Goal: Task Accomplishment & Management: Use online tool/utility

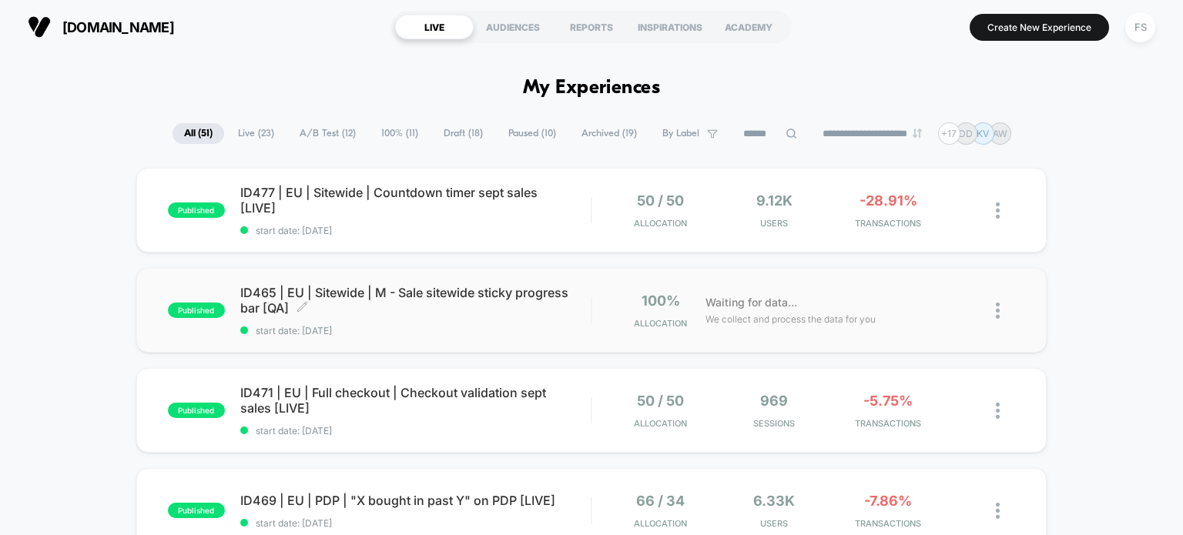
click at [407, 301] on span "ID465 | EU | Sitewide | M - Sale sitewide sticky progress bar [QA] Click to edi…" at bounding box center [415, 300] width 351 height 31
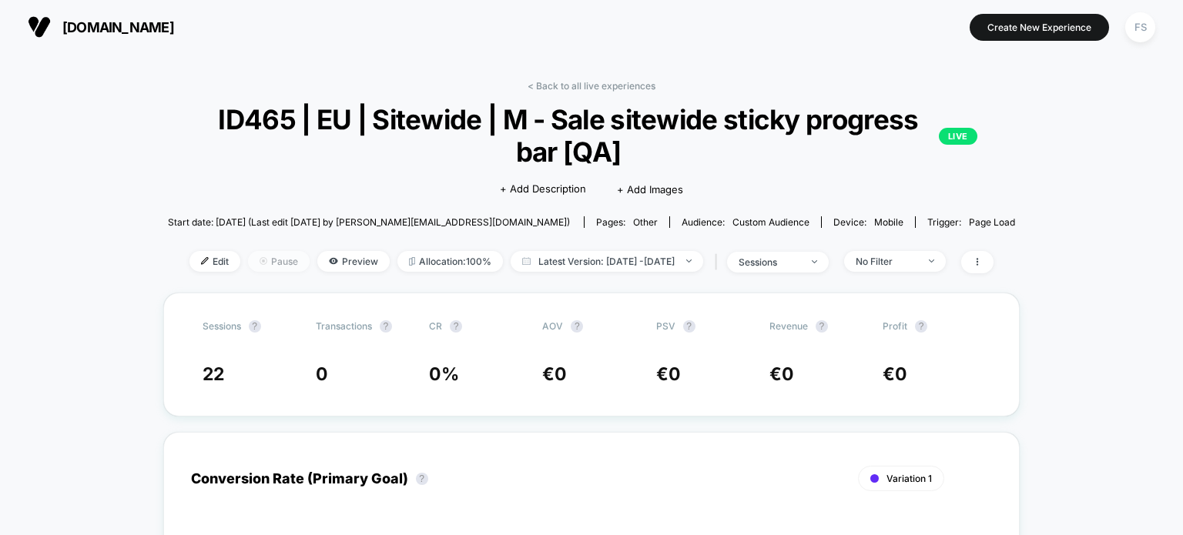
click at [248, 267] on span "Pause" at bounding box center [279, 261] width 62 height 21
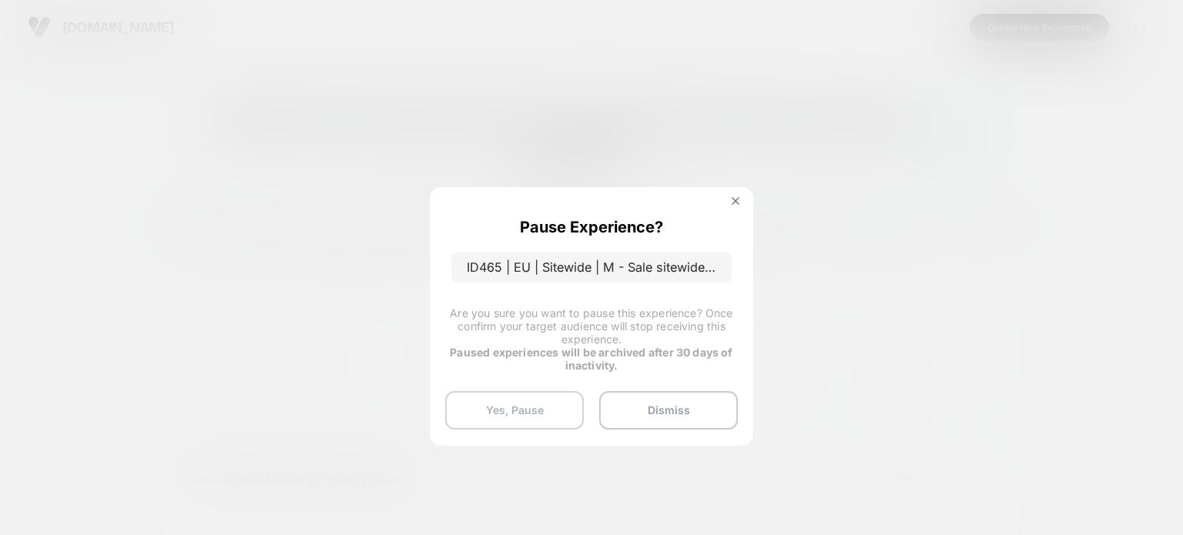
click at [546, 400] on button "Yes, Pause" at bounding box center [514, 410] width 139 height 39
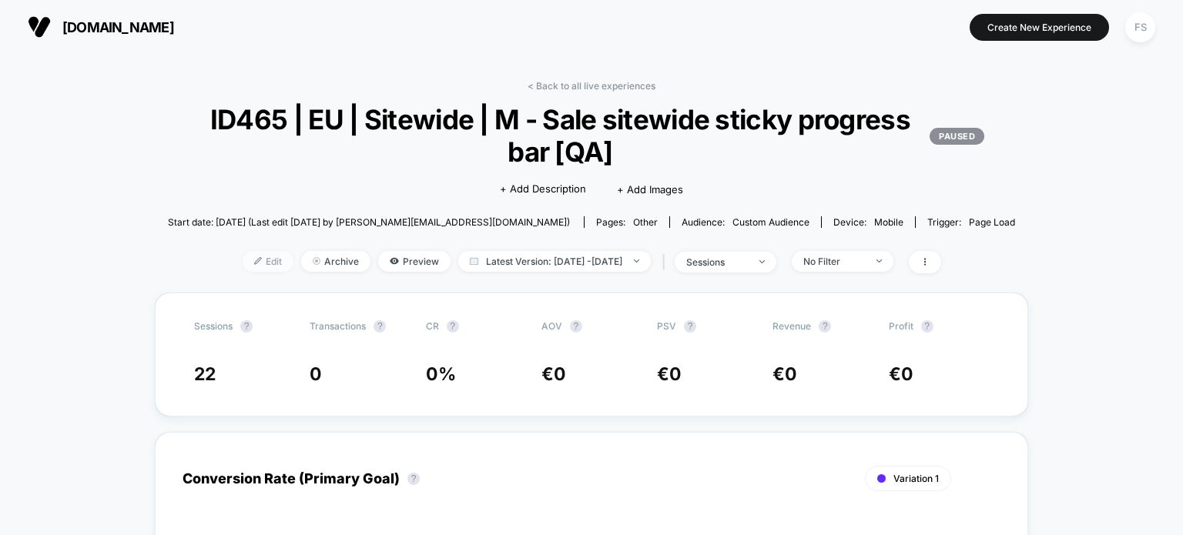
click at [249, 267] on span "Edit" at bounding box center [268, 261] width 51 height 21
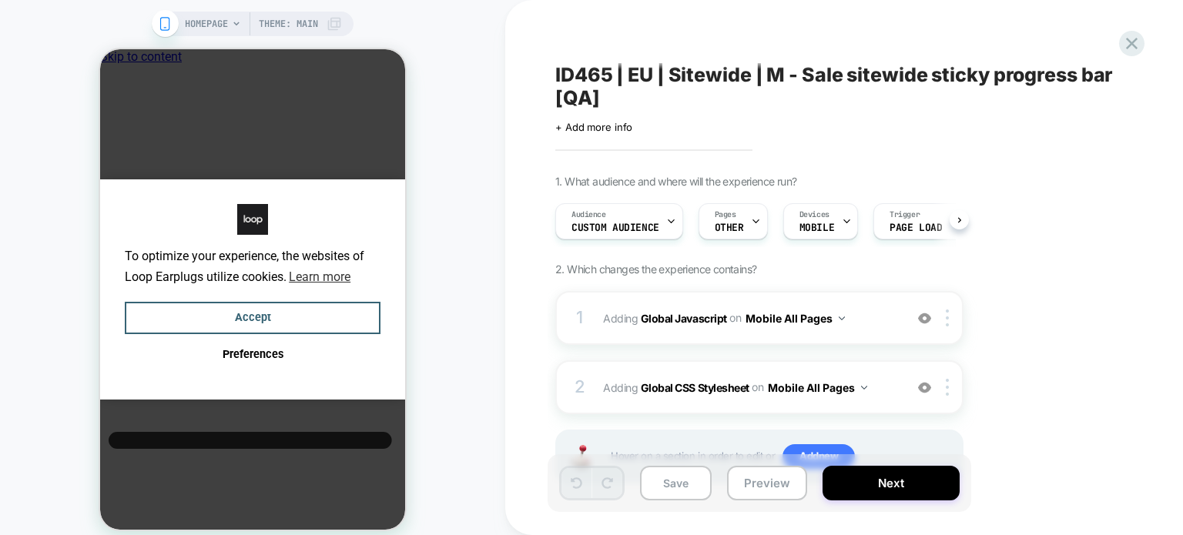
click at [589, 132] on span "+ Add more info" at bounding box center [593, 127] width 77 height 12
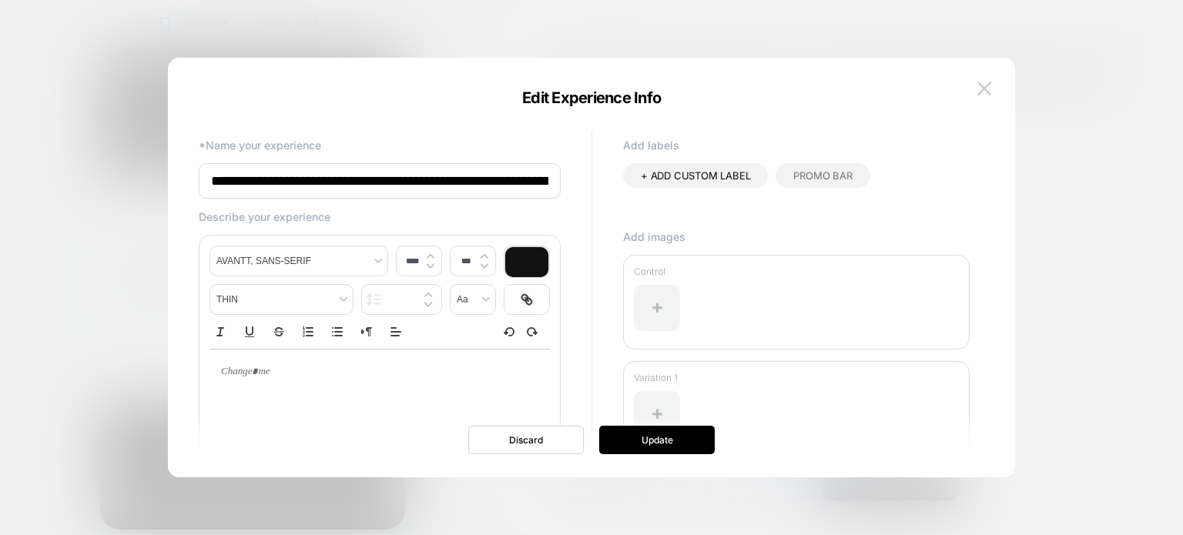
scroll to position [0, 82]
click at [527, 182] on input "**********" at bounding box center [380, 181] width 362 height 36
click at [528, 182] on input "**********" at bounding box center [380, 181] width 362 height 36
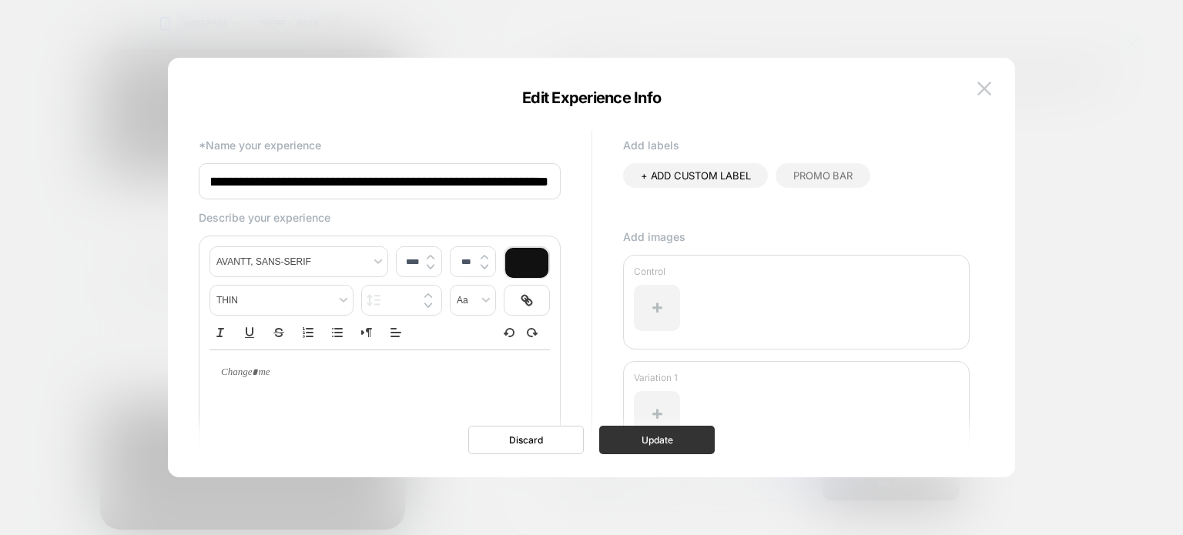
type input "**********"
click at [691, 440] on button "Update" at bounding box center [657, 440] width 116 height 28
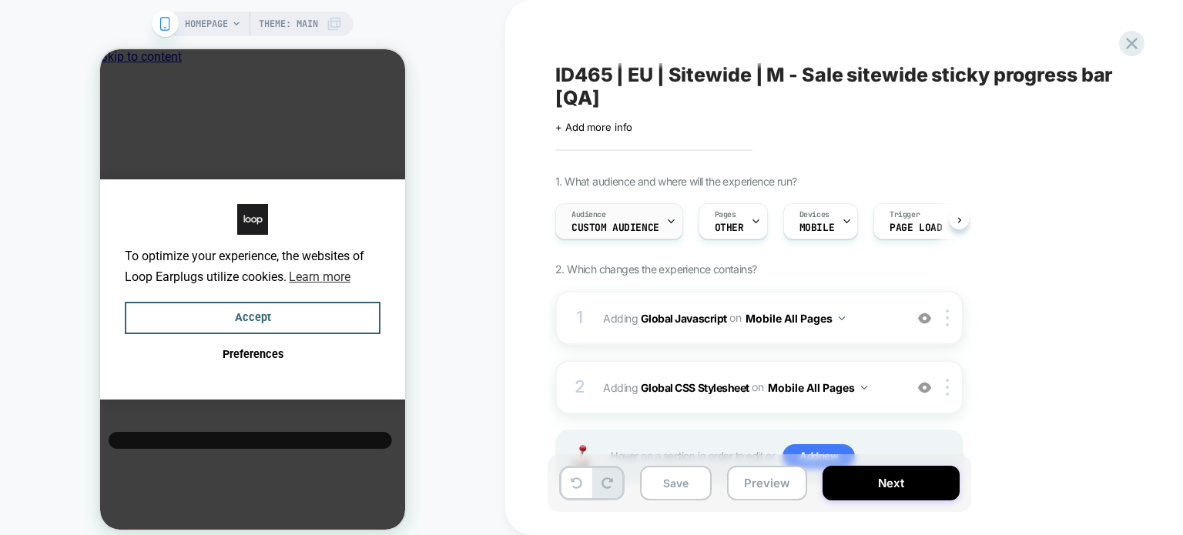
click at [0, 0] on div "Audience Custom Audience" at bounding box center [0, 0] width 0 height 0
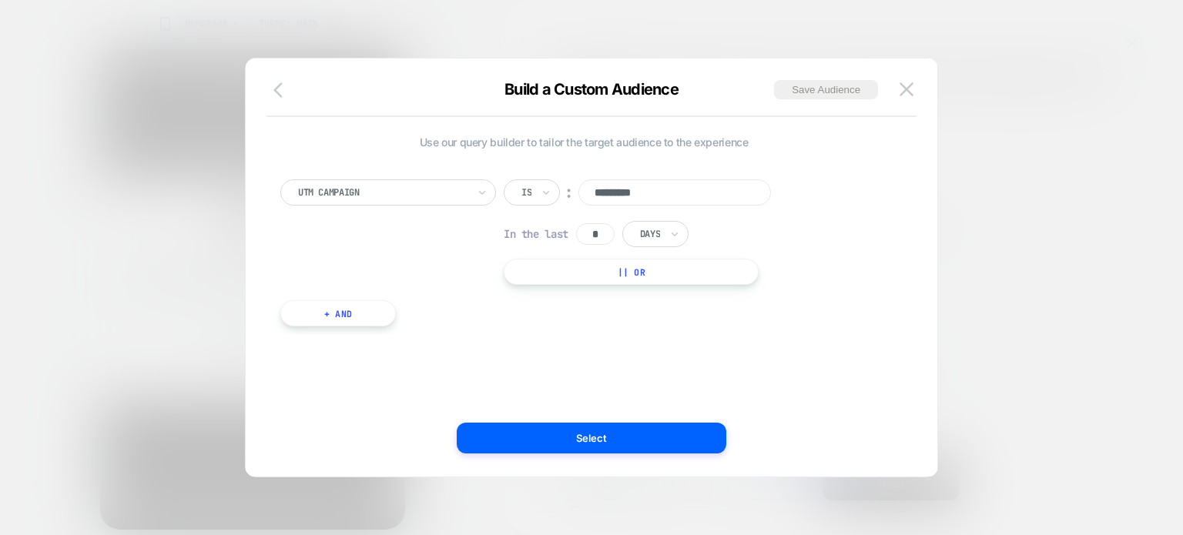
click at [0, 0] on icon "button" at bounding box center [0, 0] width 0 height 0
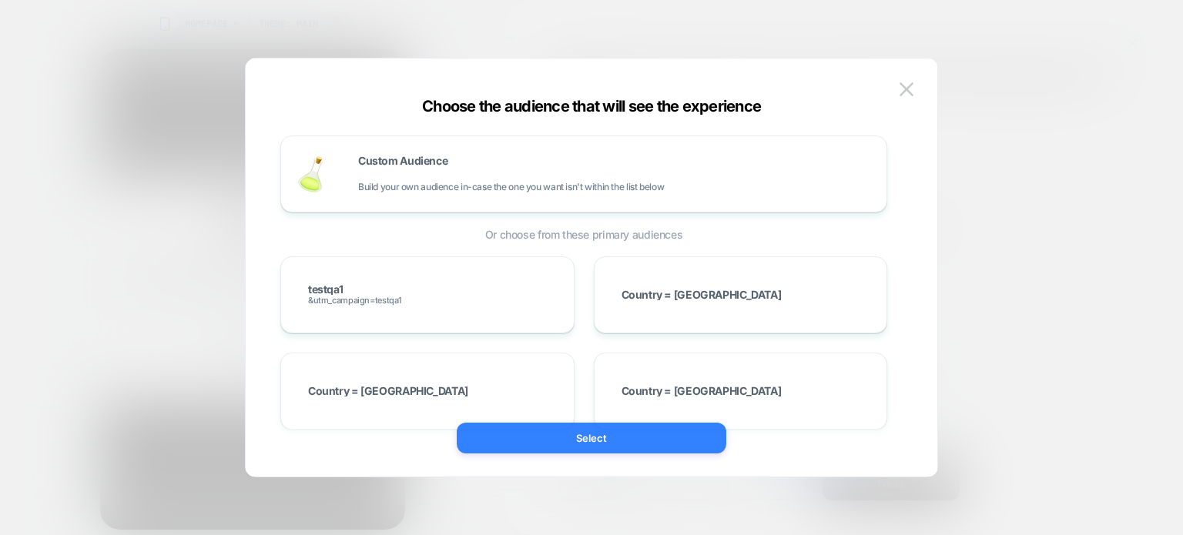
click at [0, 0] on button "Select" at bounding box center [0, 0] width 0 height 0
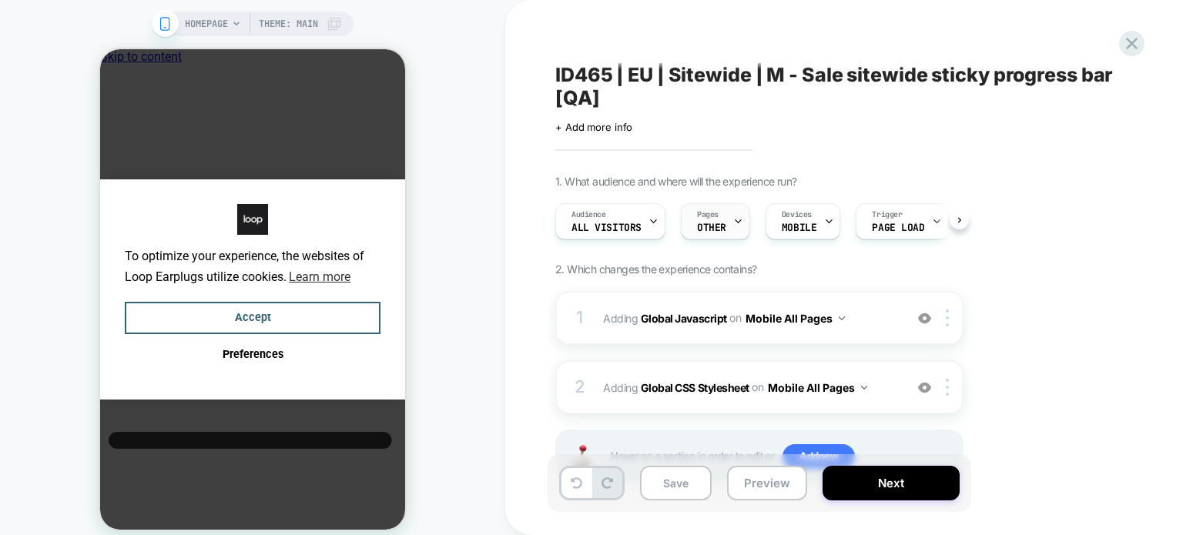
click at [715, 211] on span "Pages" at bounding box center [708, 214] width 22 height 11
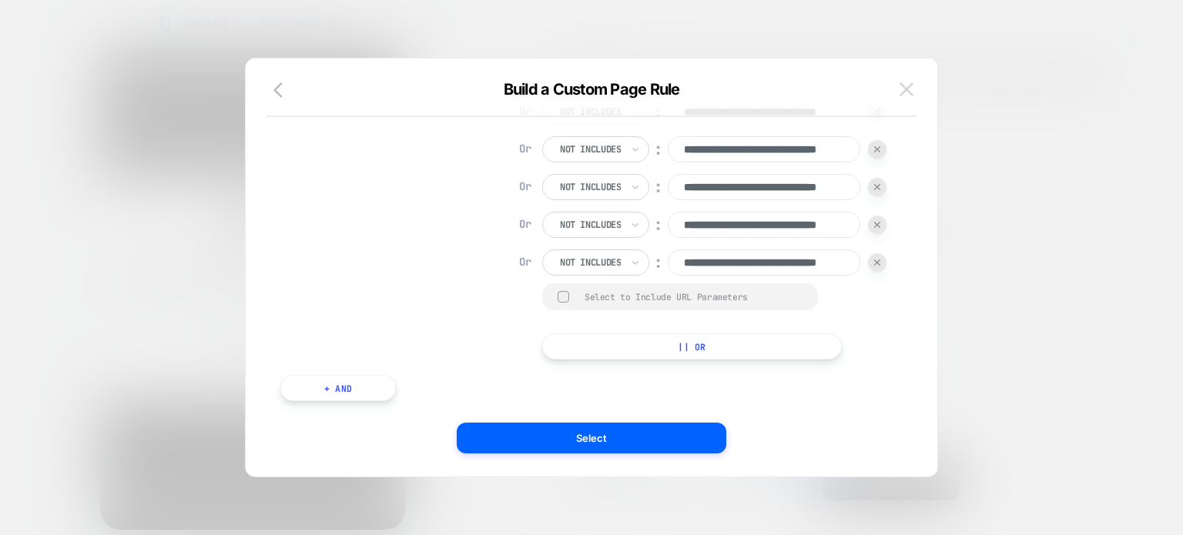
click at [912, 85] on img at bounding box center [906, 88] width 14 height 13
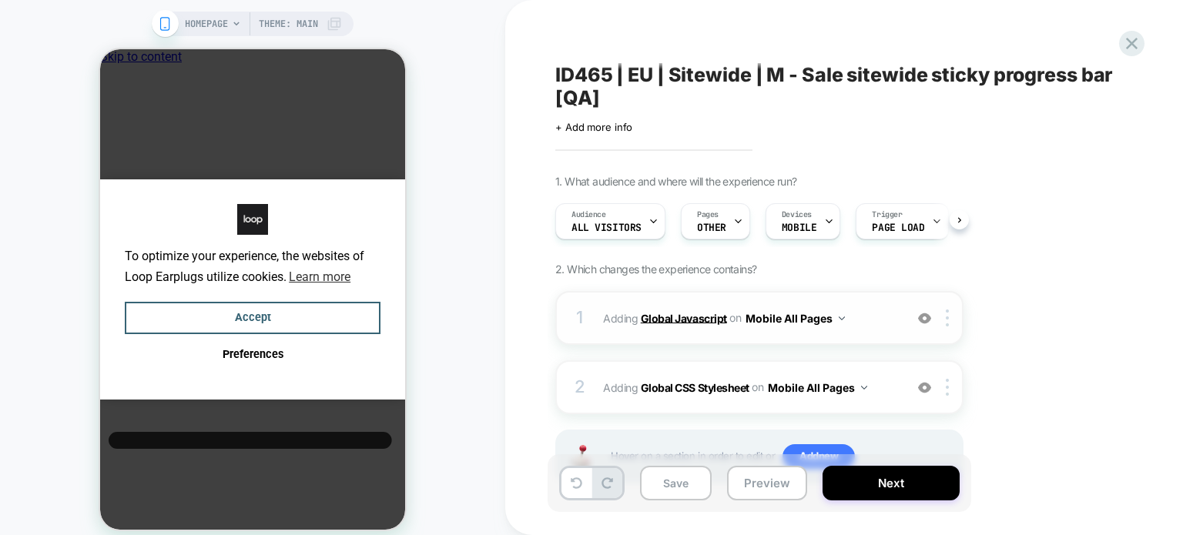
click at [0, 0] on b "Global Javascript" at bounding box center [0, 0] width 0 height 0
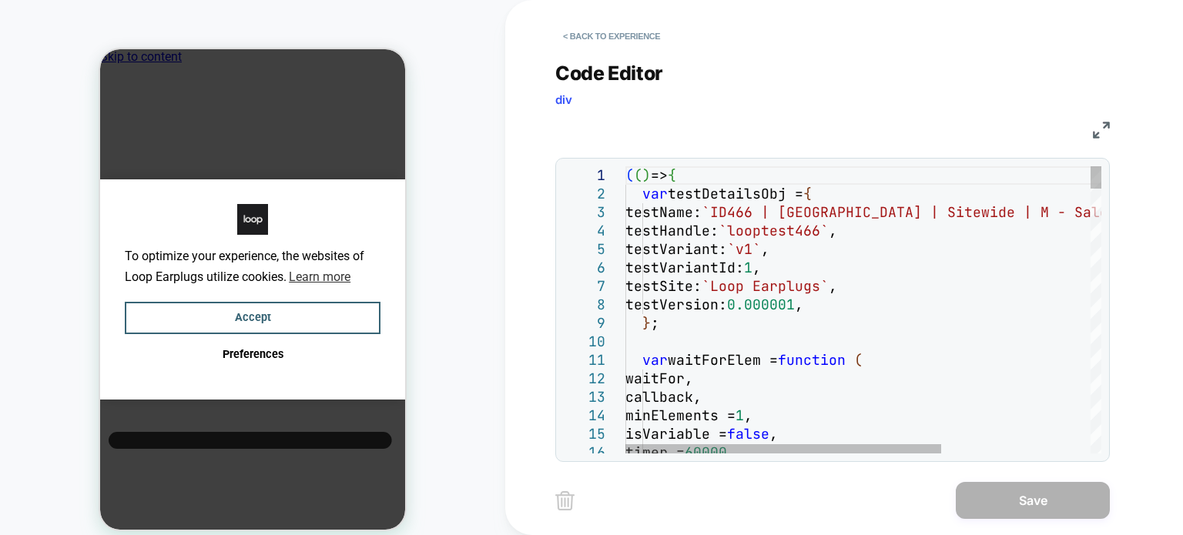
type textarea "**********"
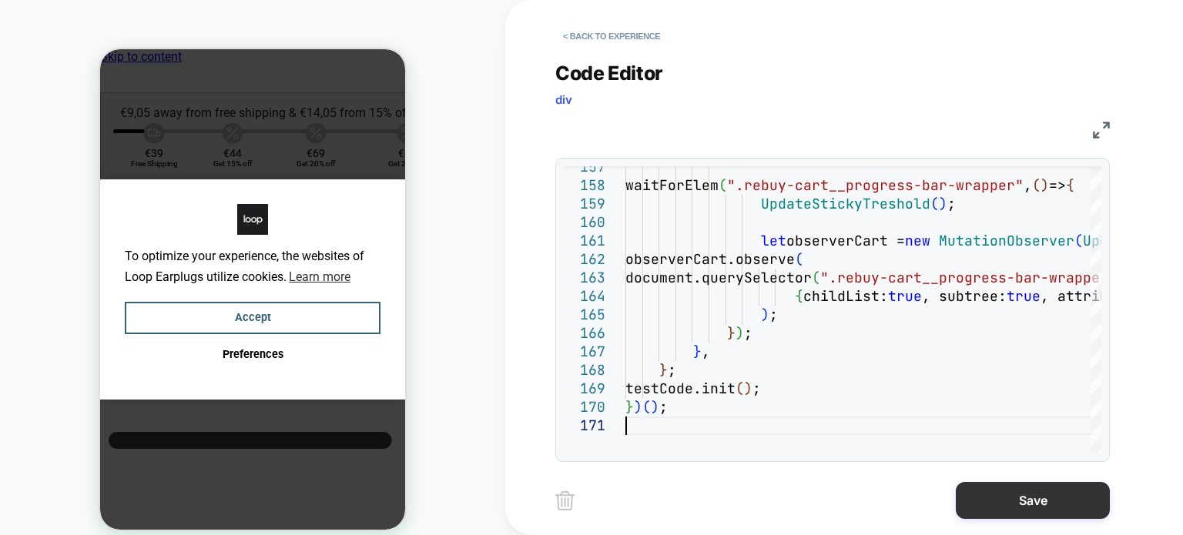
click at [0, 0] on button "Save" at bounding box center [0, 0] width 0 height 0
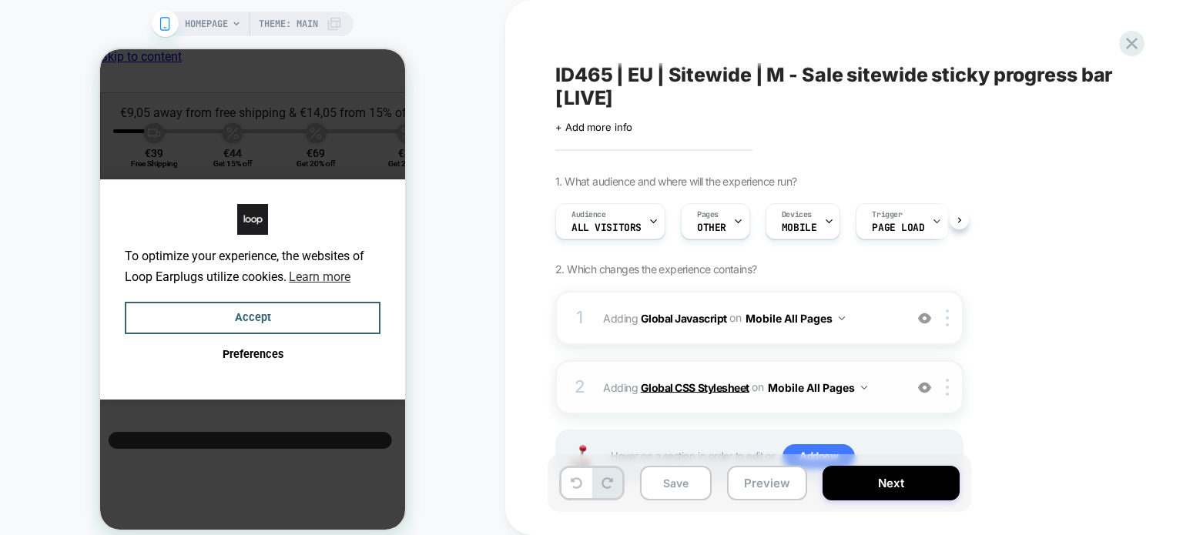
click at [705, 385] on b "Global CSS Stylesheet" at bounding box center [695, 386] width 109 height 13
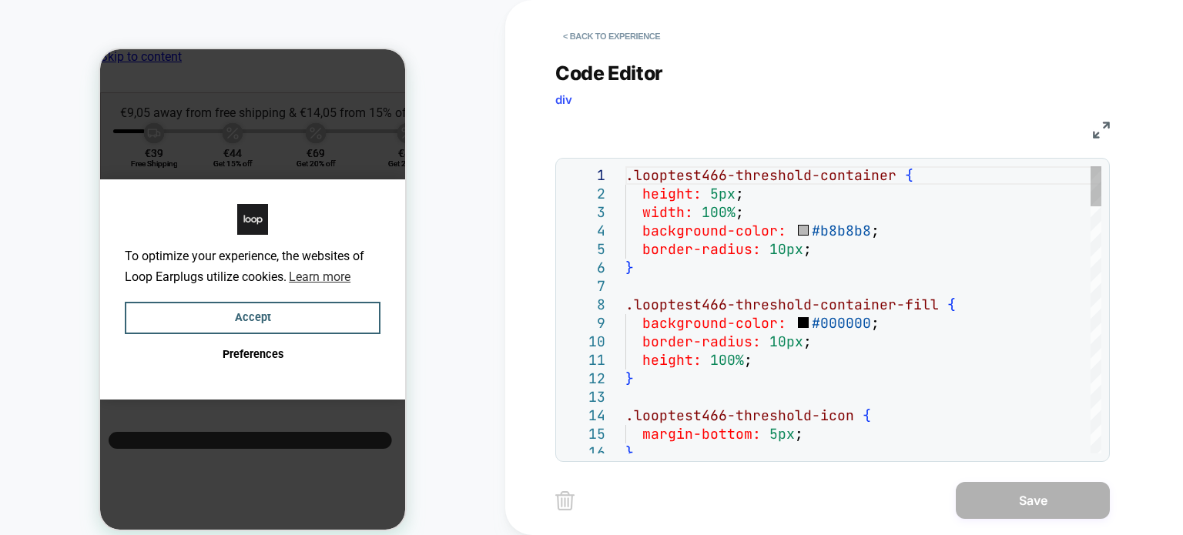
type textarea "**********"
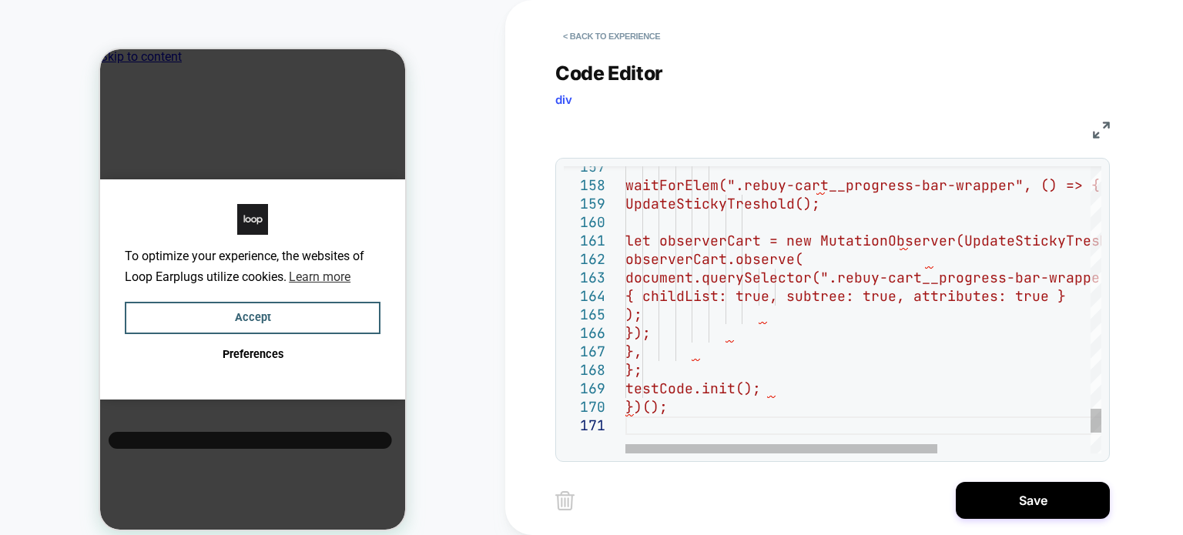
type textarea "**********"
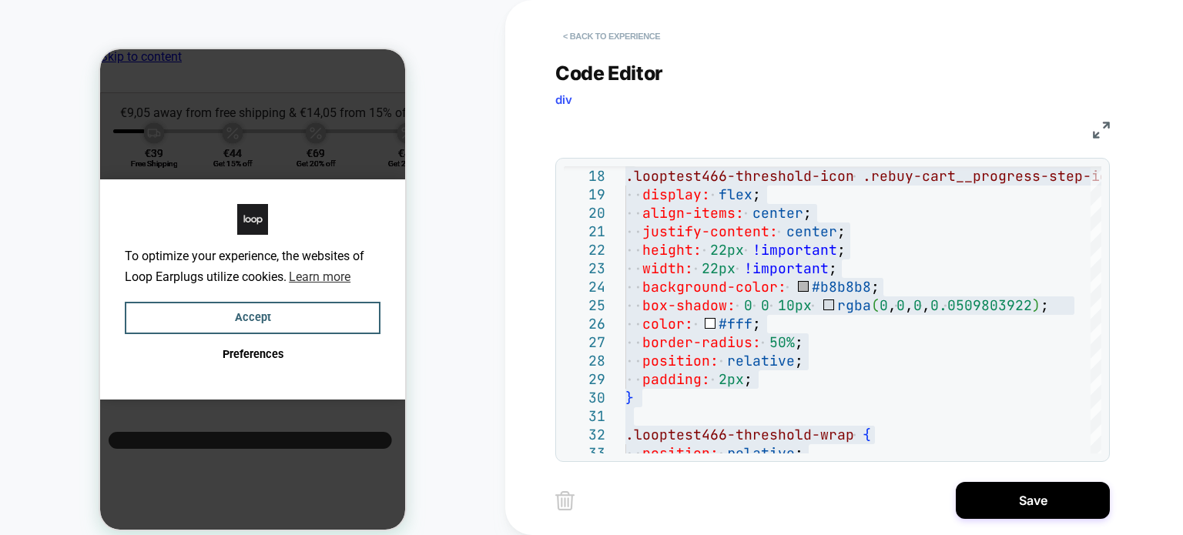
click at [597, 39] on button "< Back to experience" at bounding box center [611, 36] width 112 height 25
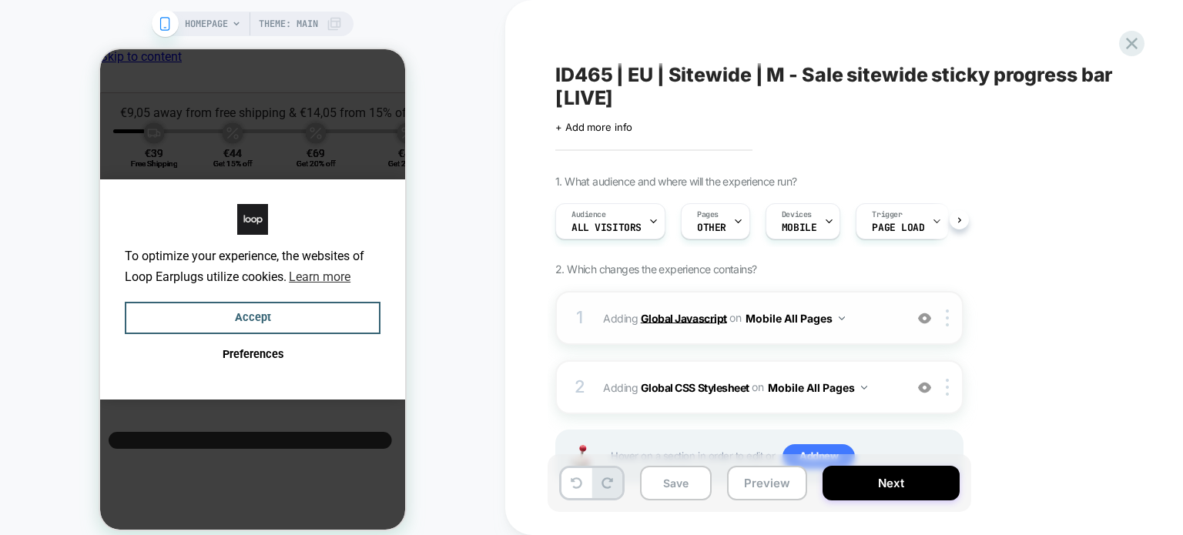
click at [0, 0] on b "Global Javascript" at bounding box center [0, 0] width 0 height 0
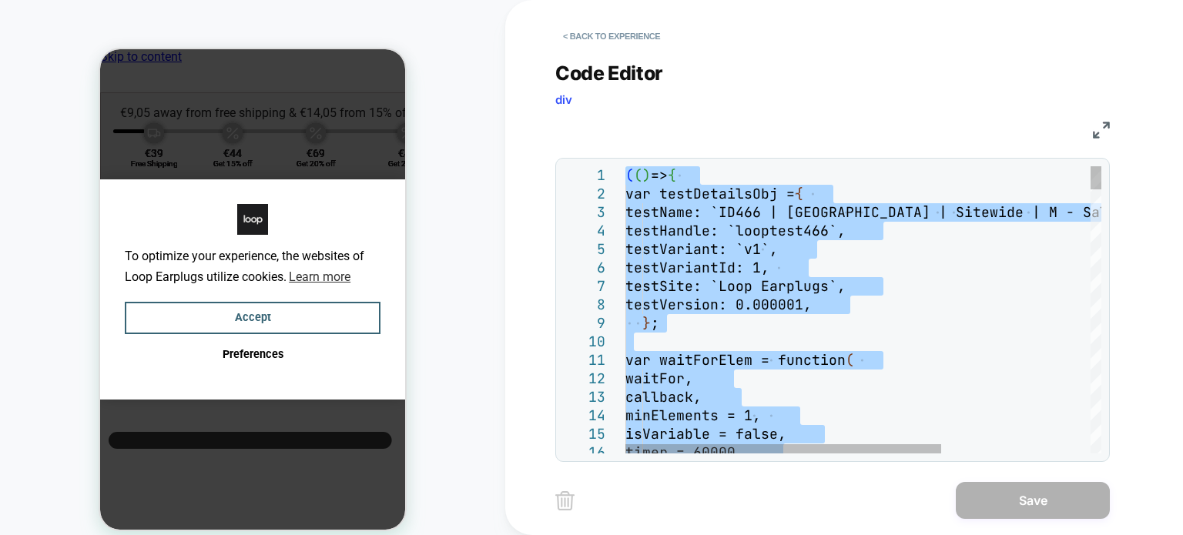
type textarea "**********"
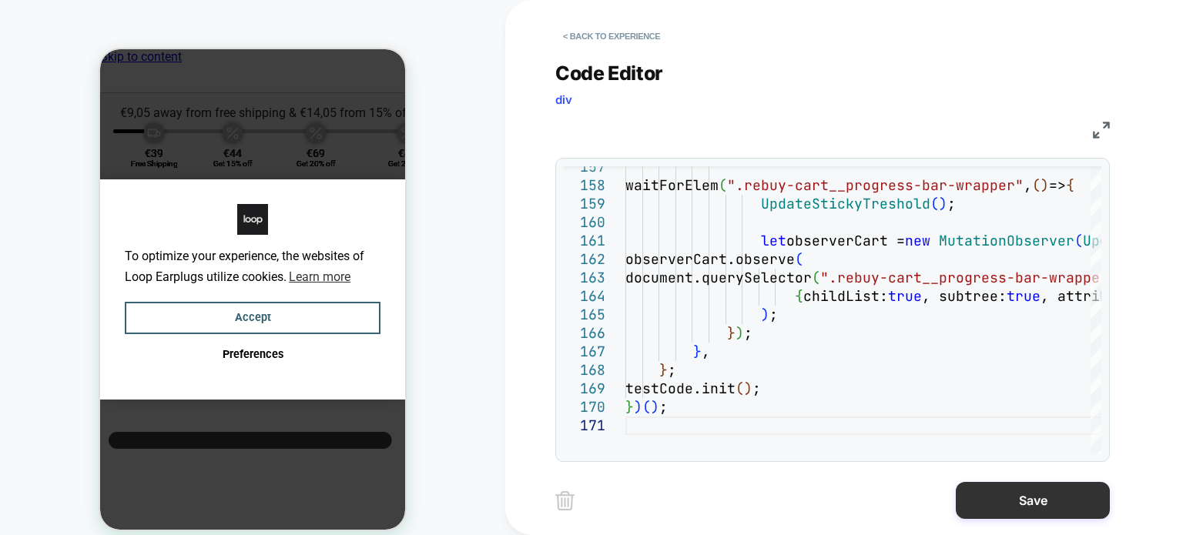
click at [0, 0] on button "Save" at bounding box center [0, 0] width 0 height 0
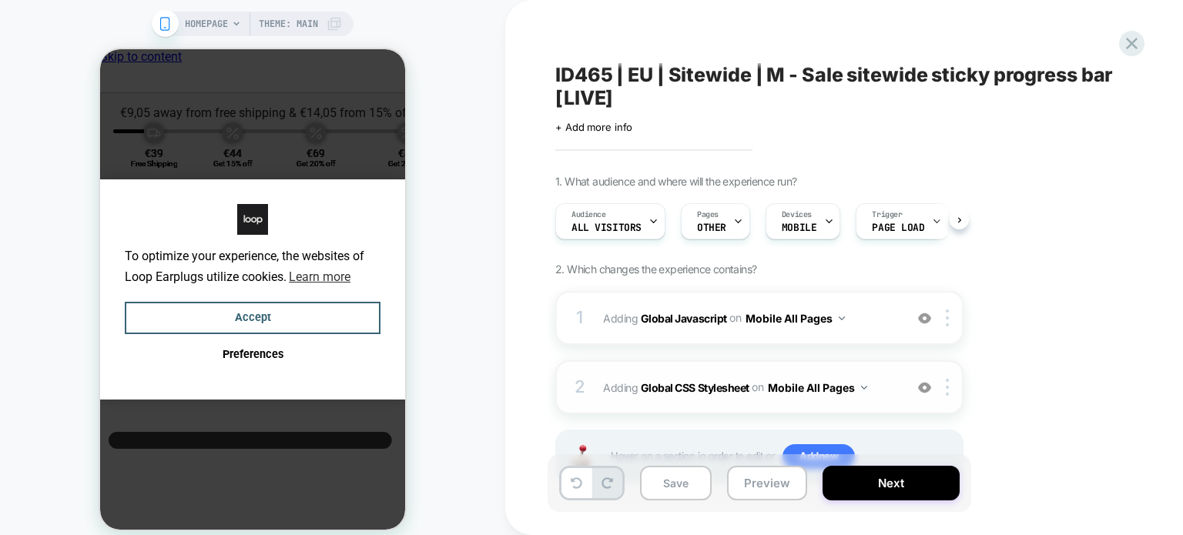
click at [659, 379] on span "Adding Global CSS Stylesheet on Mobile All Pages" at bounding box center [749, 388] width 293 height 22
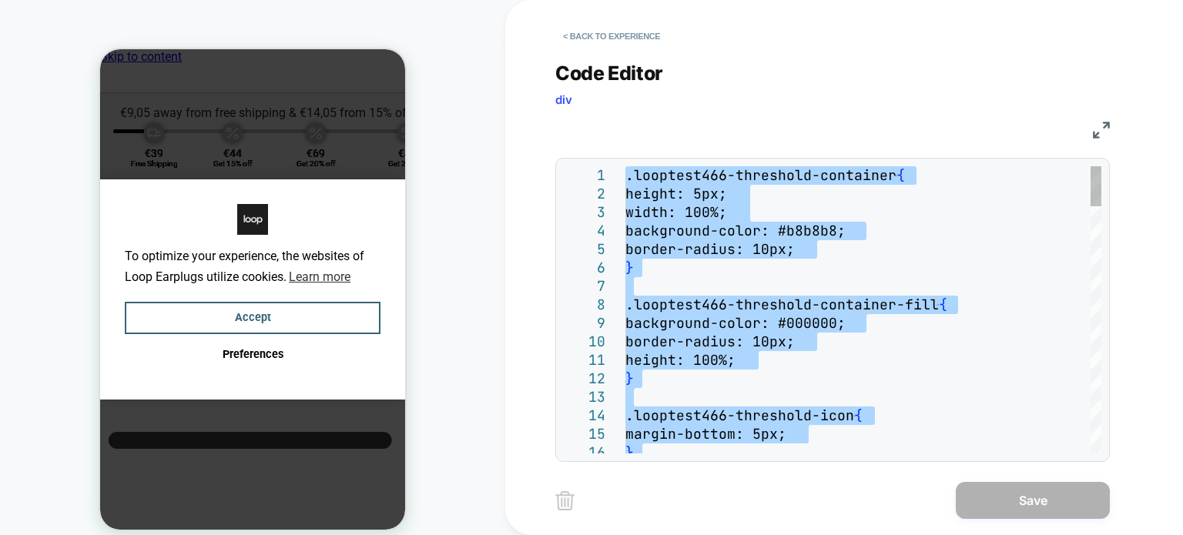
type textarea "**********"
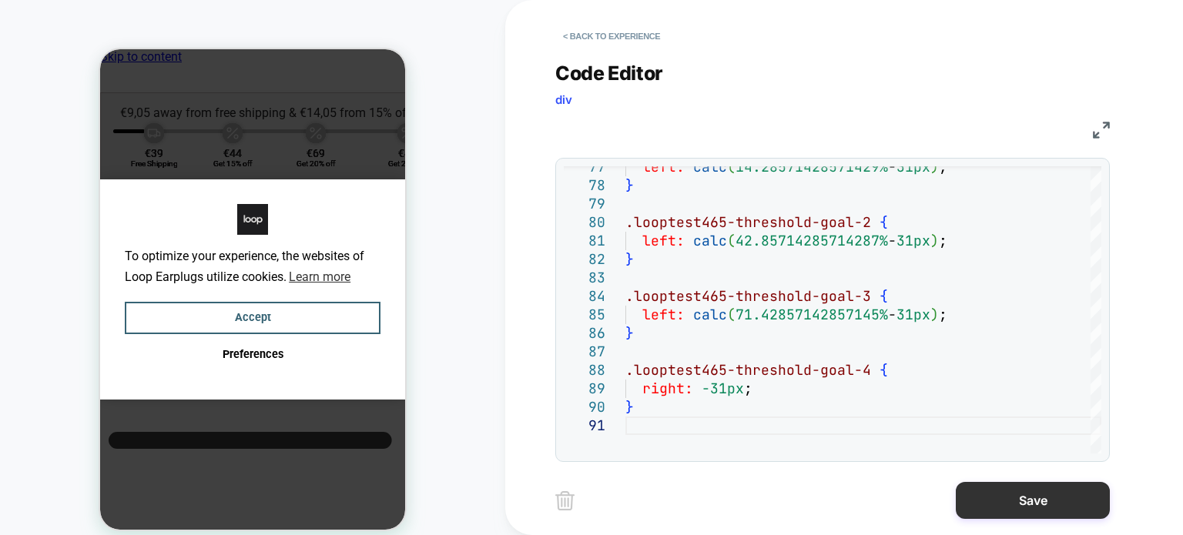
click at [0, 0] on button "Save" at bounding box center [0, 0] width 0 height 0
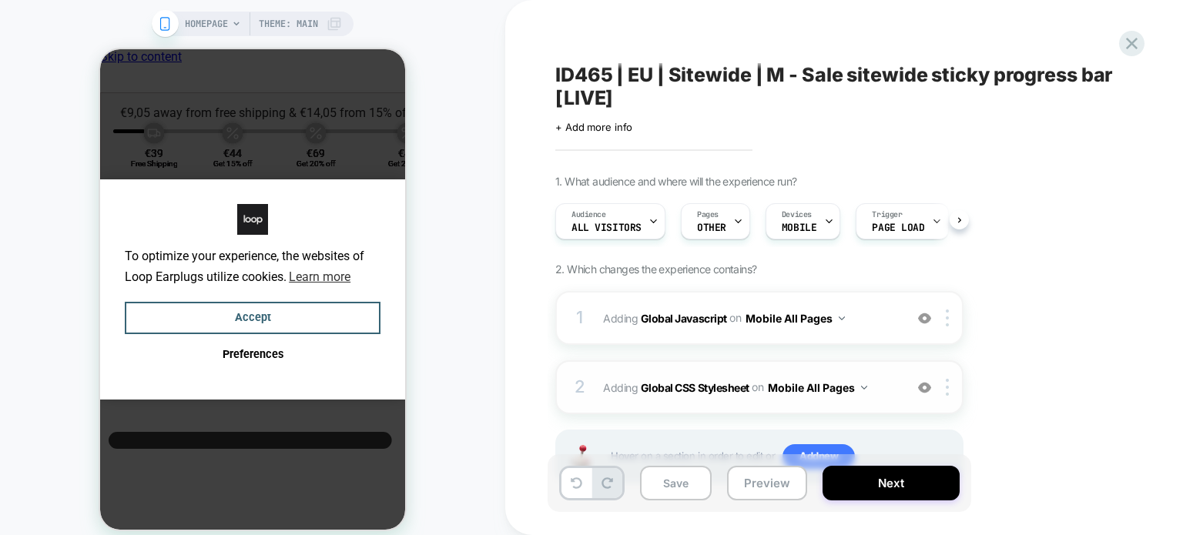
scroll to position [64, 0]
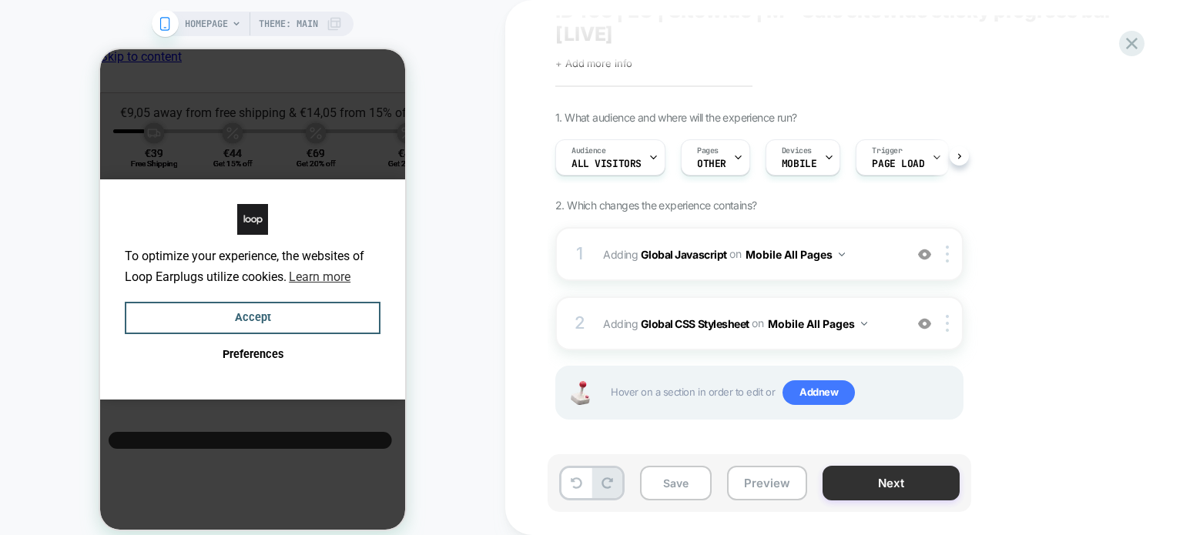
click at [0, 0] on button "Next" at bounding box center [0, 0] width 0 height 0
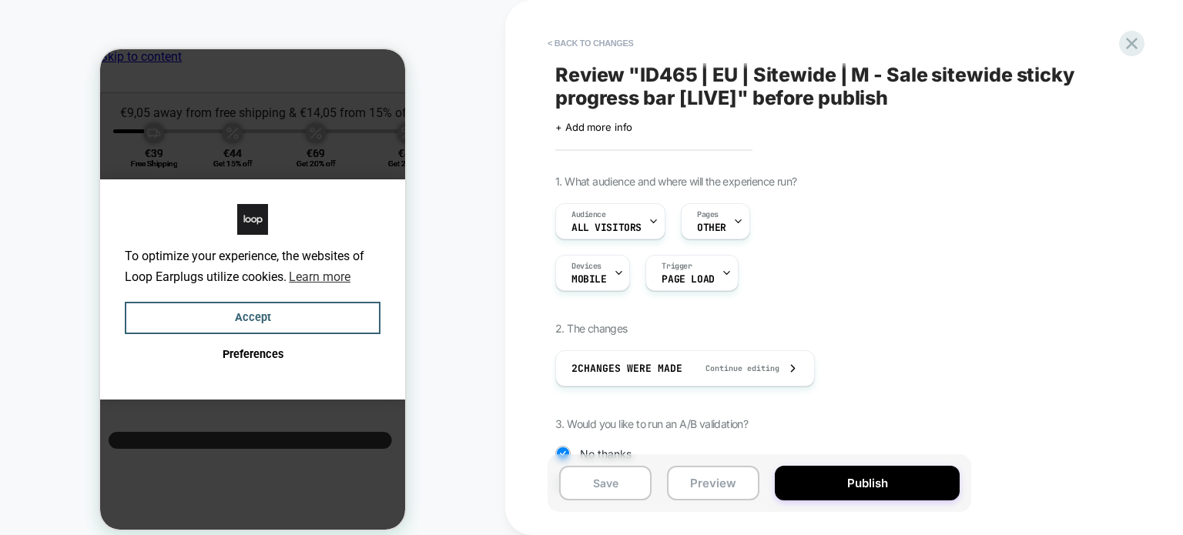
scroll to position [162, 0]
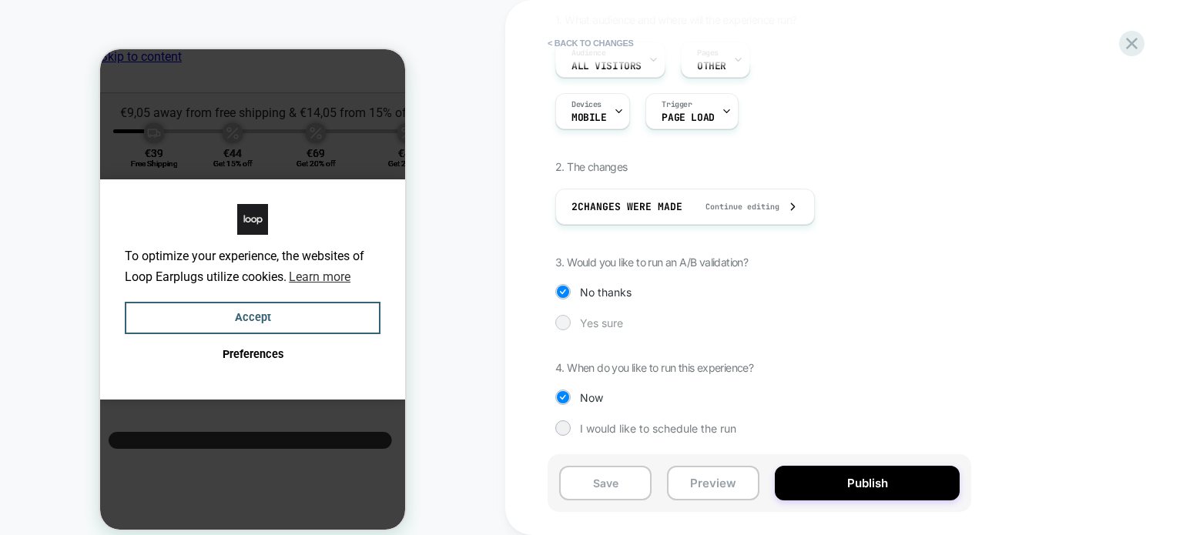
click at [567, 316] on div at bounding box center [563, 322] width 12 height 12
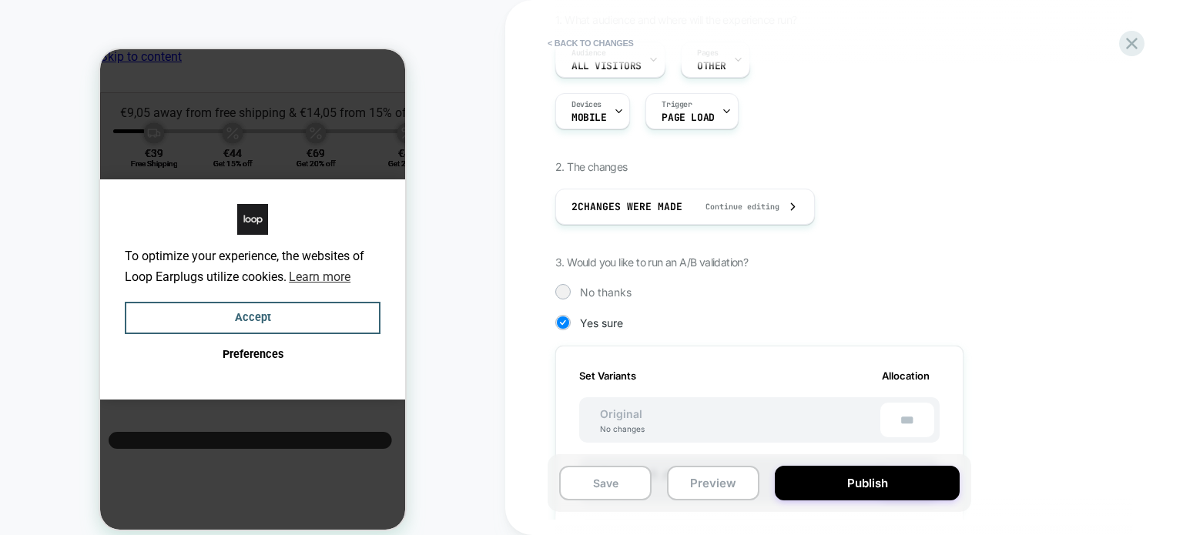
scroll to position [594, 0]
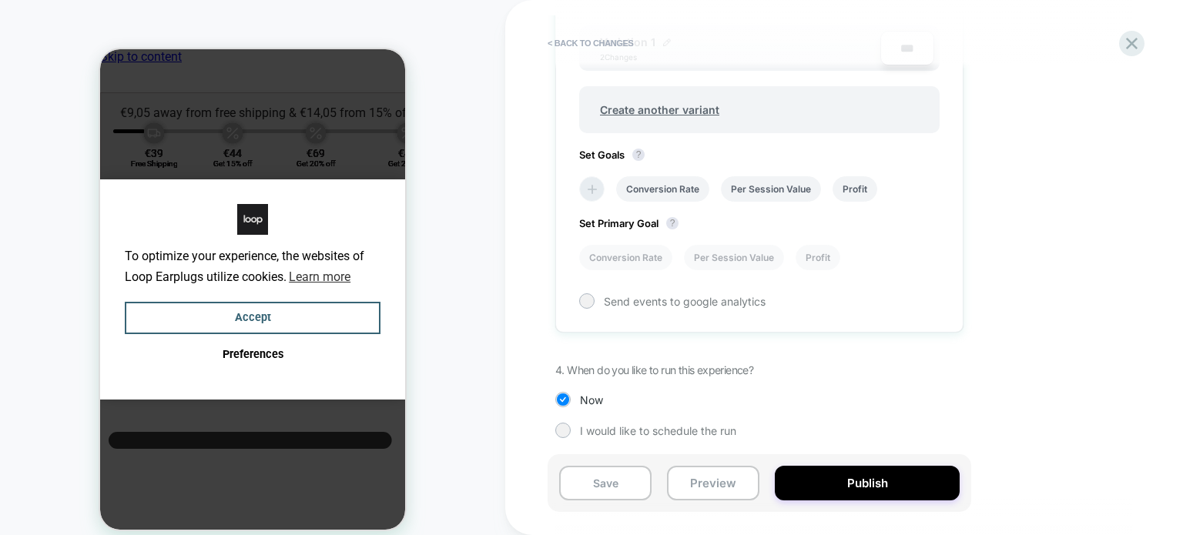
click at [593, 189] on icon at bounding box center [591, 189] width 15 height 15
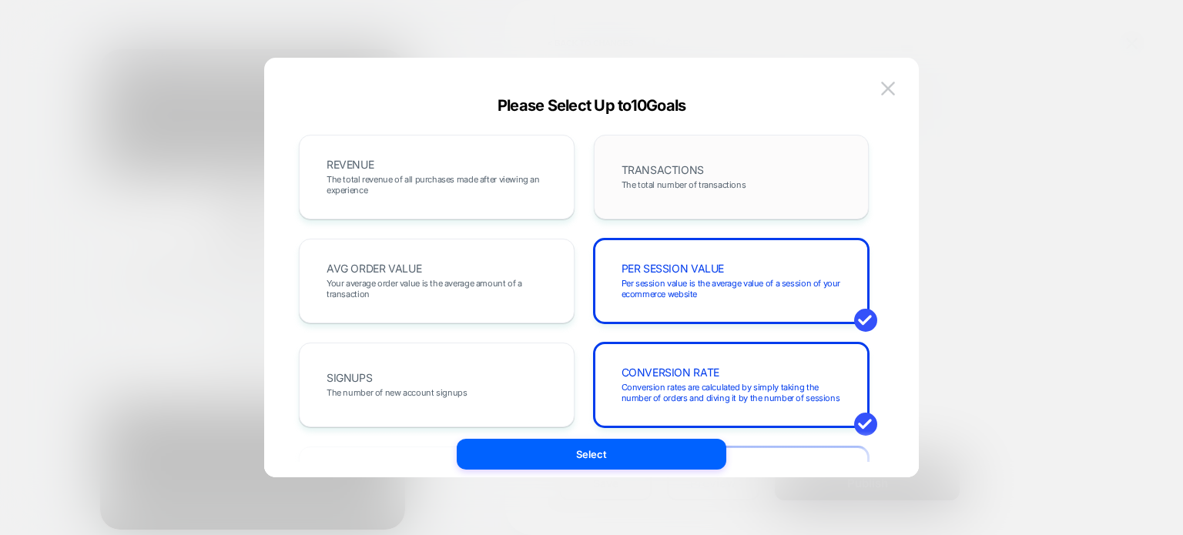
click at [687, 208] on div "TRANSACTIONS The total number of transactions" at bounding box center [732, 177] width 276 height 85
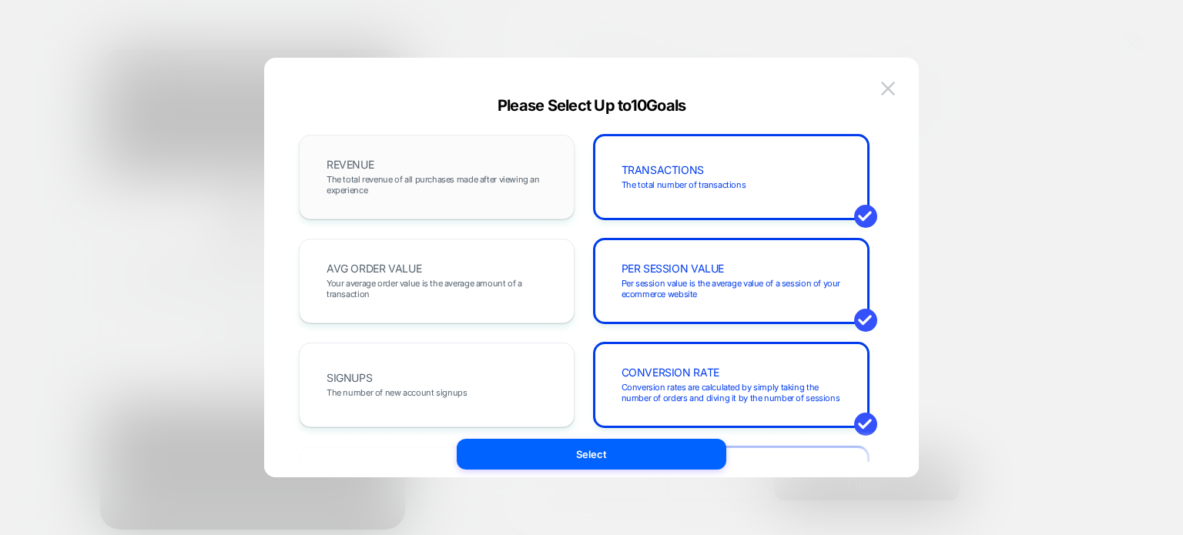
click at [0, 0] on div "REVENUE The total revenue of all purchases made after viewing an experience" at bounding box center [0, 0] width 0 height 0
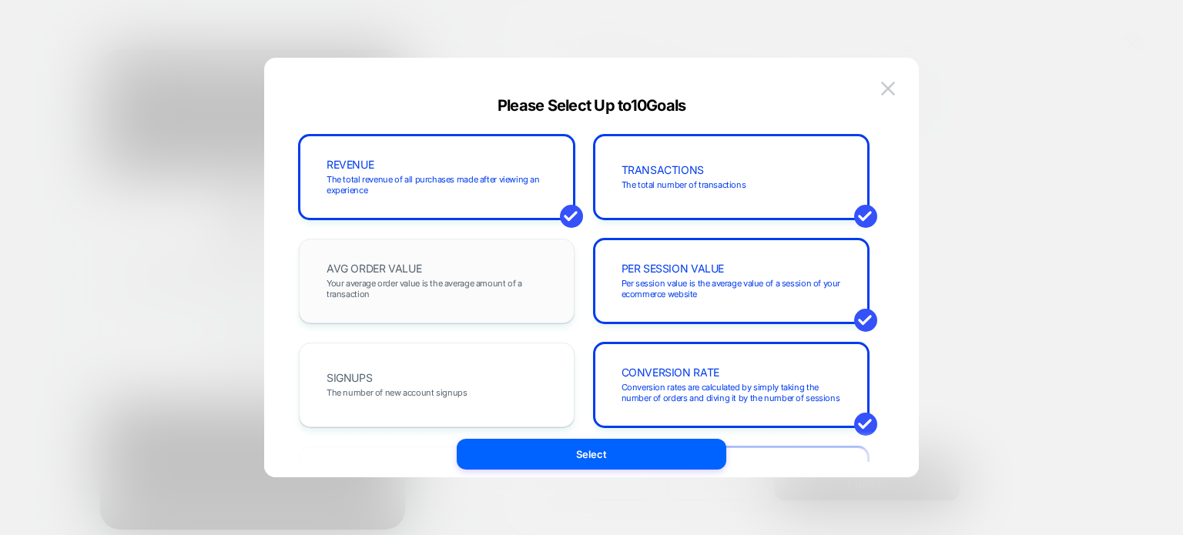
click at [477, 293] on span "Your average order value is the average amount of a transaction" at bounding box center [436, 289] width 220 height 22
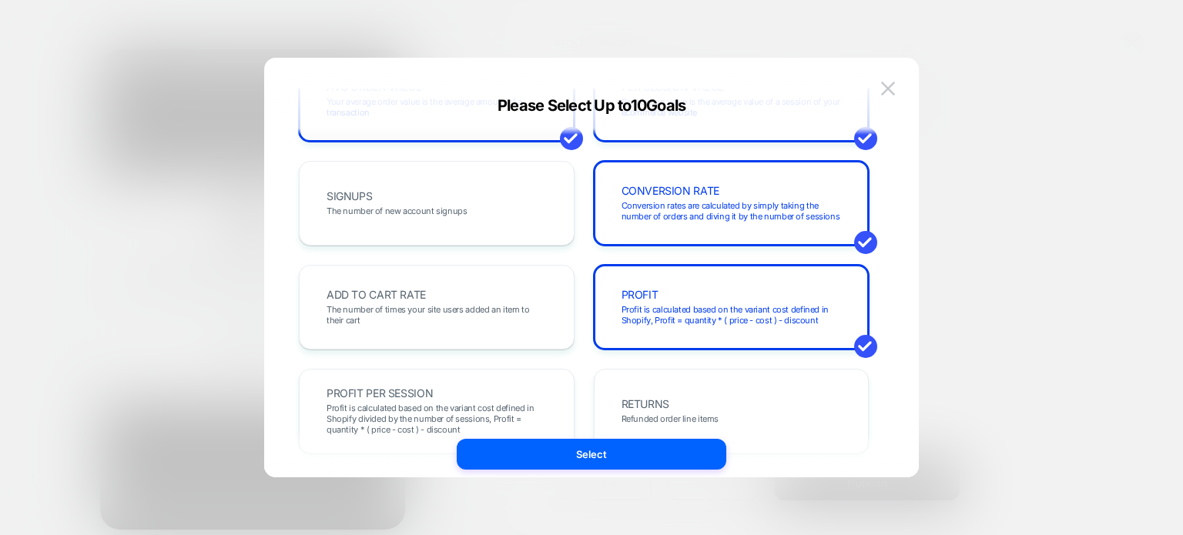
scroll to position [163, 0]
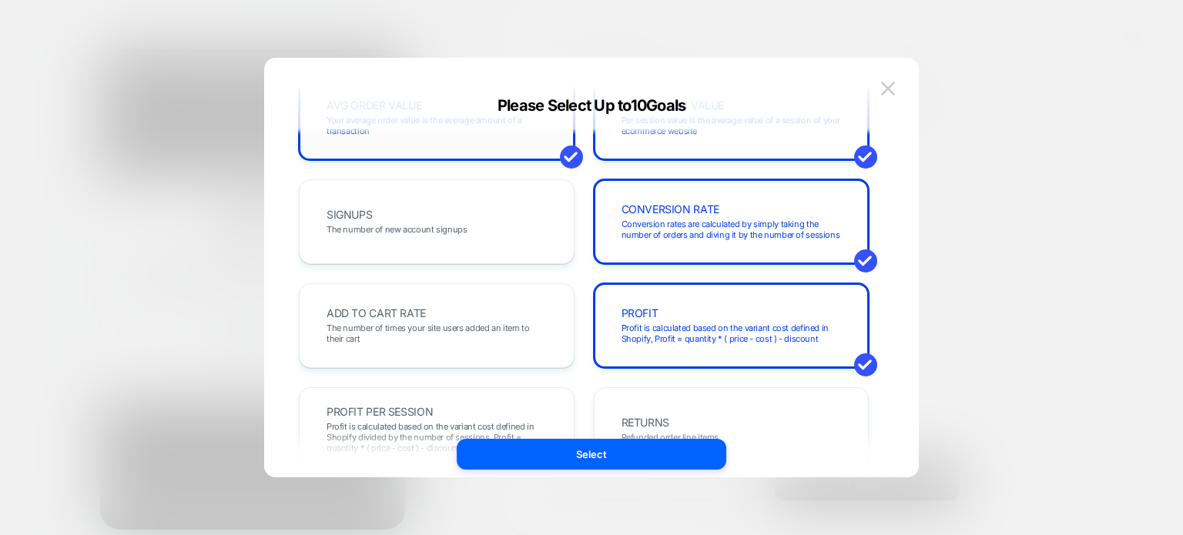
click at [477, 293] on div "ADD TO CART RATE The number of times your site users added an item to their cart" at bounding box center [437, 325] width 276 height 85
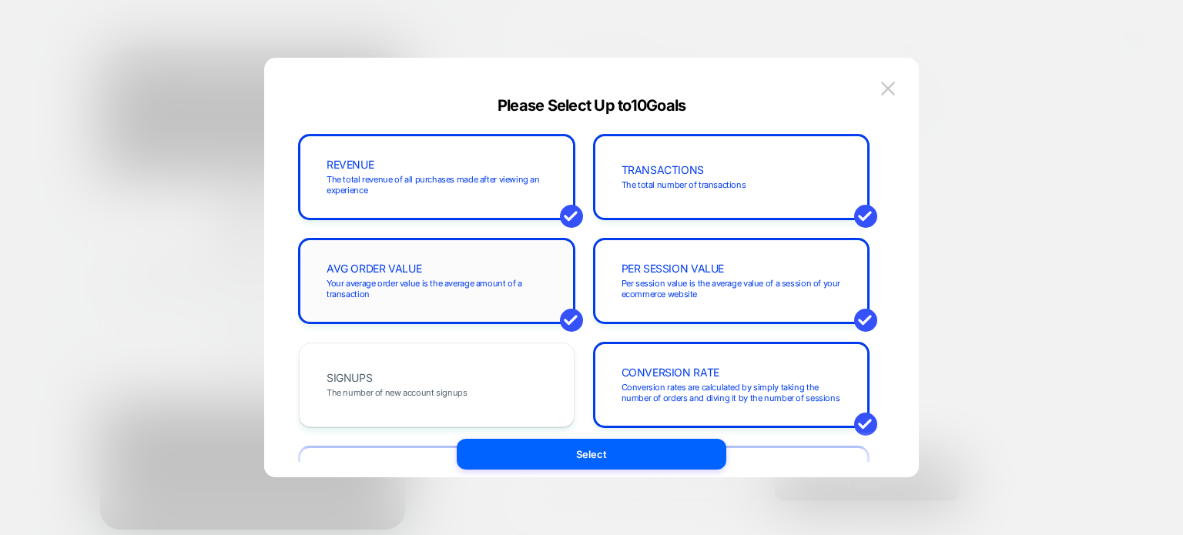
scroll to position [147, 0]
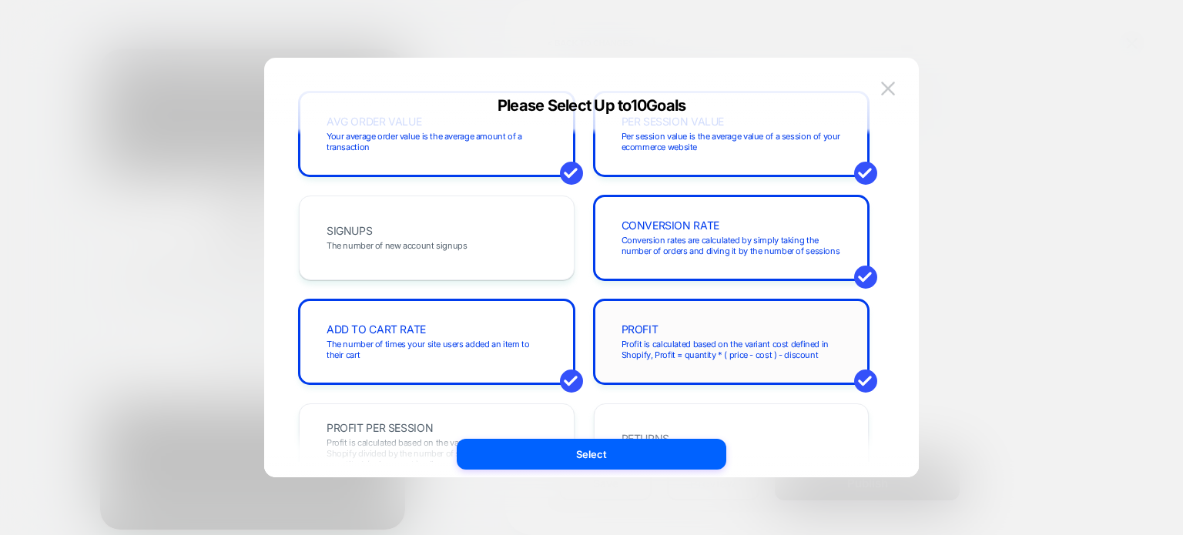
click at [0, 0] on div "PROFIT Profit is calculated based on the variant cost defined in Shopify, Profi…" at bounding box center [0, 0] width 0 height 0
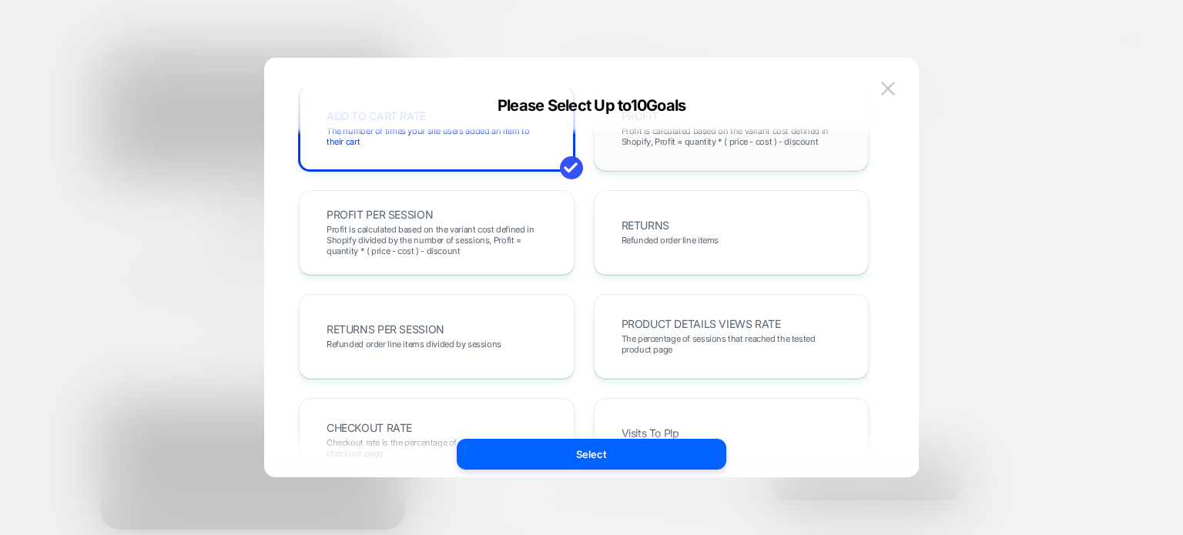
scroll to position [519, 0]
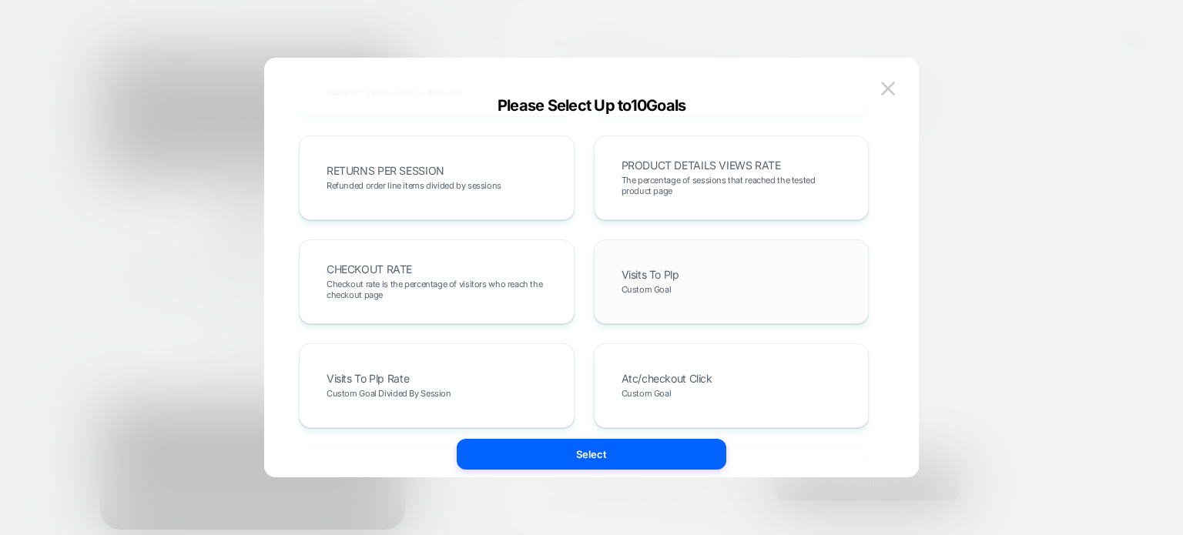
click at [680, 296] on div "Visits To Plp Custom Goal" at bounding box center [731, 282] width 243 height 52
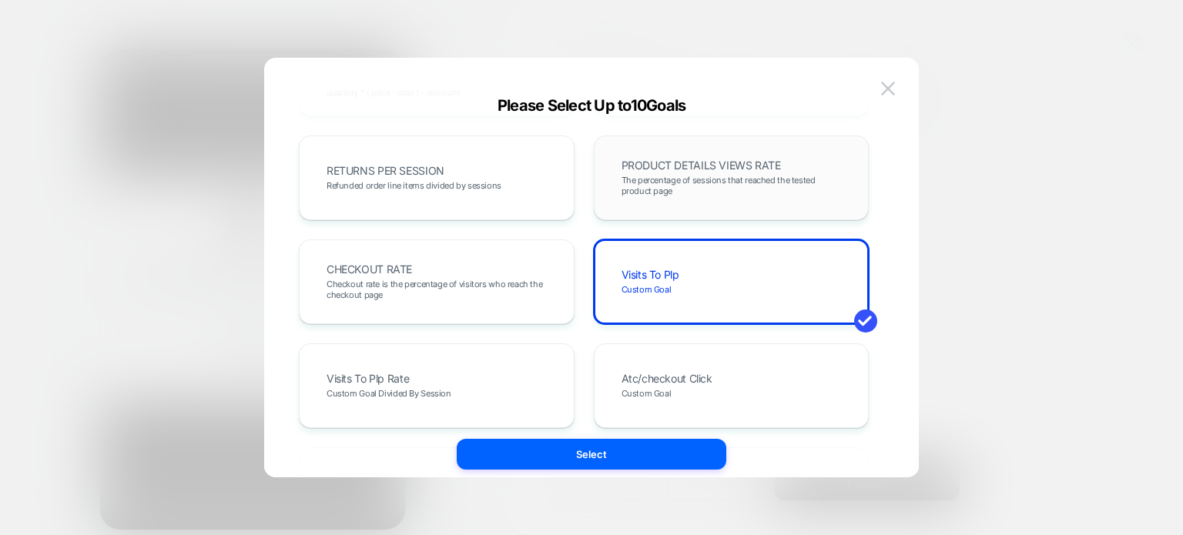
click at [687, 196] on div "PRODUCT DETAILS VIEWS RATE The percentage of sessions that reached the tested p…" at bounding box center [731, 178] width 243 height 52
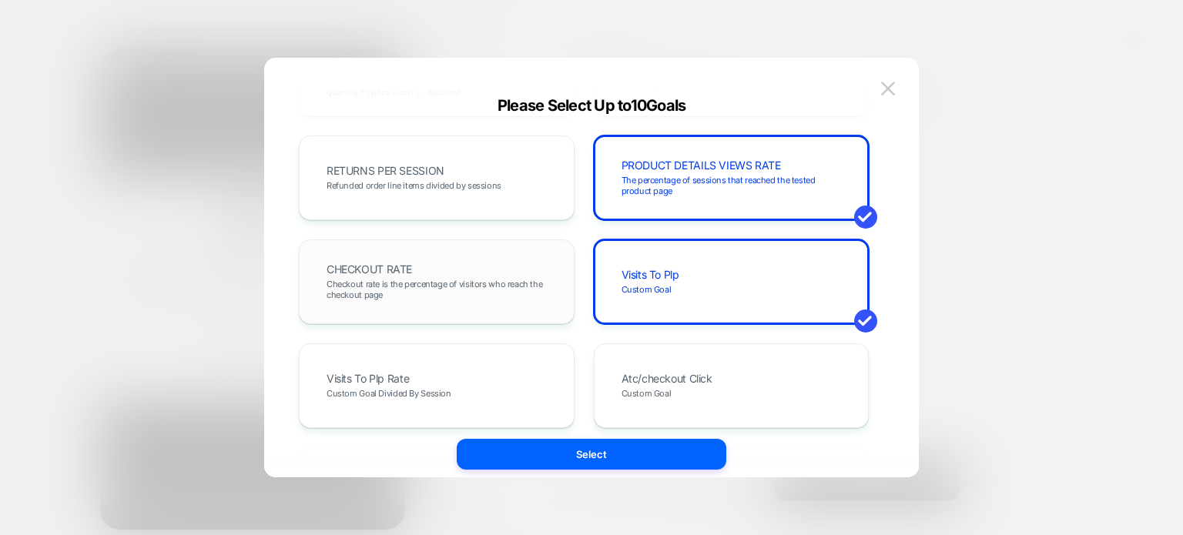
click at [0, 0] on div "CHECKOUT RATE Checkout rate is the percentage of visitors who reach the checkou…" at bounding box center [0, 0] width 0 height 0
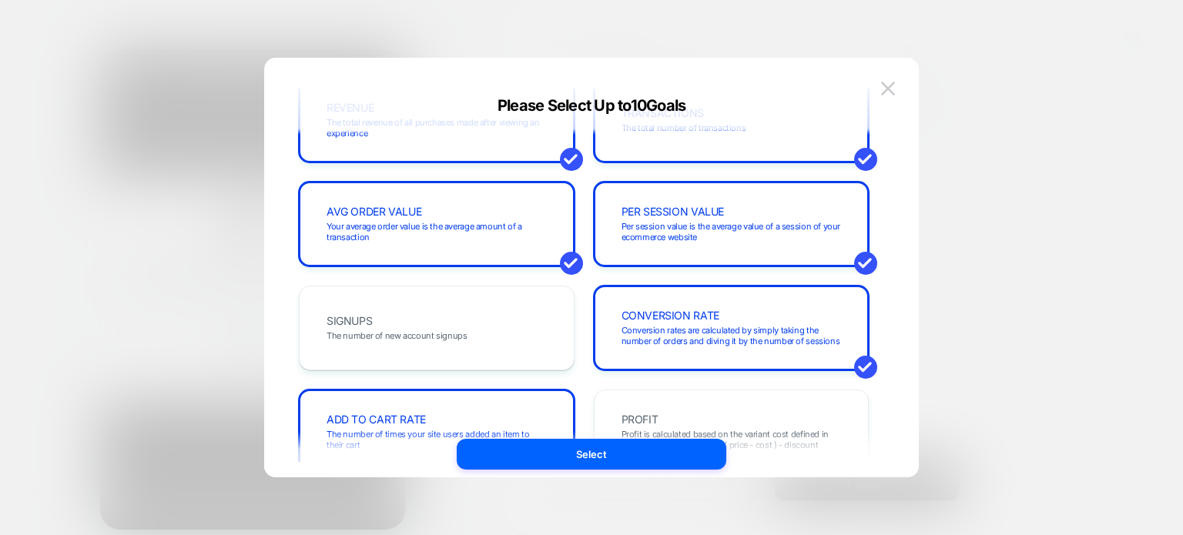
scroll to position [0, 0]
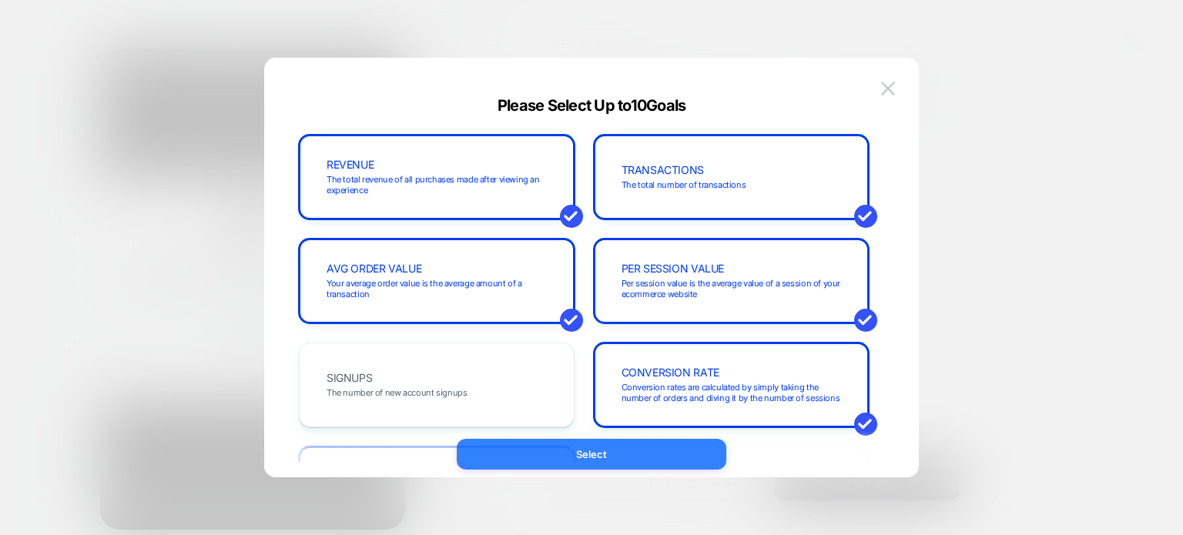
click at [0, 0] on button "Select" at bounding box center [0, 0] width 0 height 0
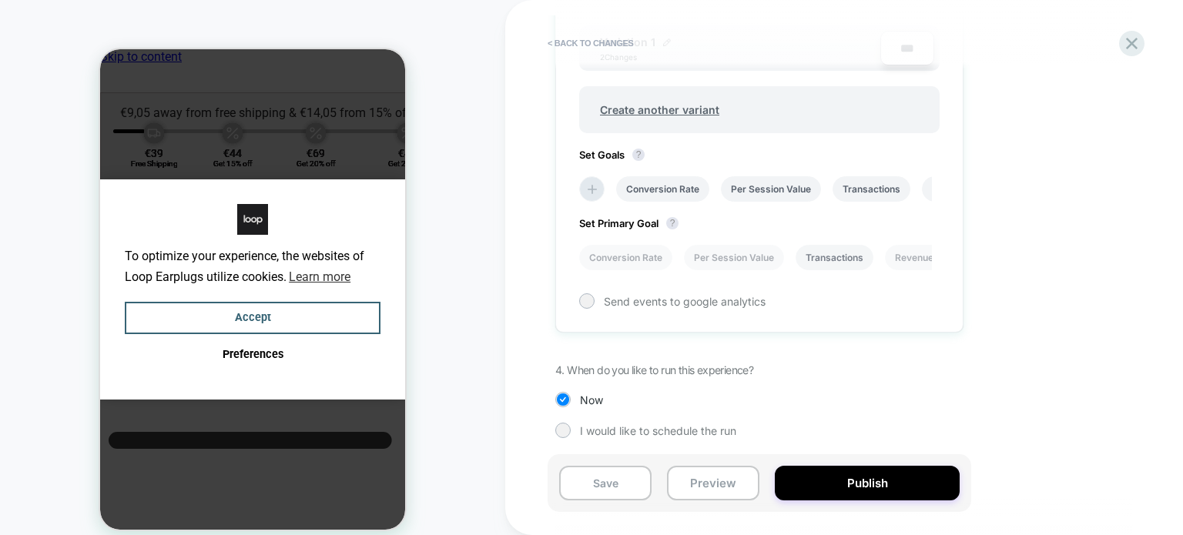
click at [0, 0] on li "Transactions" at bounding box center [0, 0] width 0 height 0
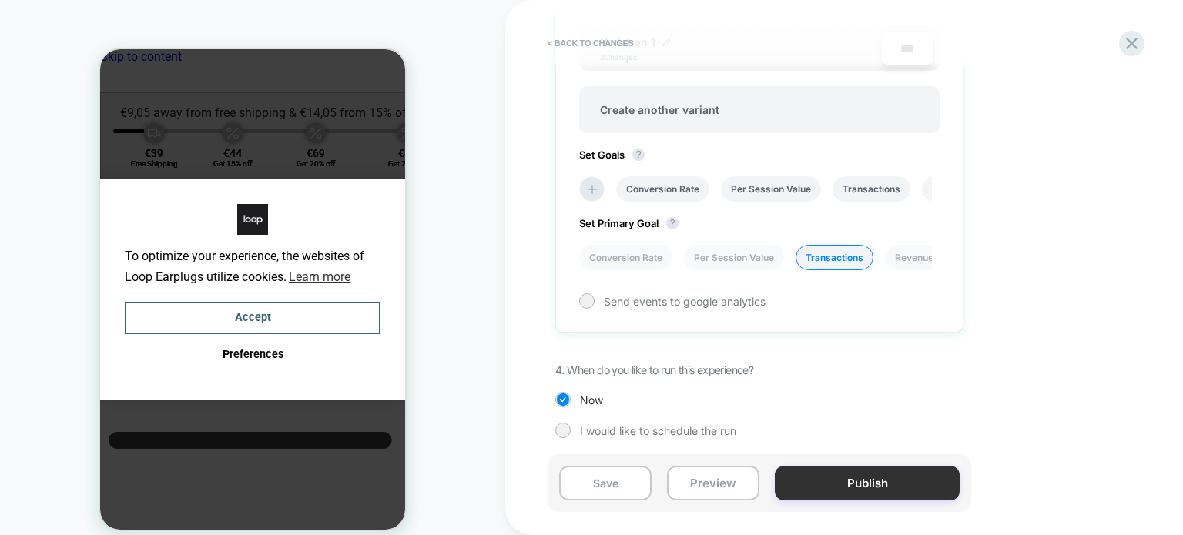
click at [0, 0] on button "Publish" at bounding box center [0, 0] width 0 height 0
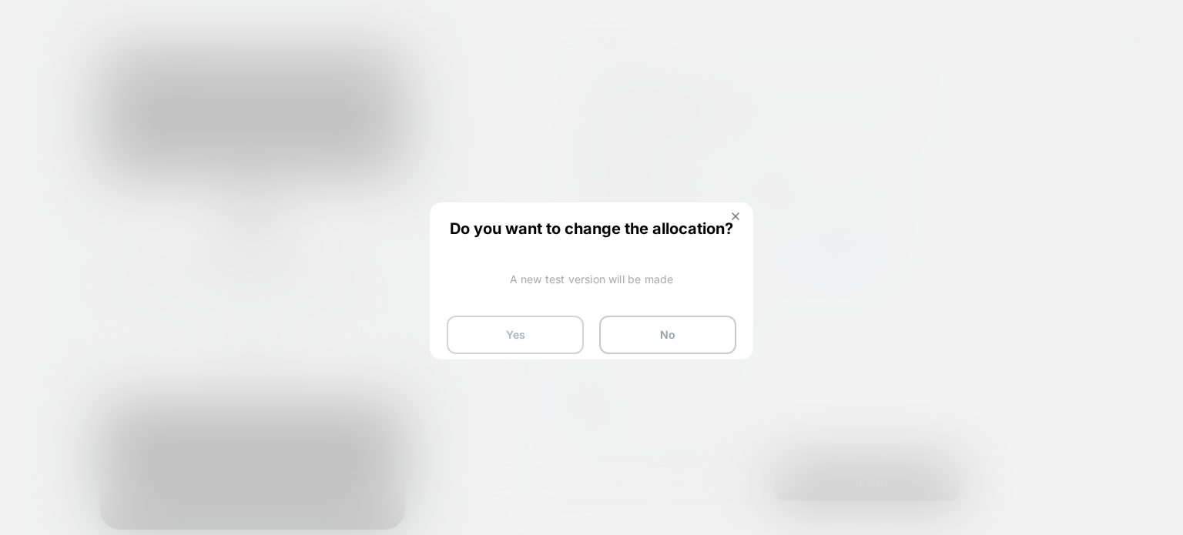
click at [501, 329] on button "Yes" at bounding box center [515, 335] width 137 height 39
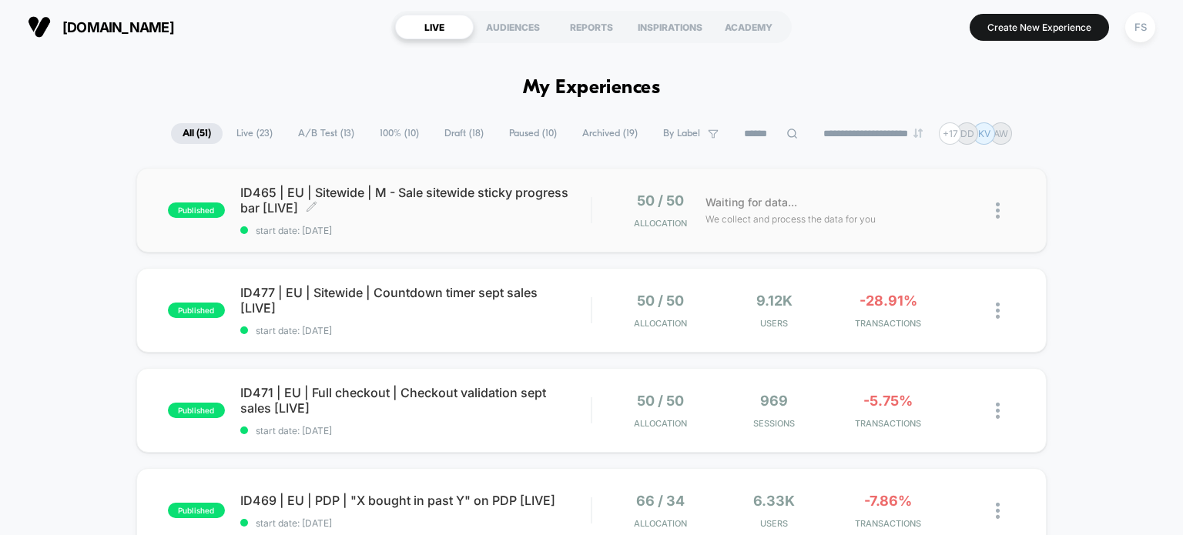
click at [379, 208] on span "ID465 | EU | Sitewide | M - Sale sitewide sticky progress bar [LIVE] Click to e…" at bounding box center [415, 200] width 351 height 31
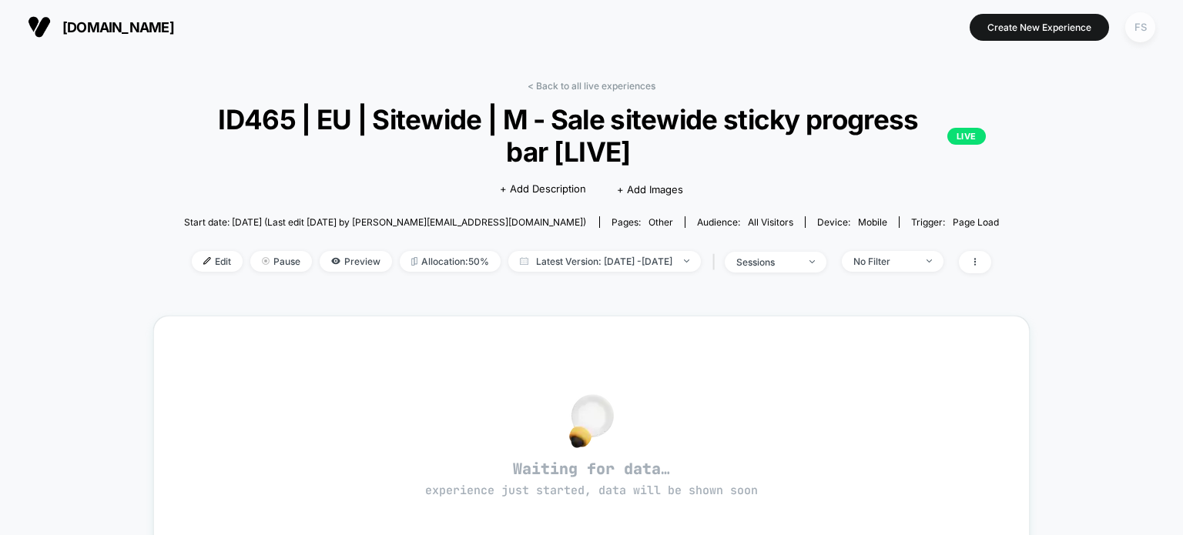
click at [1140, 26] on div "FS" at bounding box center [1140, 27] width 30 height 30
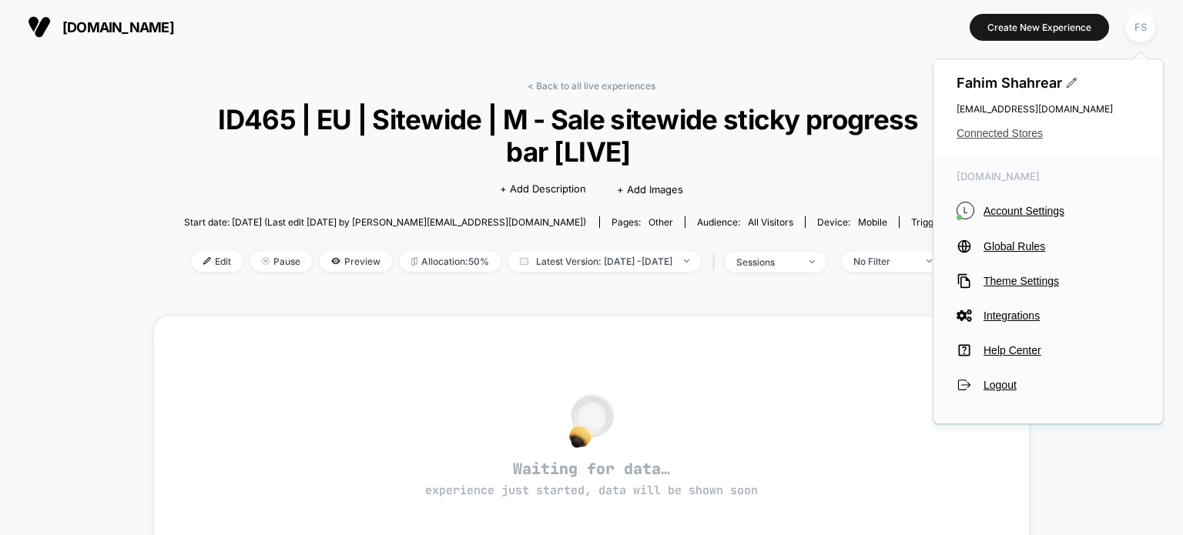
click at [1035, 134] on span "Connected Stores" at bounding box center [1047, 133] width 183 height 12
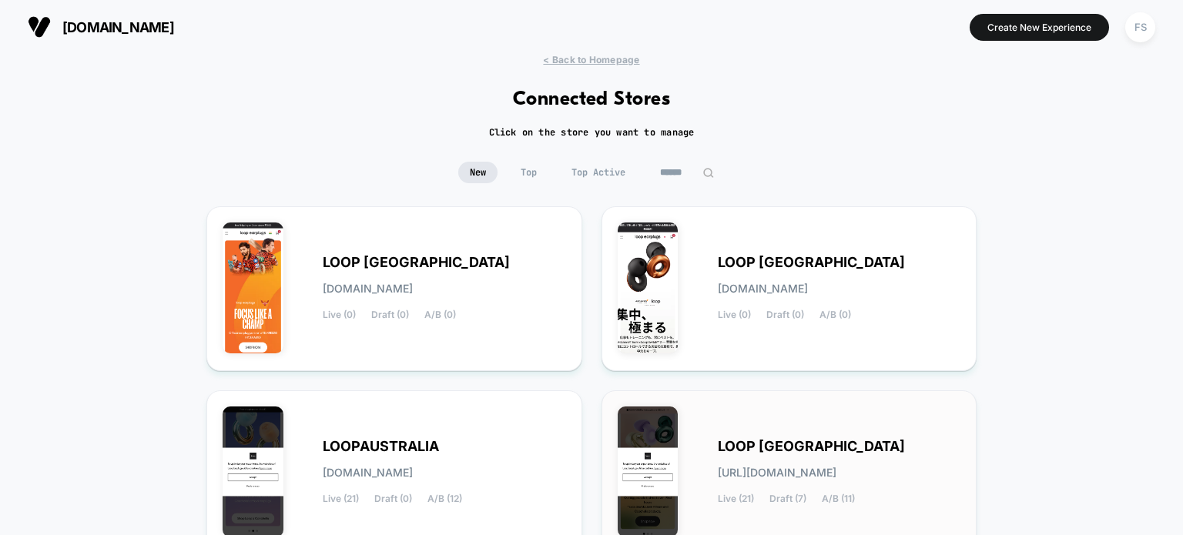
click at [724, 457] on div "LOOP UNITED STATES loop-united_states.myshopify.com Live (21) Draft (7) A/B (11)" at bounding box center [839, 472] width 243 height 63
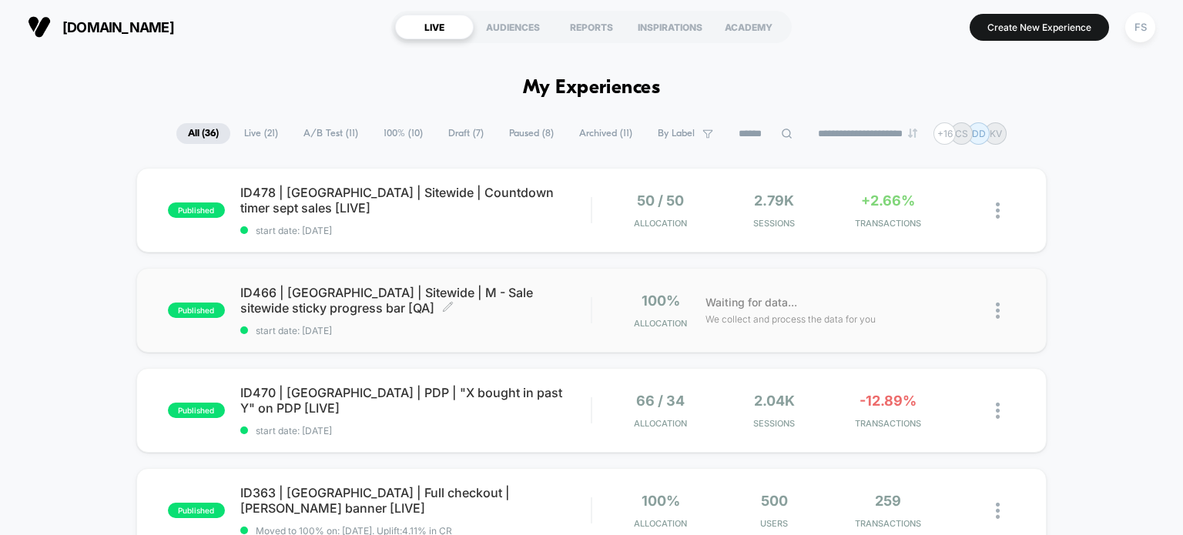
click at [463, 285] on span "ID466 | USA | Sitewide | M - Sale sitewide sticky progress bar [QA] Click to ed…" at bounding box center [415, 300] width 351 height 31
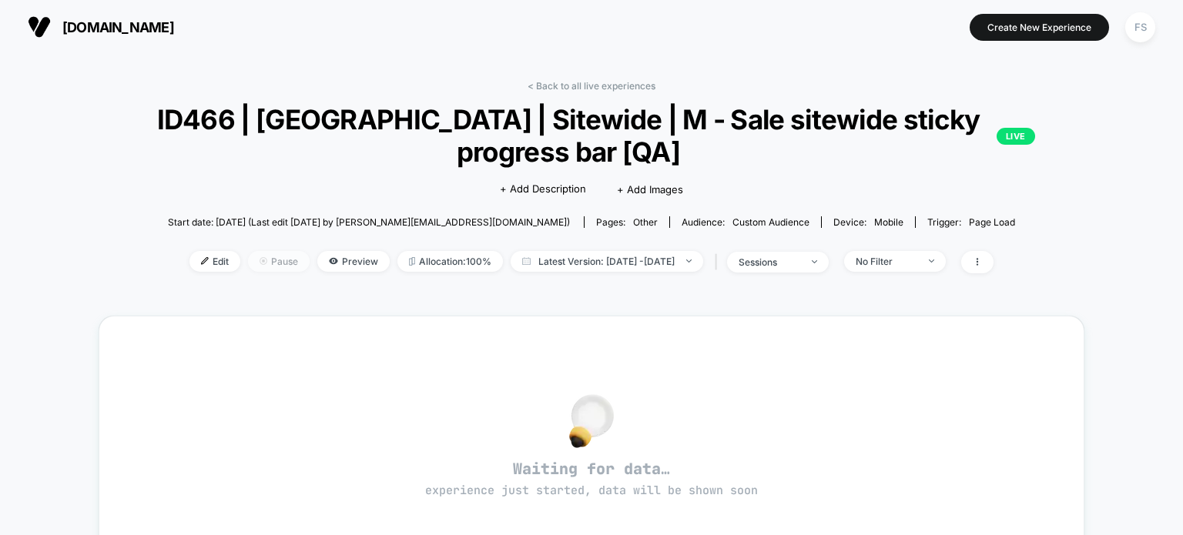
click at [248, 266] on span "Pause" at bounding box center [279, 261] width 62 height 21
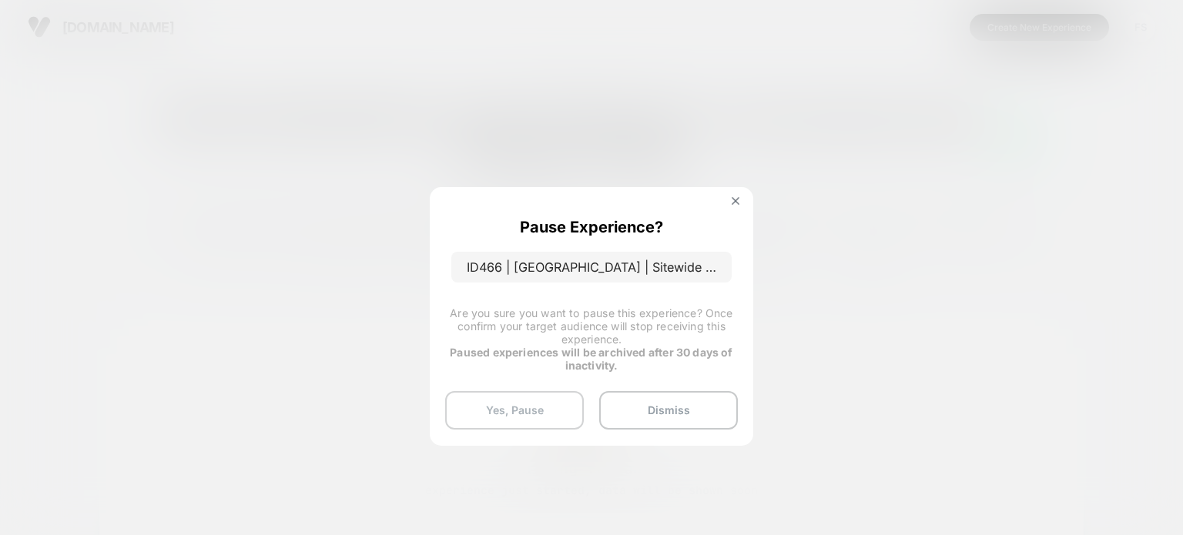
click at [499, 406] on button "Yes, Pause" at bounding box center [514, 410] width 139 height 39
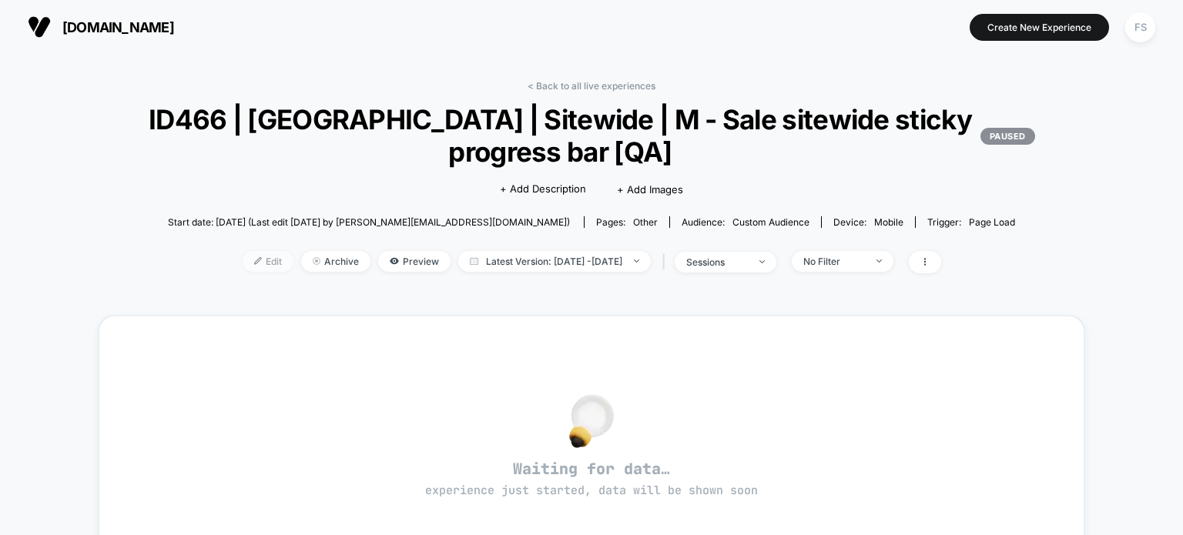
click at [254, 260] on img at bounding box center [258, 261] width 8 height 8
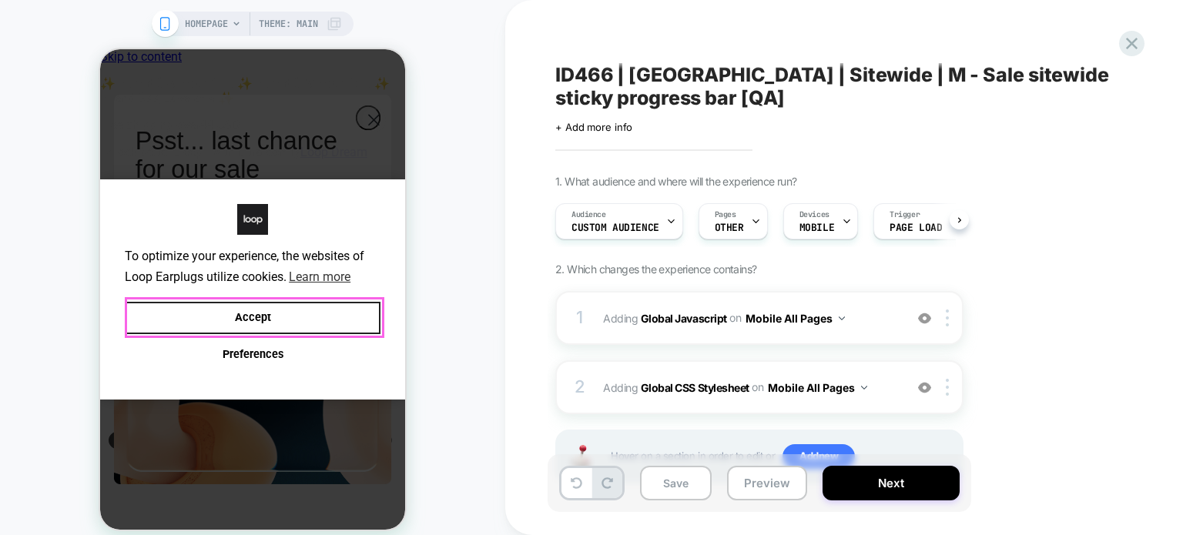
click at [254, 324] on button "Accept" at bounding box center [253, 318] width 256 height 33
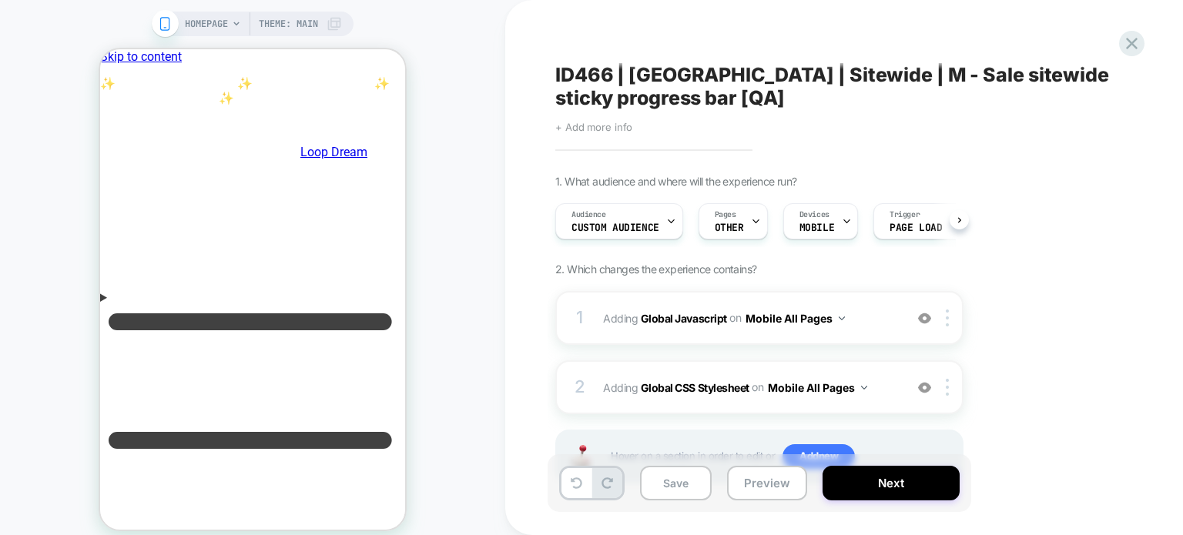
click at [610, 123] on span "+ Add more info" at bounding box center [593, 127] width 77 height 12
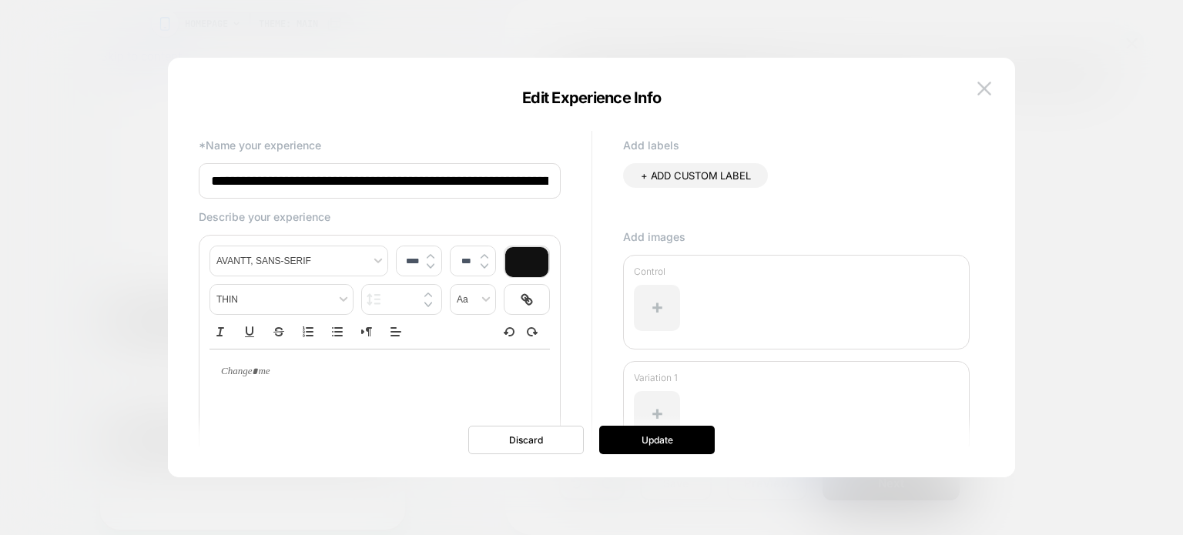
scroll to position [0, 92]
click at [494, 189] on input "**********" at bounding box center [380, 181] width 362 height 36
type input "**********"
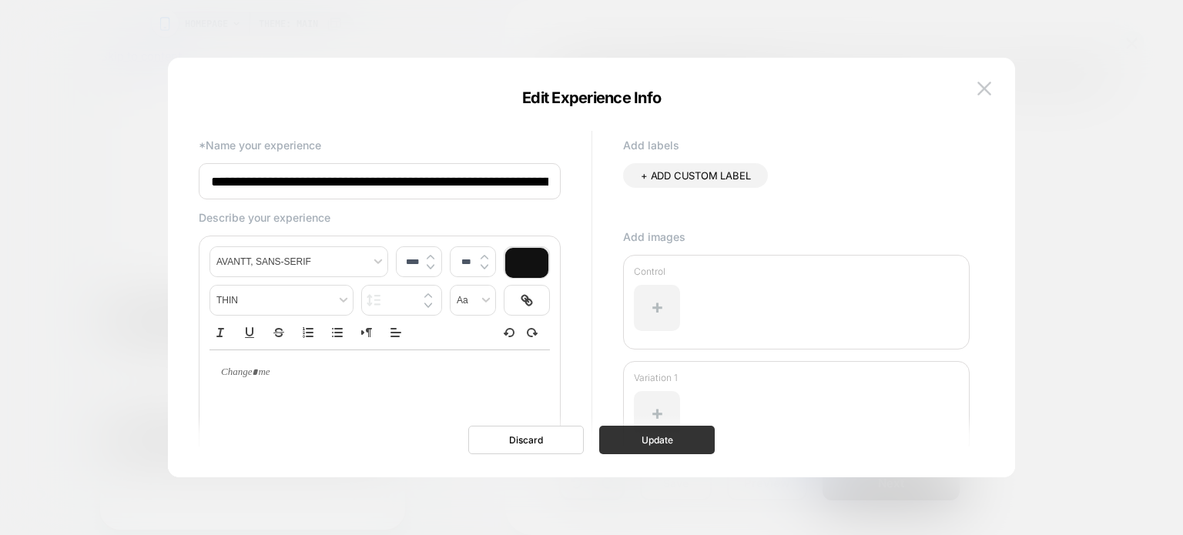
click at [698, 431] on button "Update" at bounding box center [657, 440] width 116 height 28
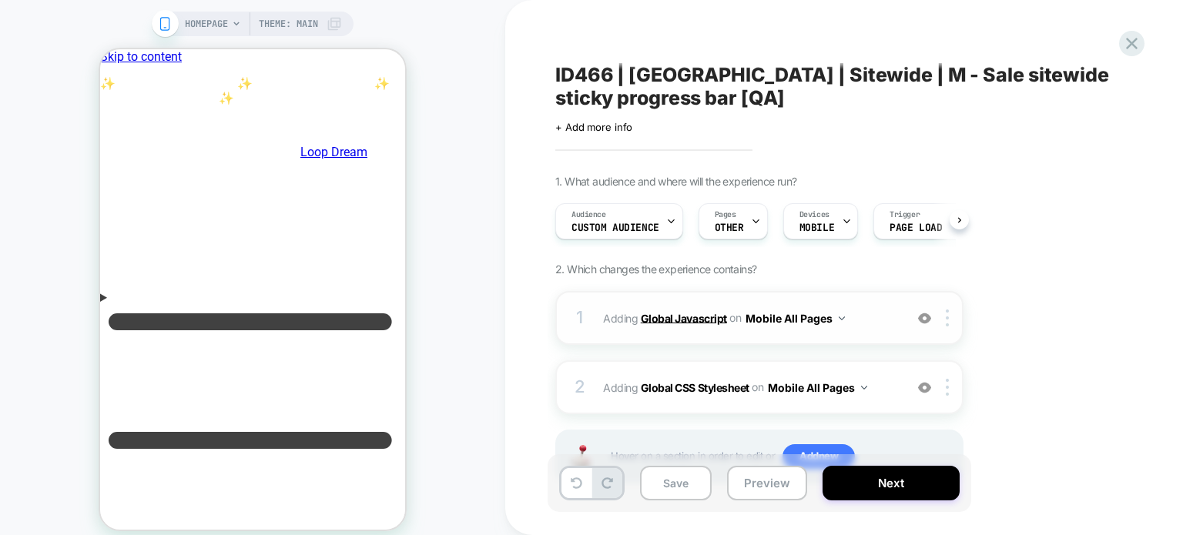
click at [653, 311] on b "Global Javascript" at bounding box center [684, 317] width 86 height 13
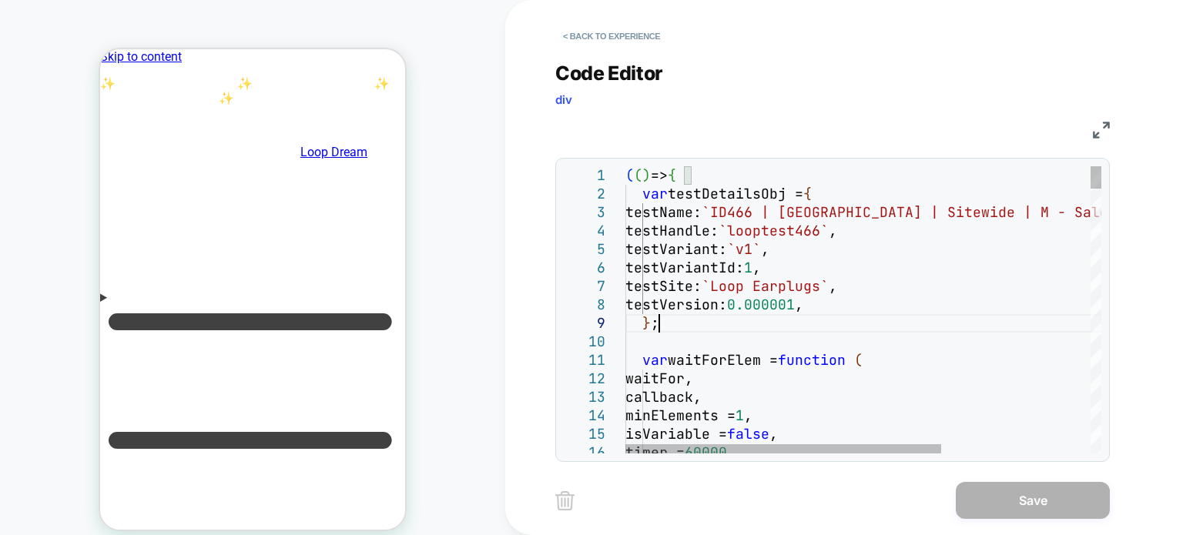
click at [0, 0] on div "( ( ) => { var testDetailsObj = { testName: `ID466 | [GEOGRAPHIC_DATA] | Sitewi…" at bounding box center [0, 0] width 0 height 0
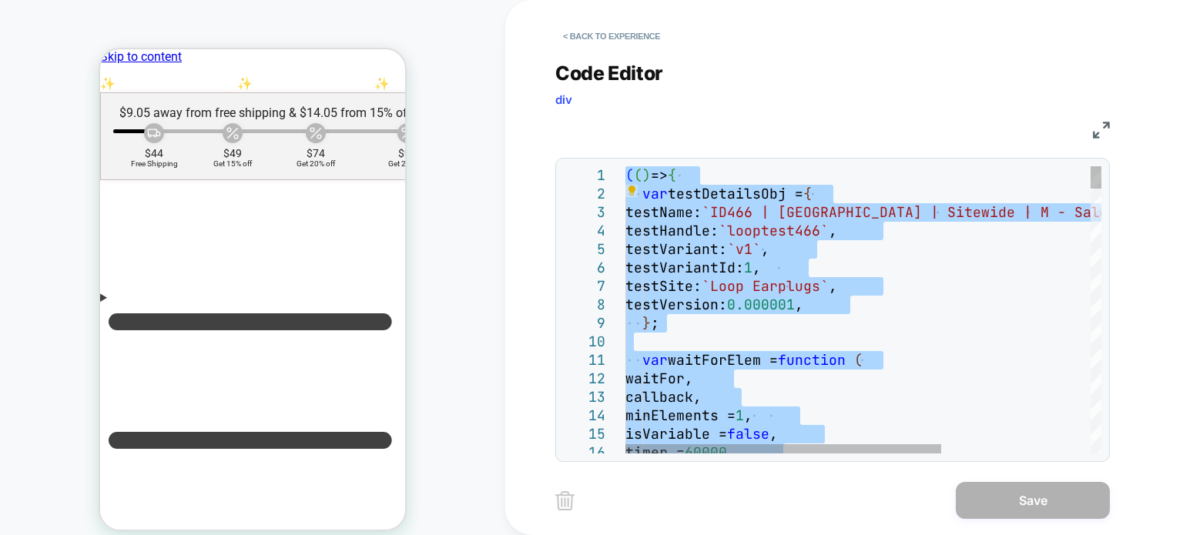
click at [0, 0] on div "( ( ) => { var testDetailsObj = { testName: `ID466 | [GEOGRAPHIC_DATA] | Sitewi…" at bounding box center [0, 0] width 0 height 0
type textarea "*****"
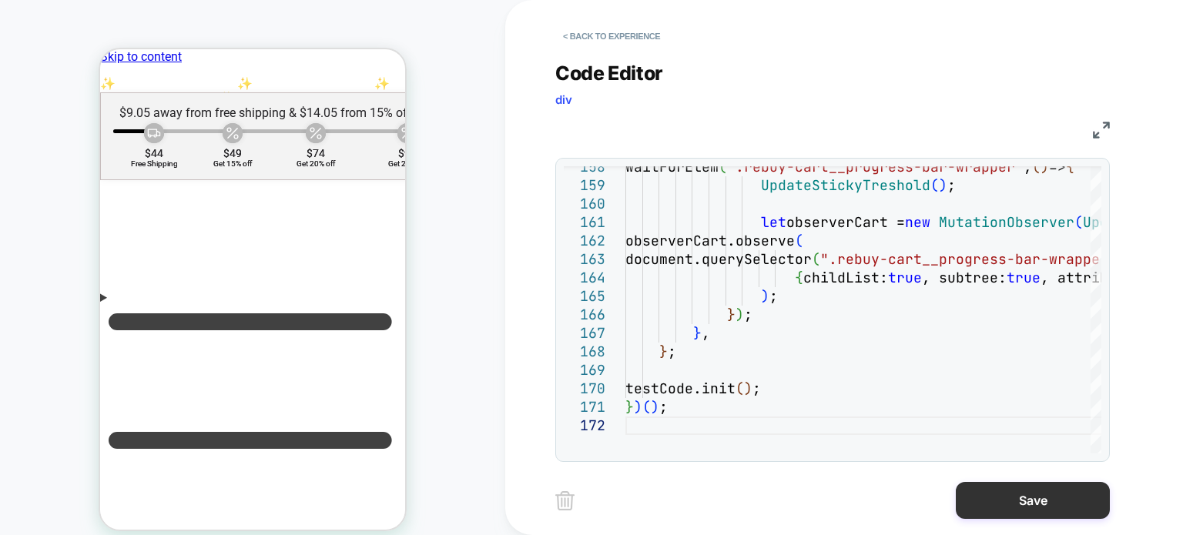
click at [0, 0] on button "Save" at bounding box center [0, 0] width 0 height 0
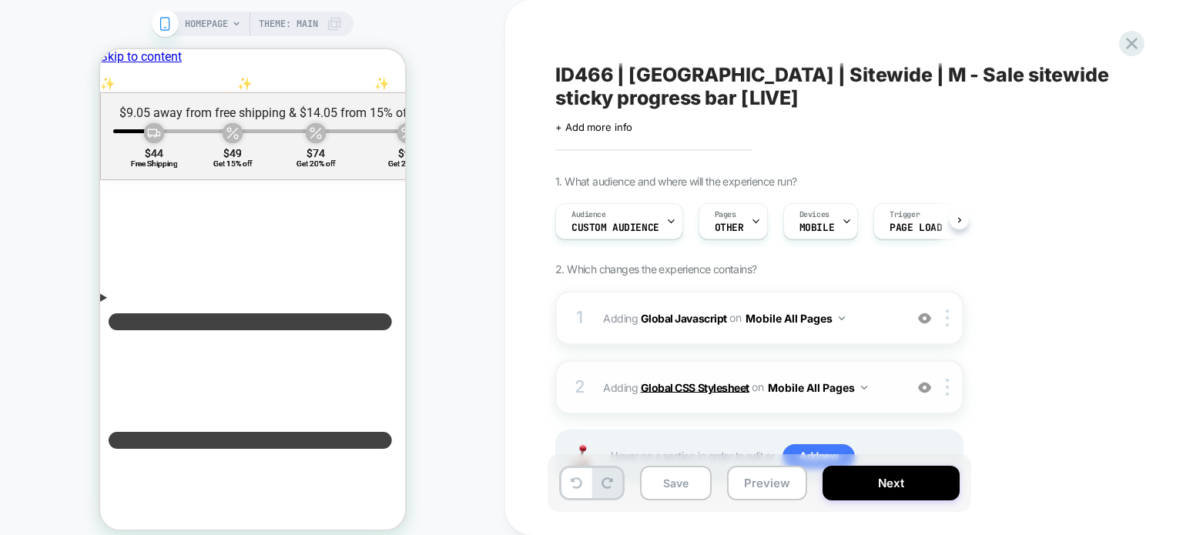
click at [656, 389] on b "Global CSS Stylesheet" at bounding box center [695, 386] width 109 height 13
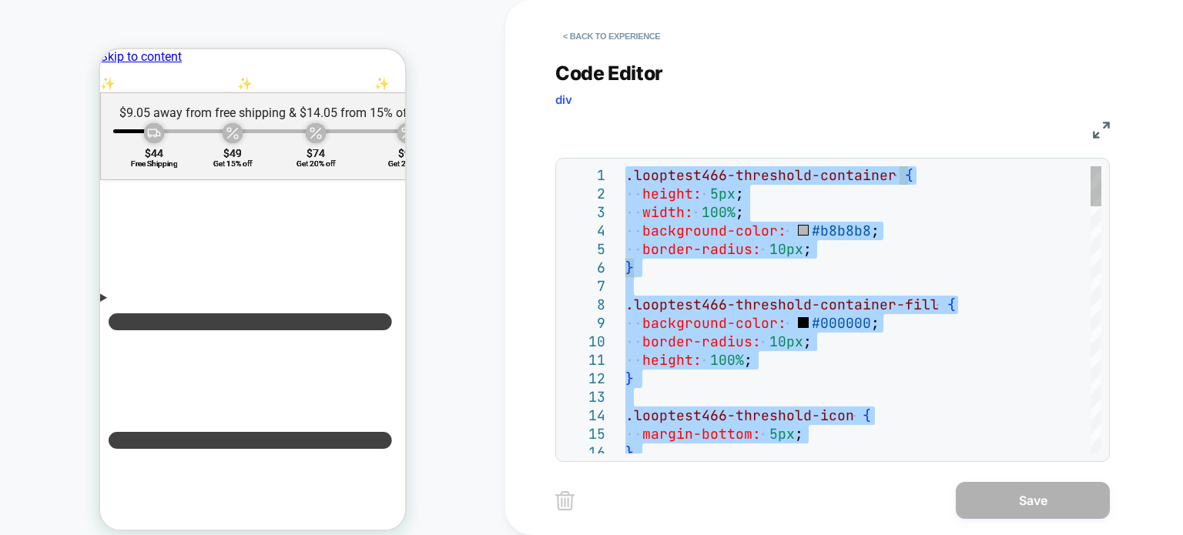
type textarea "**********"
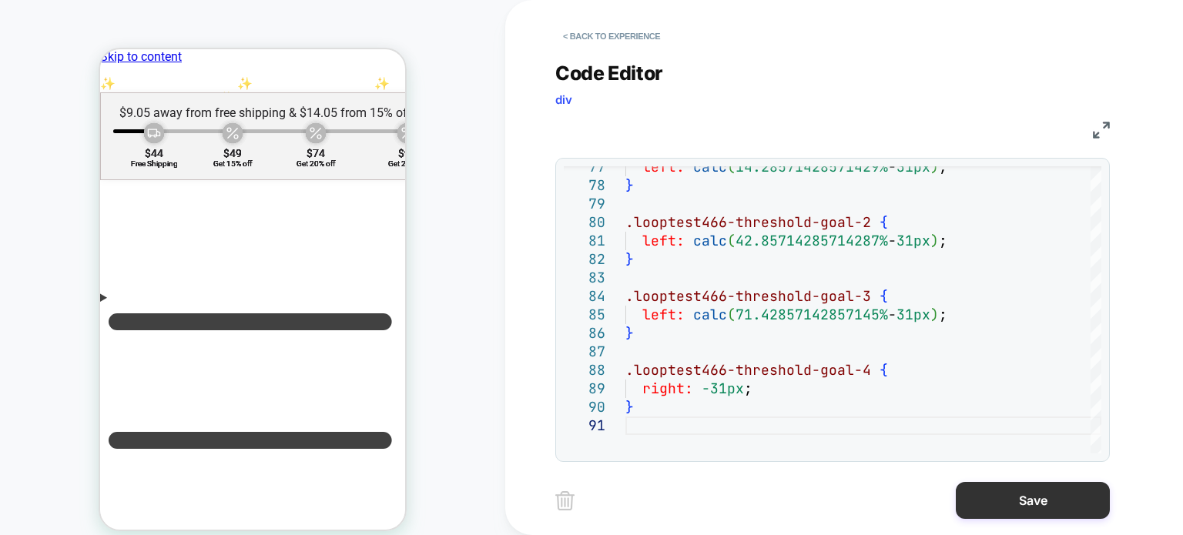
click at [0, 0] on button "Save" at bounding box center [0, 0] width 0 height 0
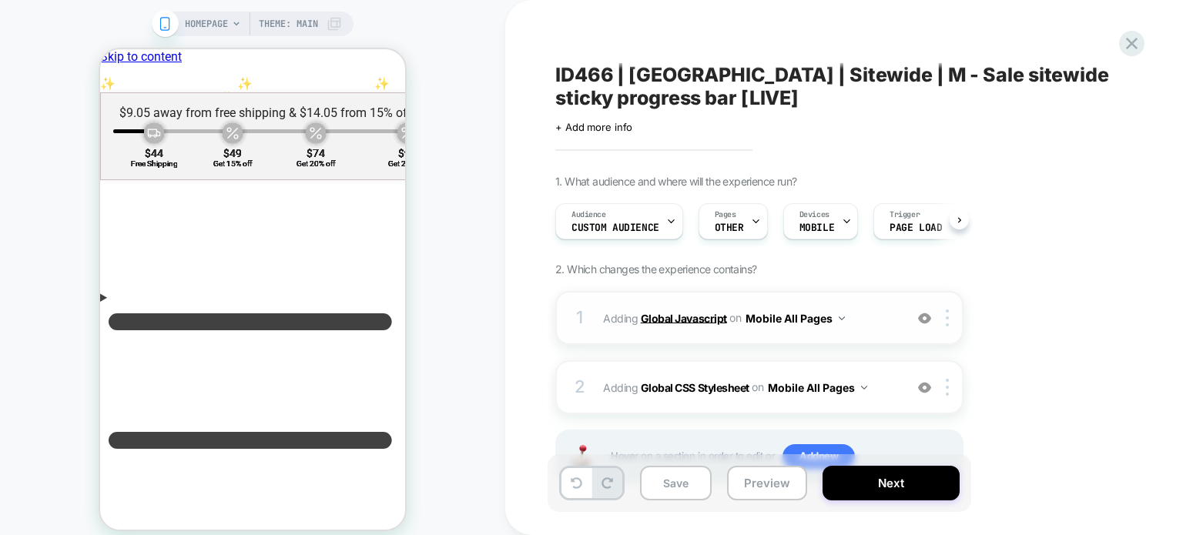
click at [0, 0] on b "Global Javascript" at bounding box center [0, 0] width 0 height 0
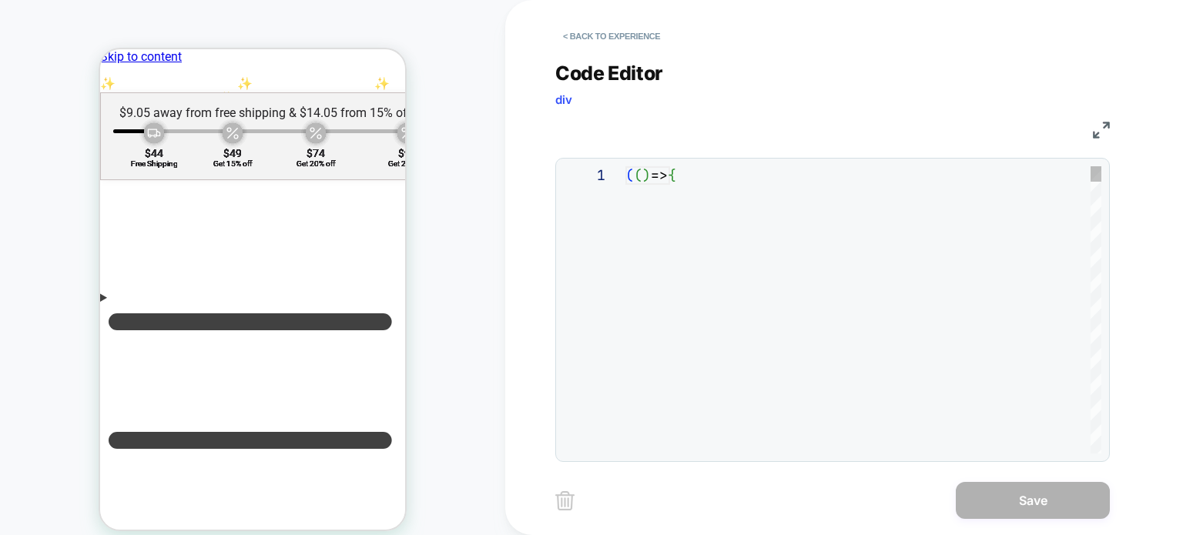
click at [0, 0] on div "**********" at bounding box center [0, 0] width 0 height 0
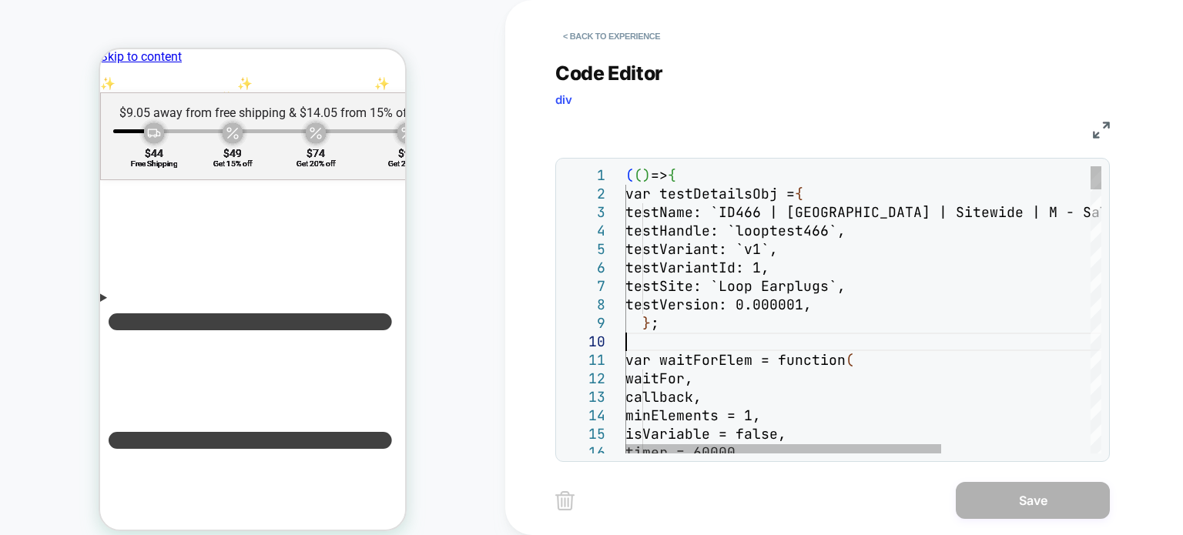
click at [0, 0] on div "( ( ) => { var testDetailsObj = { testName: `ID466 | [GEOGRAPHIC_DATA] | Sitewi…" at bounding box center [0, 0] width 0 height 0
type textarea "**********"
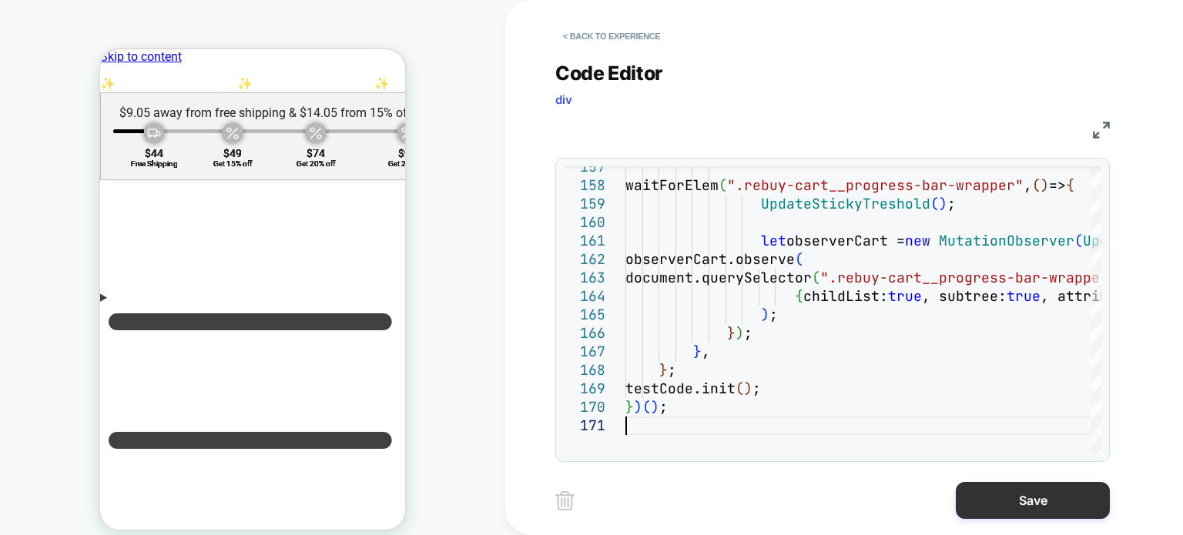
click at [968, 494] on button "Save" at bounding box center [1033, 500] width 154 height 37
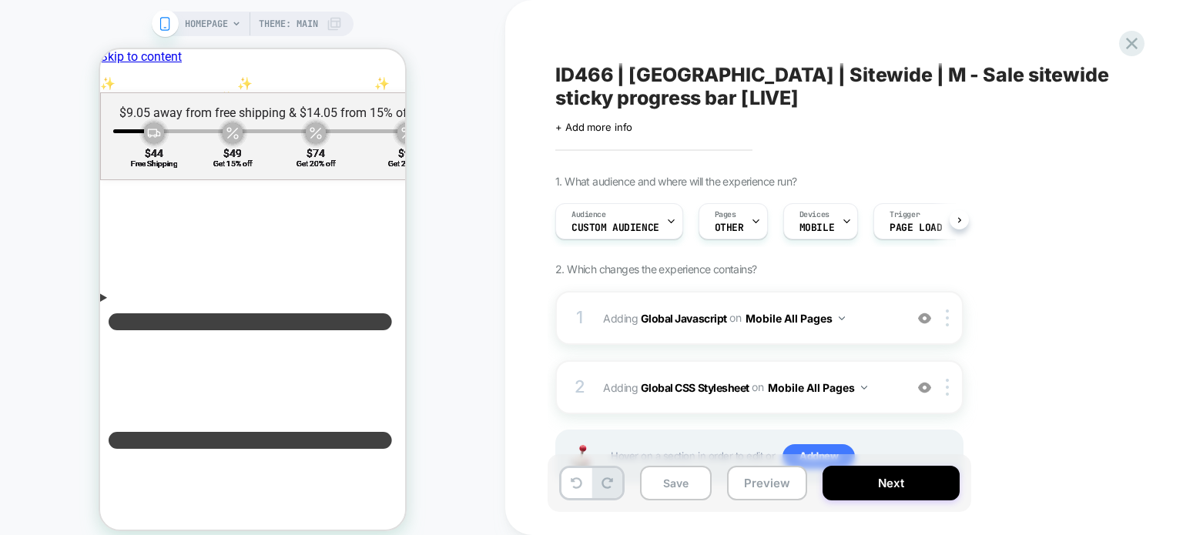
scroll to position [40, 0]
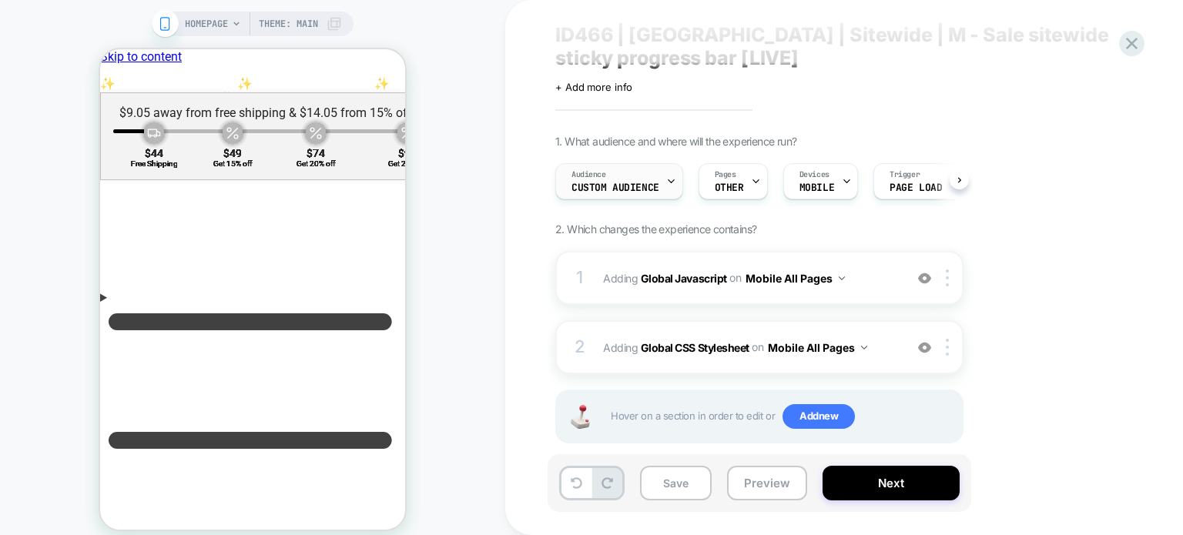
click at [653, 186] on span "Custom Audience" at bounding box center [615, 187] width 88 height 11
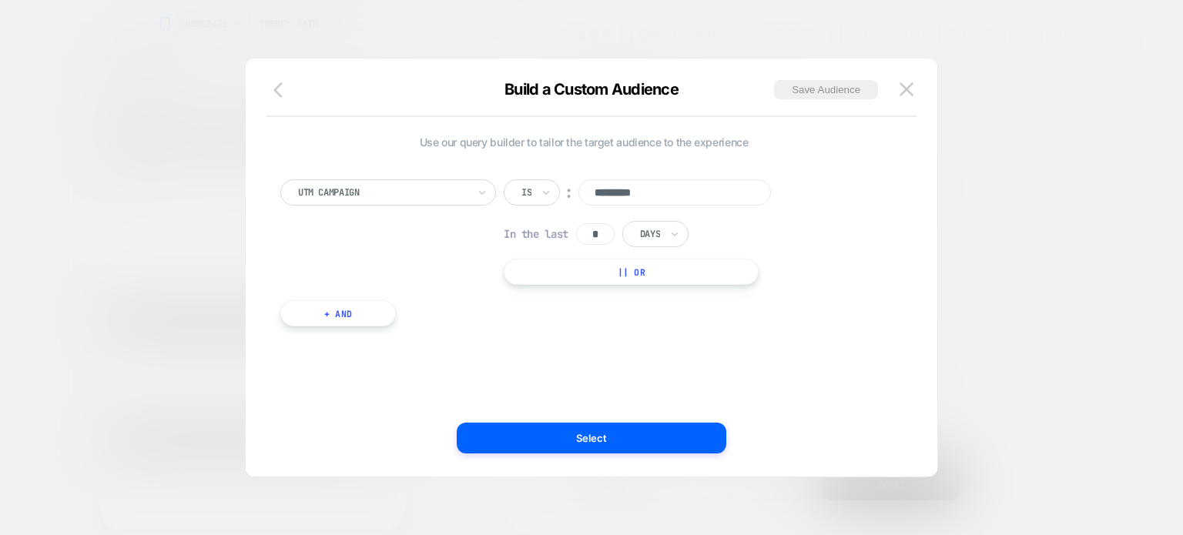
click at [0, 0] on icon "button" at bounding box center [0, 0] width 0 height 0
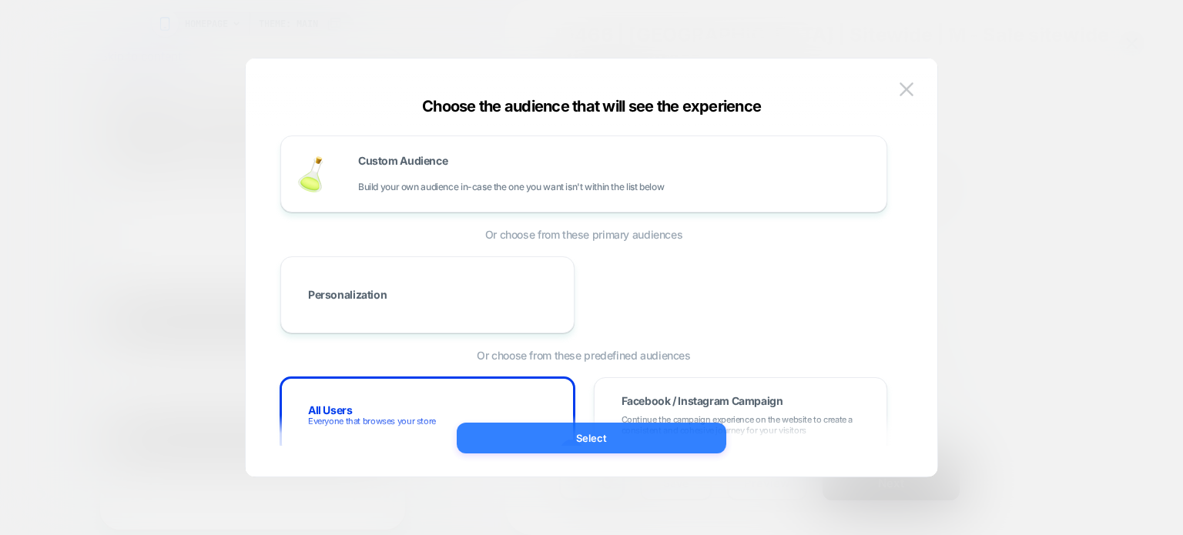
click at [528, 427] on button "Select" at bounding box center [592, 438] width 270 height 31
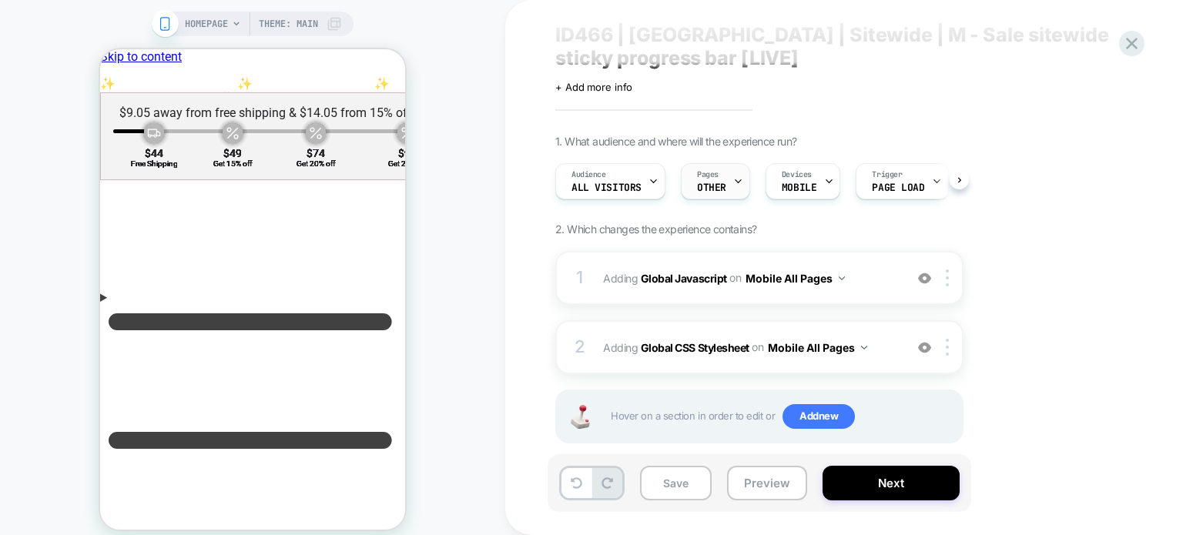
click at [724, 182] on div "Pages OTHER" at bounding box center [711, 181] width 60 height 35
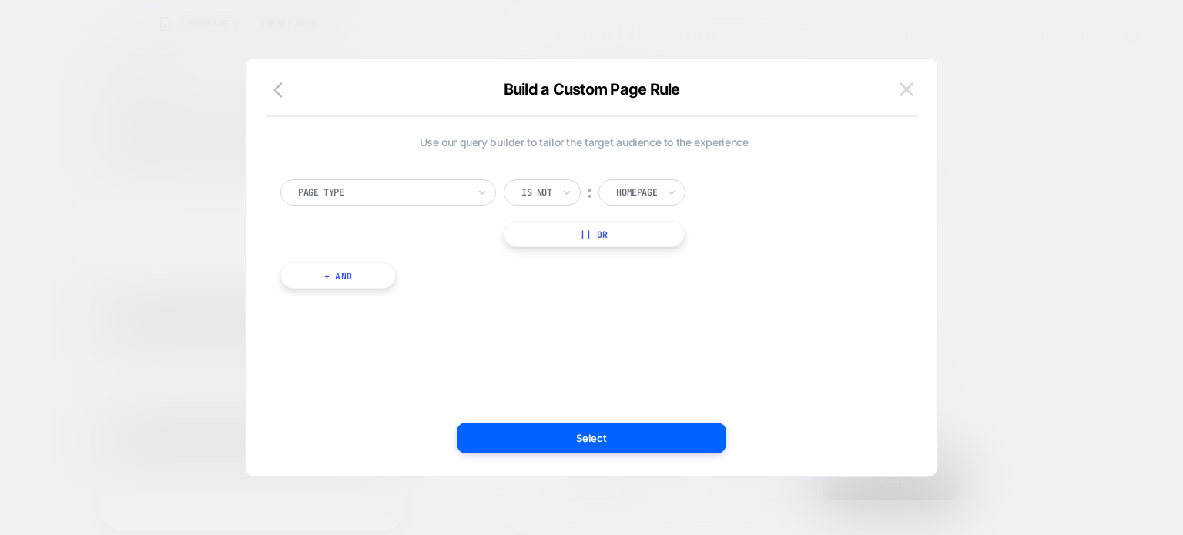
click at [912, 88] on img at bounding box center [906, 88] width 14 height 13
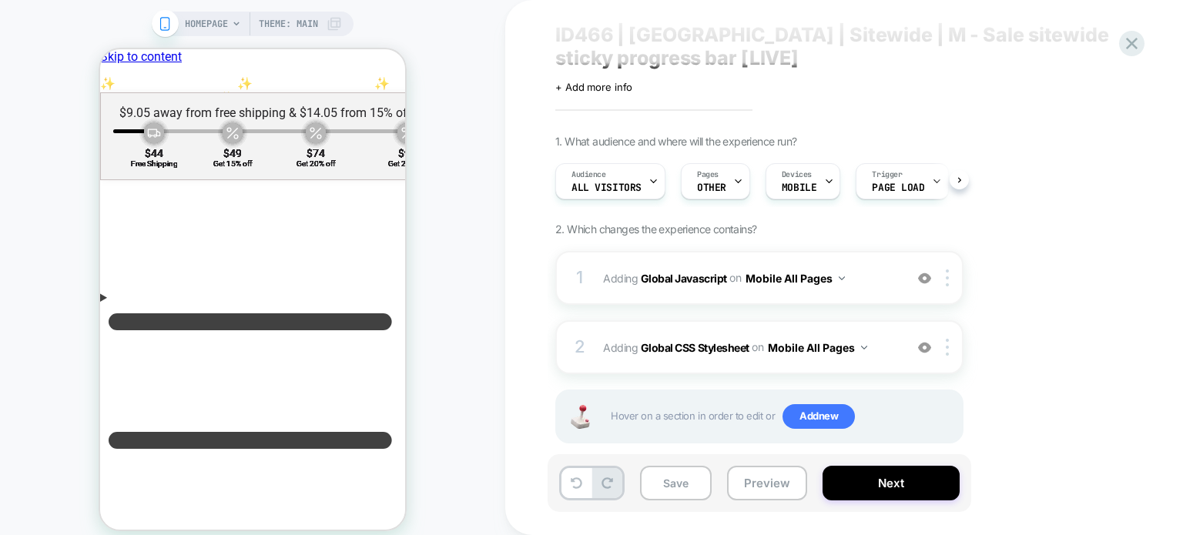
scroll to position [64, 0]
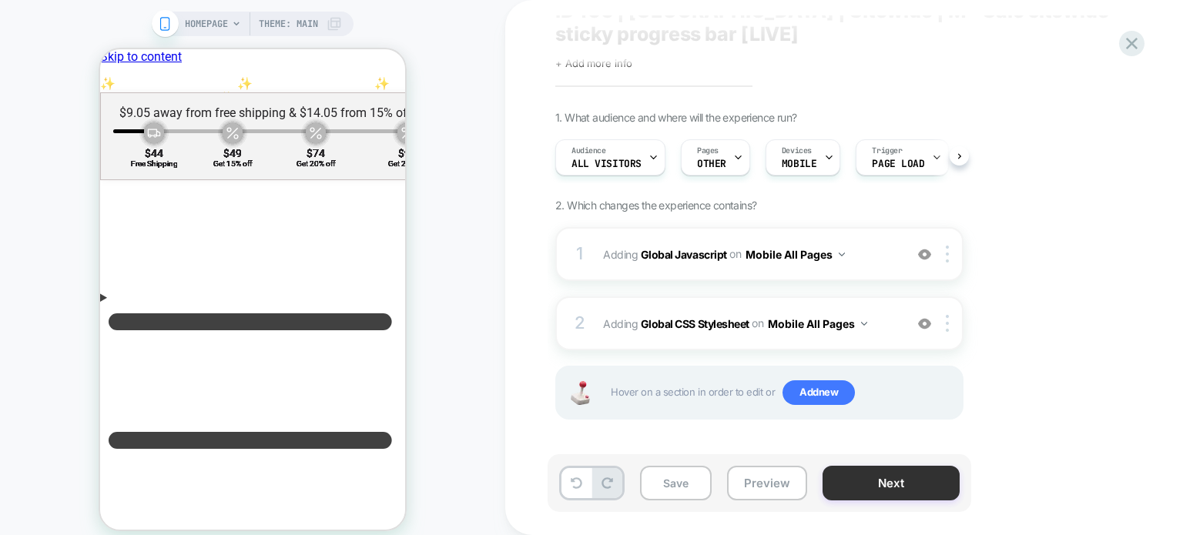
click at [836, 472] on button "Next" at bounding box center [890, 483] width 137 height 35
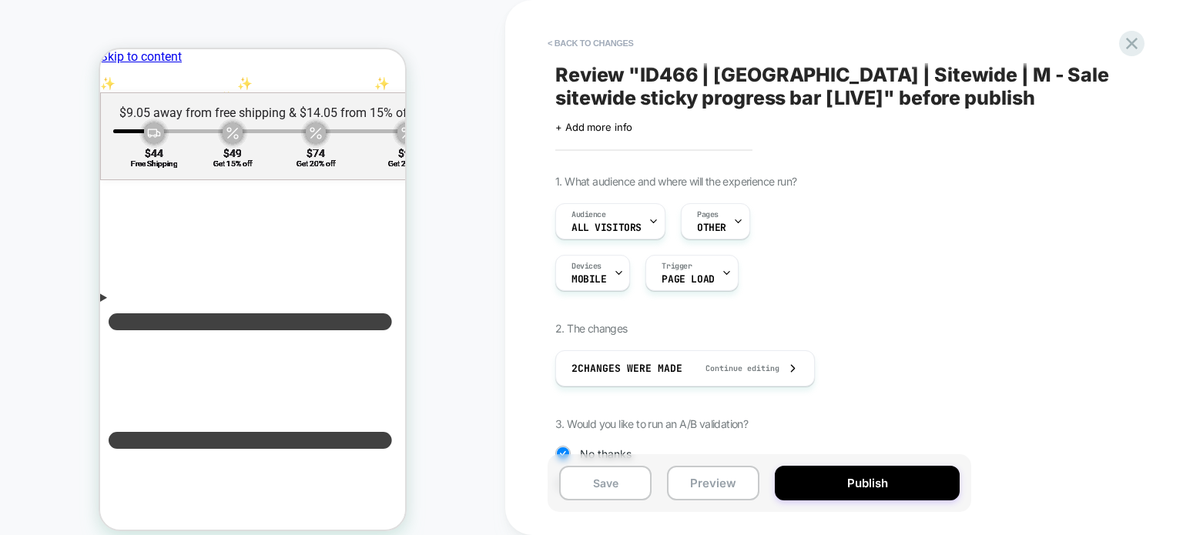
scroll to position [162, 0]
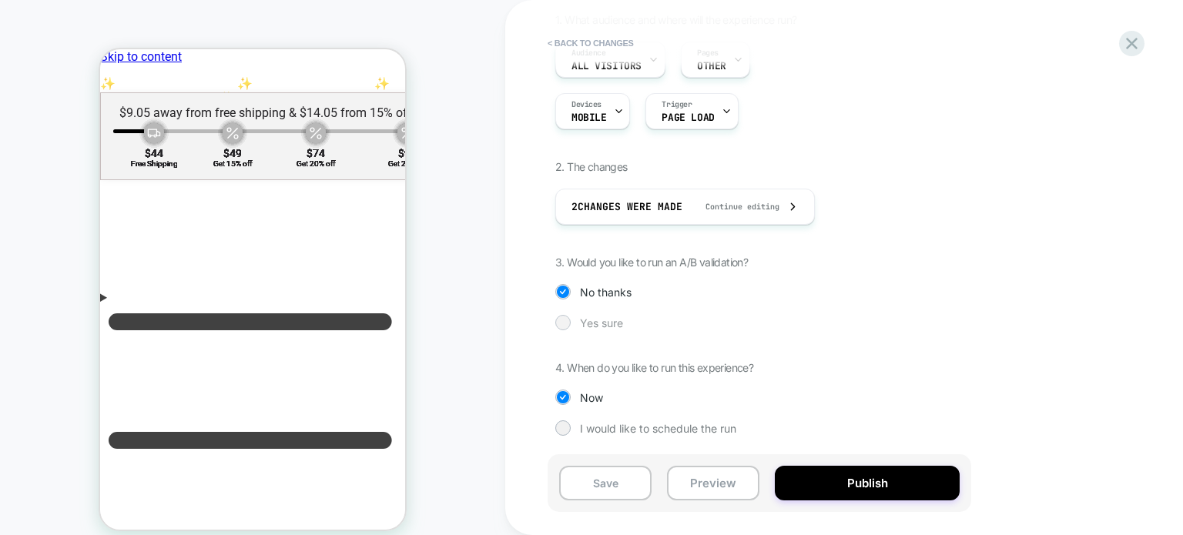
click at [0, 0] on div "Yes sure" at bounding box center [0, 0] width 0 height 0
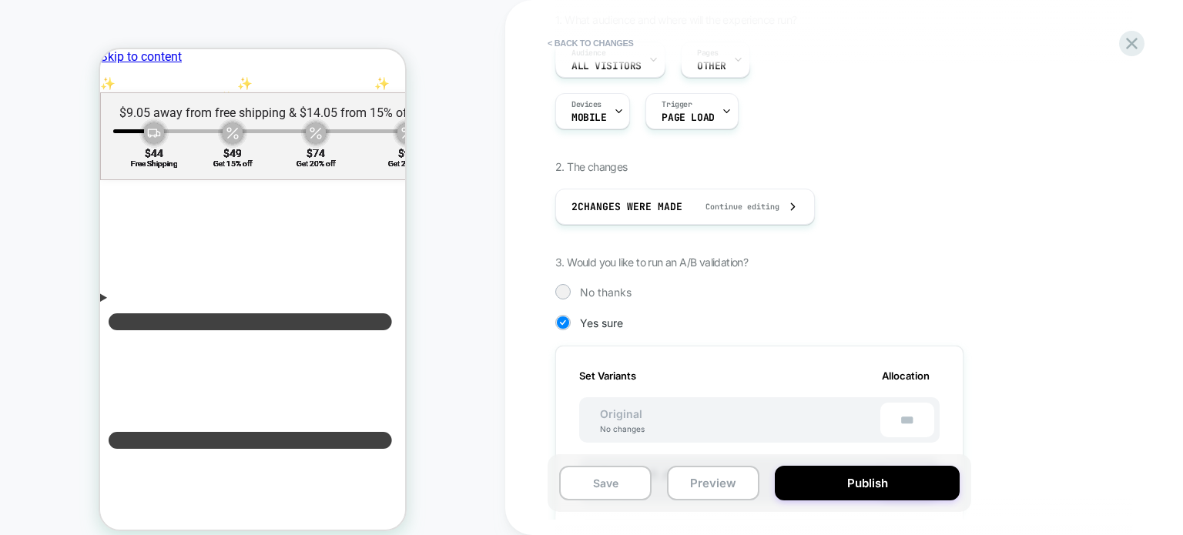
scroll to position [594, 0]
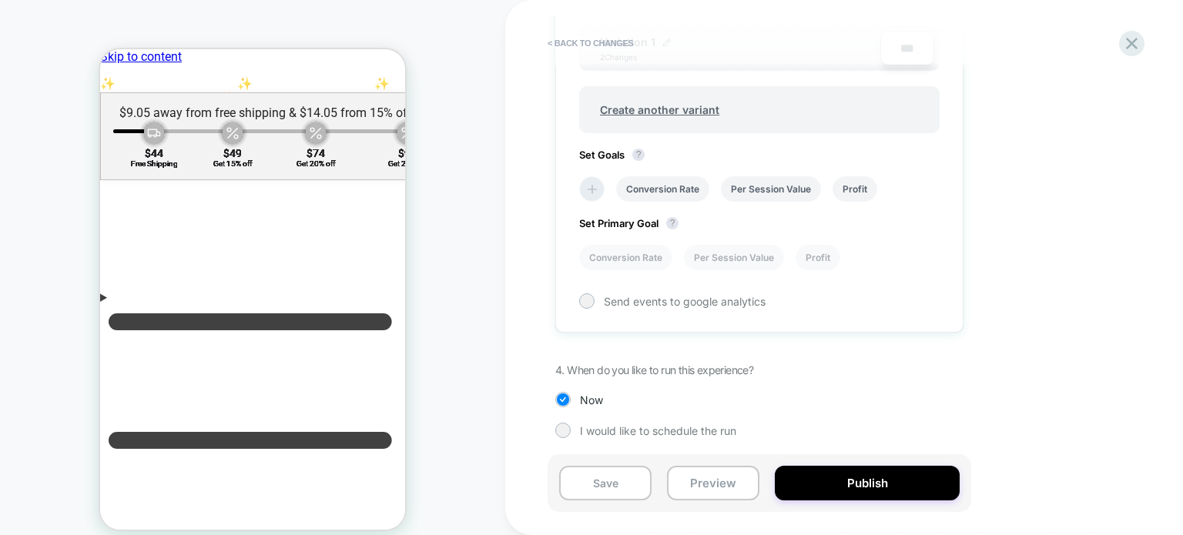
click at [597, 182] on icon at bounding box center [591, 189] width 15 height 15
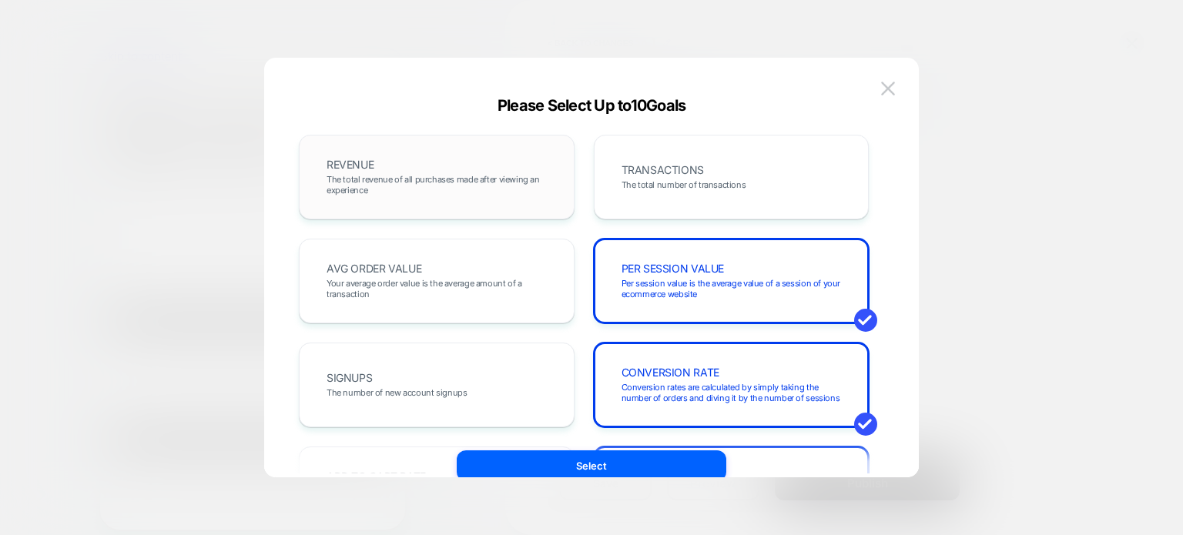
click at [0, 0] on div "REVENUE The total revenue of all purchases made after viewing an experience" at bounding box center [0, 0] width 0 height 0
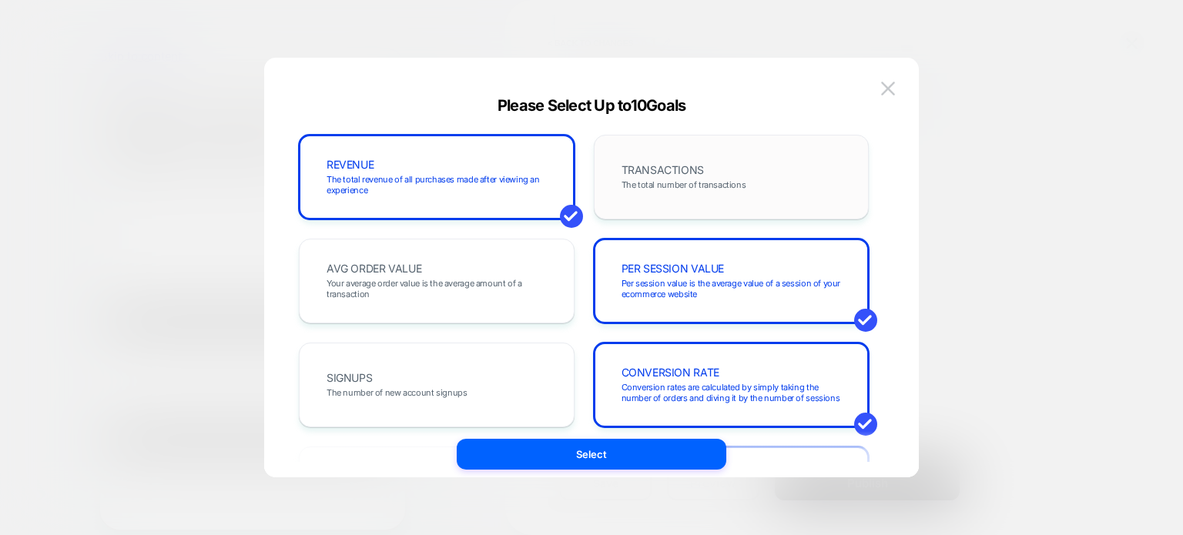
click at [623, 189] on span "The total number of transactions" at bounding box center [683, 184] width 125 height 11
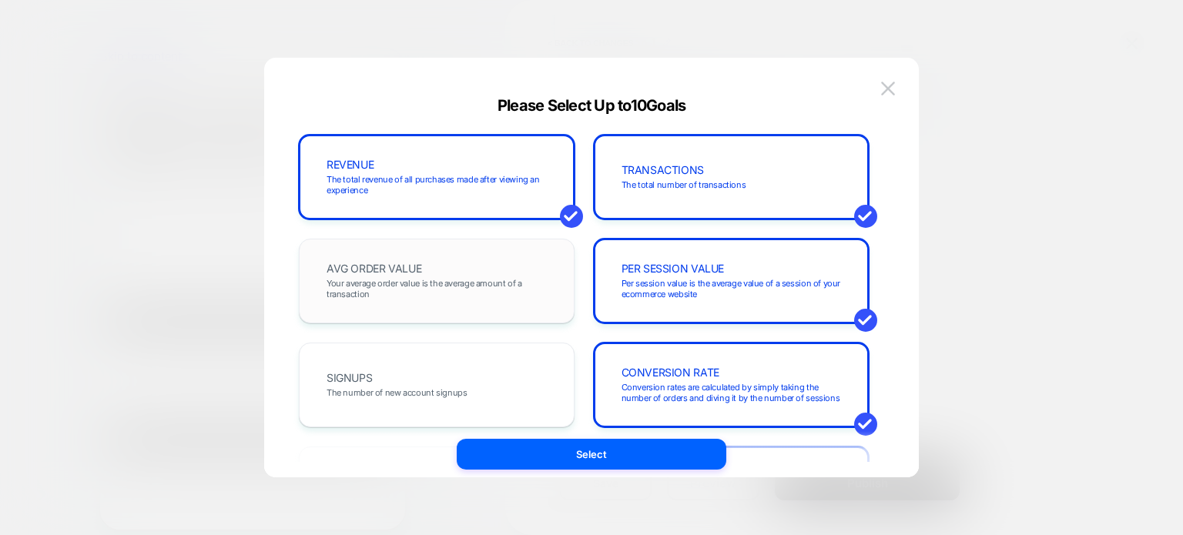
click at [0, 0] on div "AVG ORDER VALUE Your average order value is the average amount of a transaction" at bounding box center [0, 0] width 0 height 0
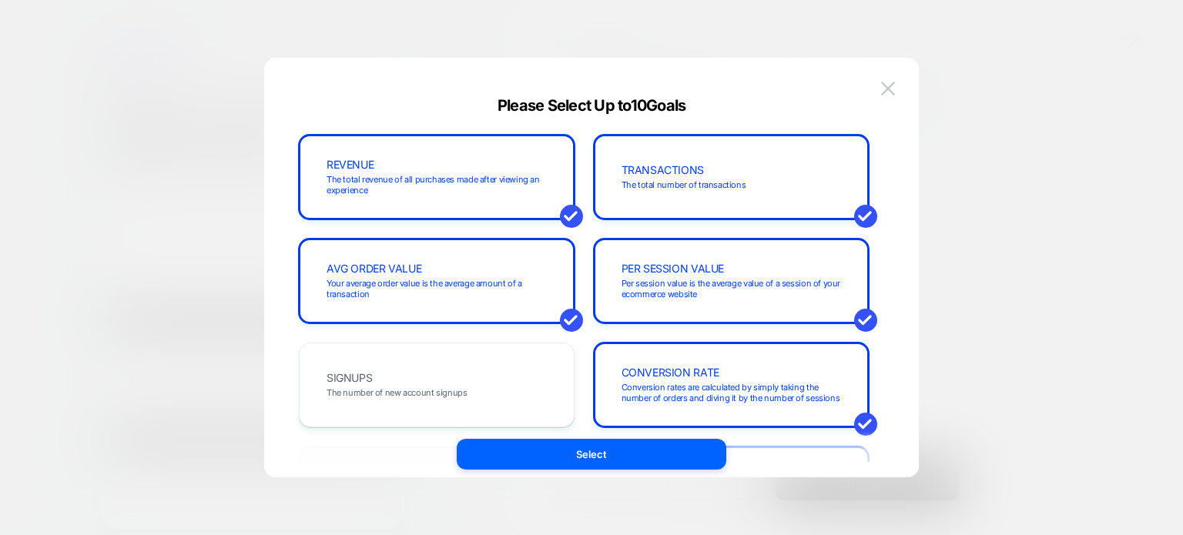
scroll to position [116, 0]
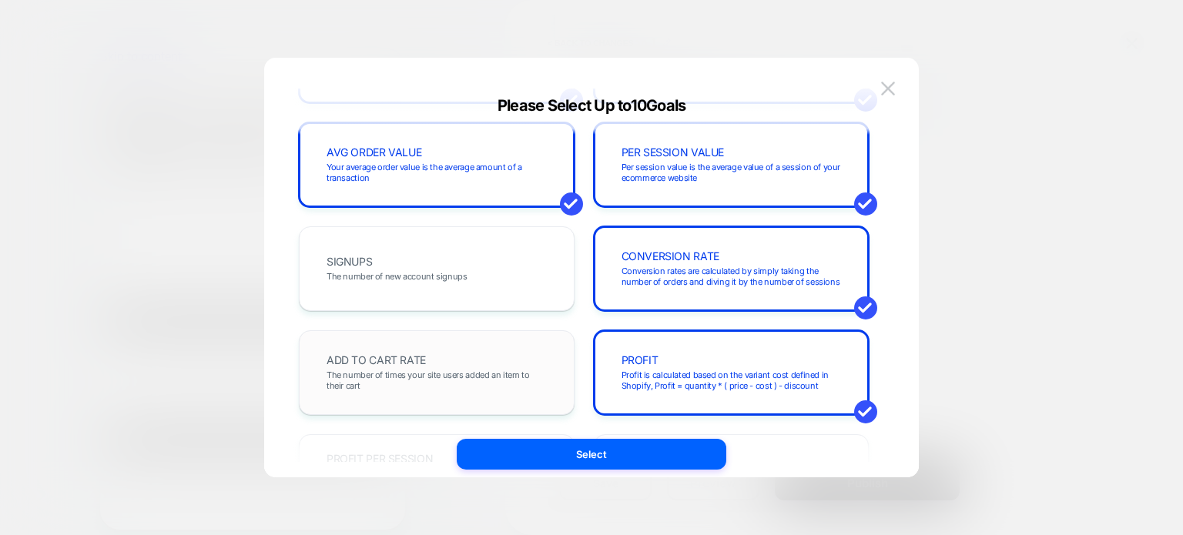
click at [0, 0] on div "ADD TO CART RATE The number of times your site users added an item to their cart" at bounding box center [0, 0] width 0 height 0
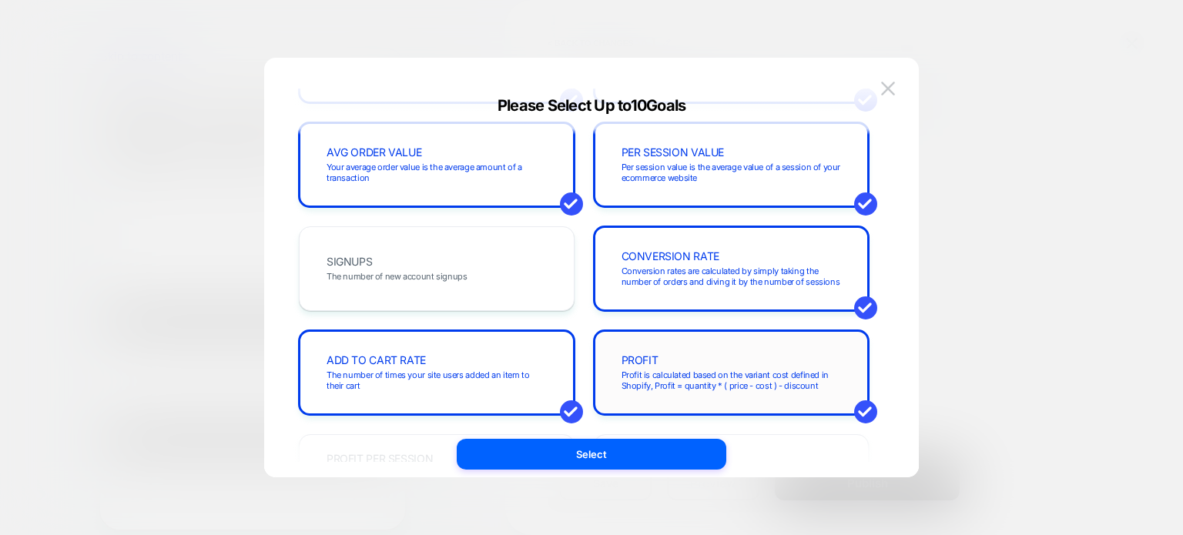
click at [674, 378] on span "Profit is calculated based on the variant cost defined in Shopify, Profit = qua…" at bounding box center [731, 381] width 220 height 22
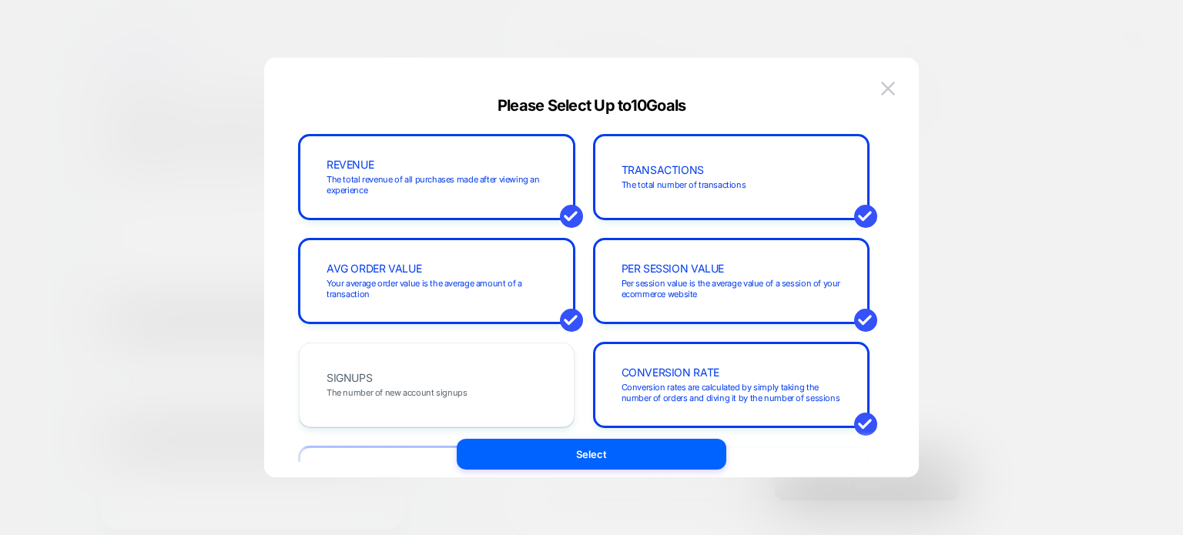
scroll to position [582, 0]
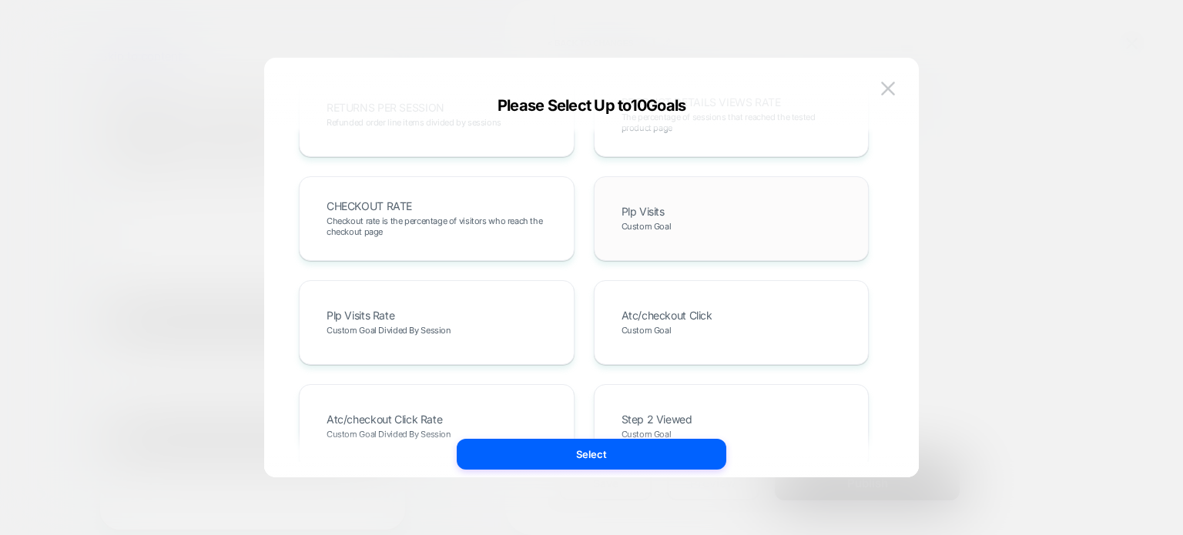
click at [0, 0] on span "Plp Visits" at bounding box center [0, 0] width 0 height 0
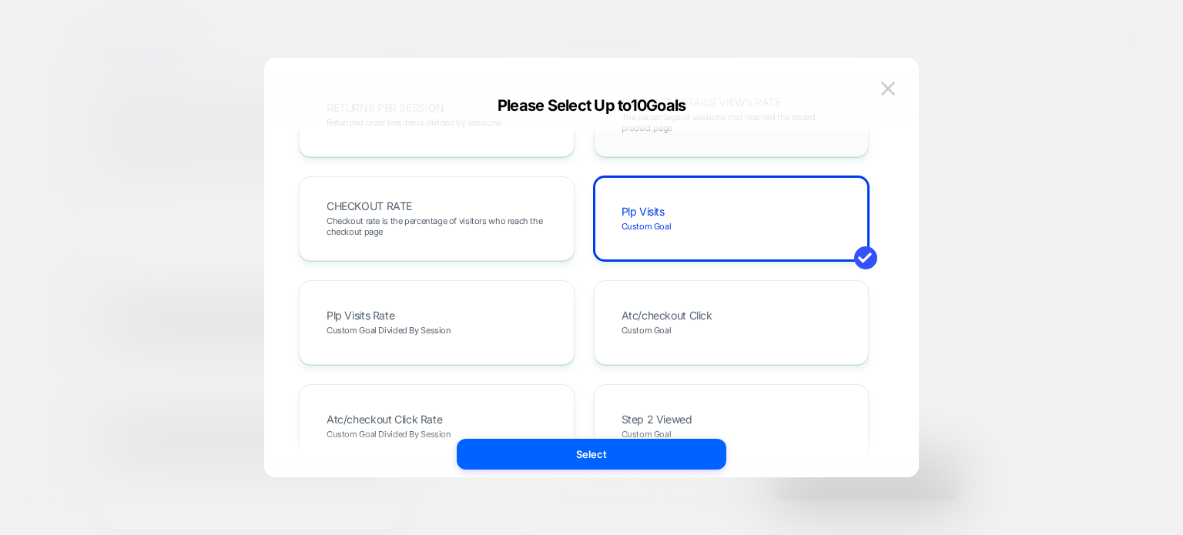
click at [669, 139] on div "PRODUCT DETAILS VIEWS RATE The percentage of sessions that reached the tested p…" at bounding box center [731, 115] width 243 height 52
click at [0, 0] on div "CHECKOUT RATE Checkout rate is the percentage of visitors who reach the checkou…" at bounding box center [0, 0] width 0 height 0
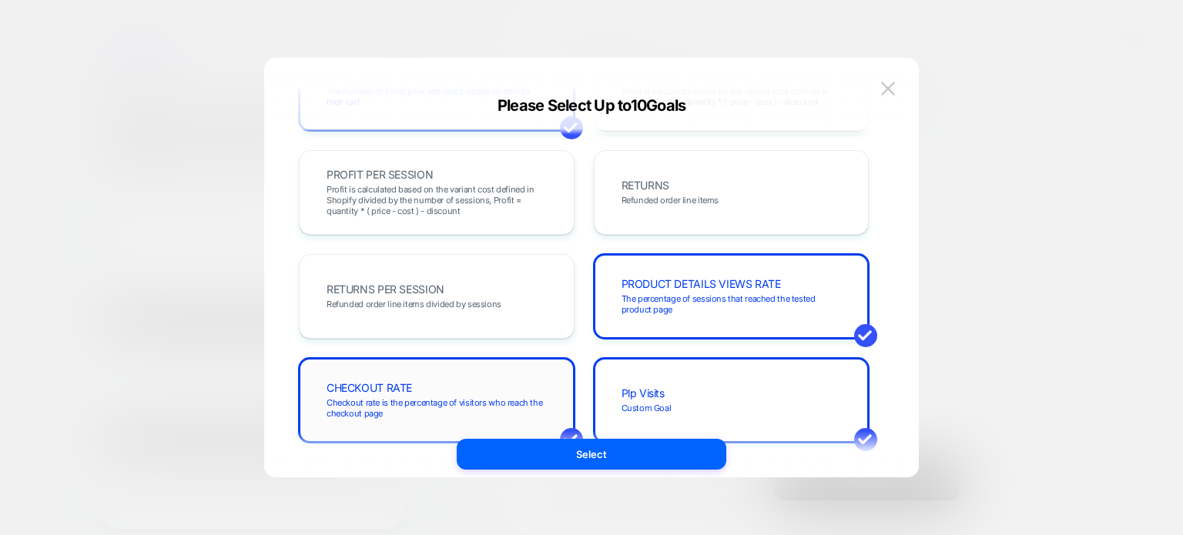
scroll to position [502, 0]
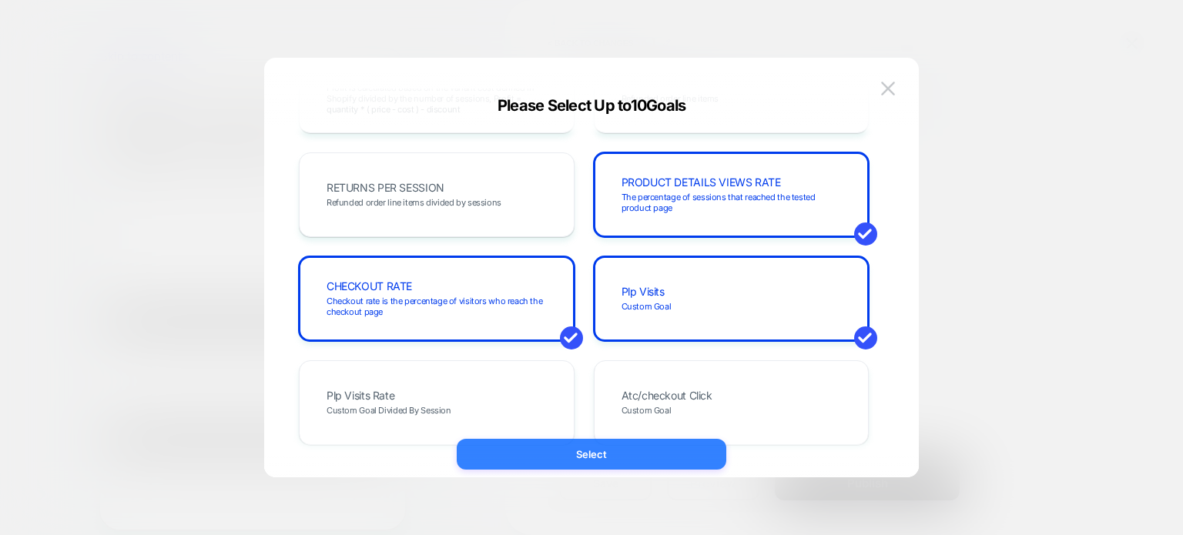
click at [521, 450] on button "Select" at bounding box center [592, 454] width 270 height 31
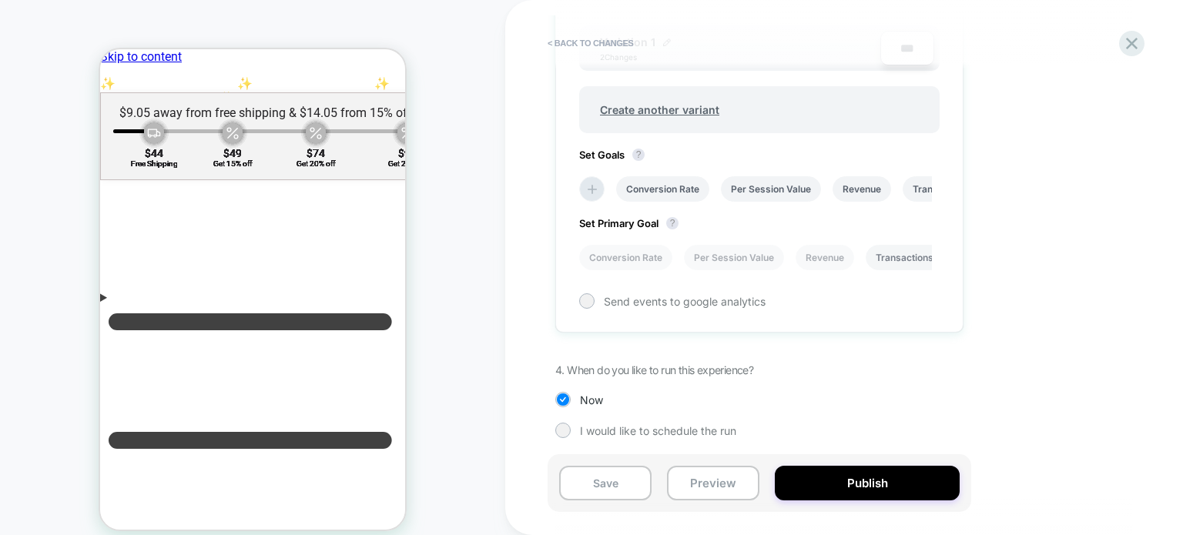
click at [881, 254] on li "Transactions" at bounding box center [905, 257] width 78 height 25
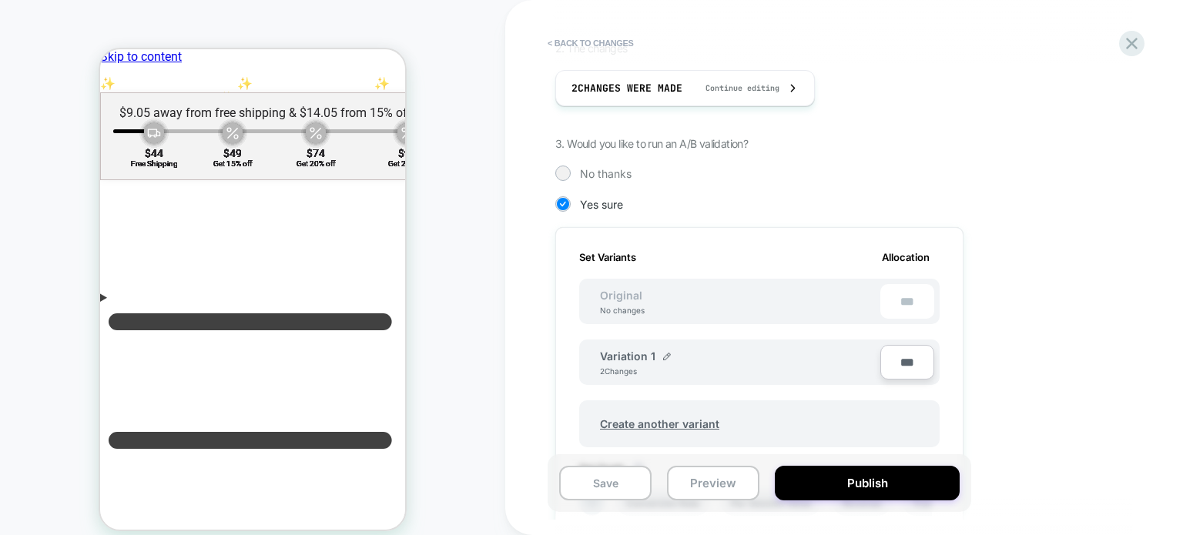
scroll to position [584, 0]
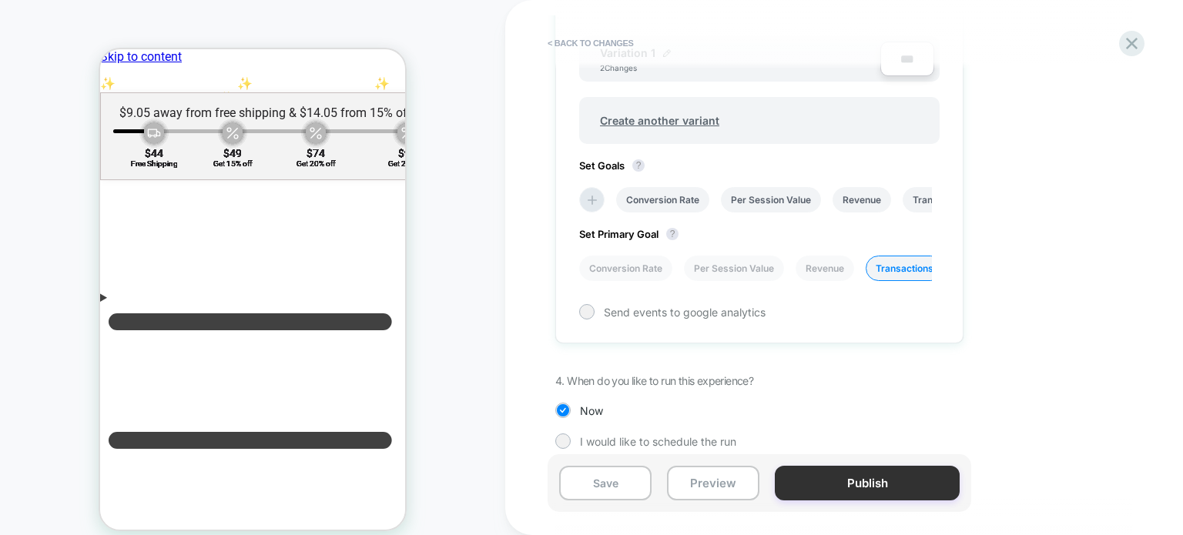
click at [0, 0] on button "Publish" at bounding box center [0, 0] width 0 height 0
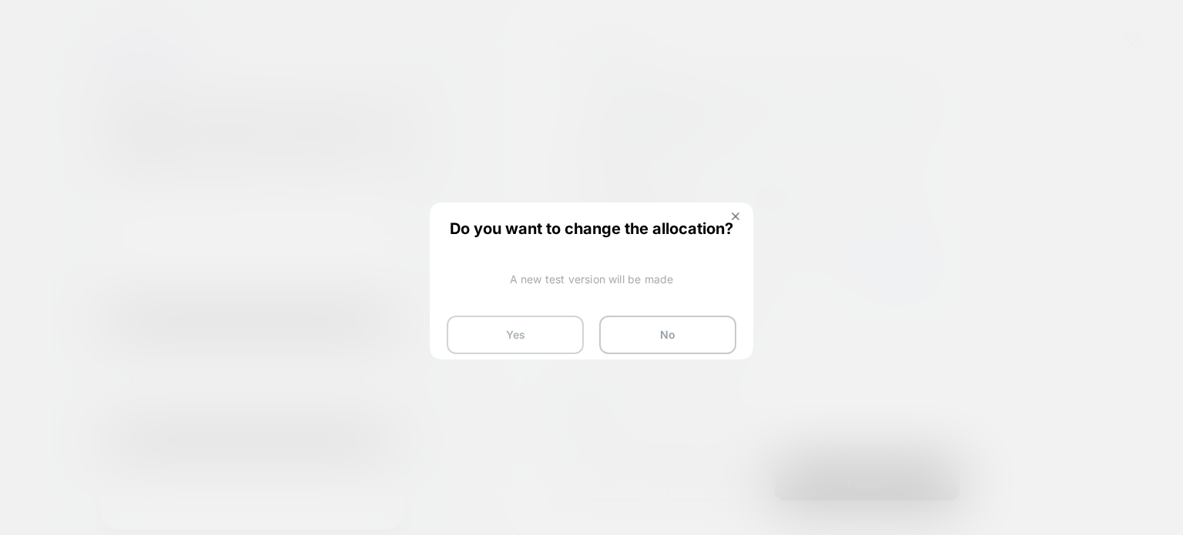
click at [0, 0] on button "Yes" at bounding box center [0, 0] width 0 height 0
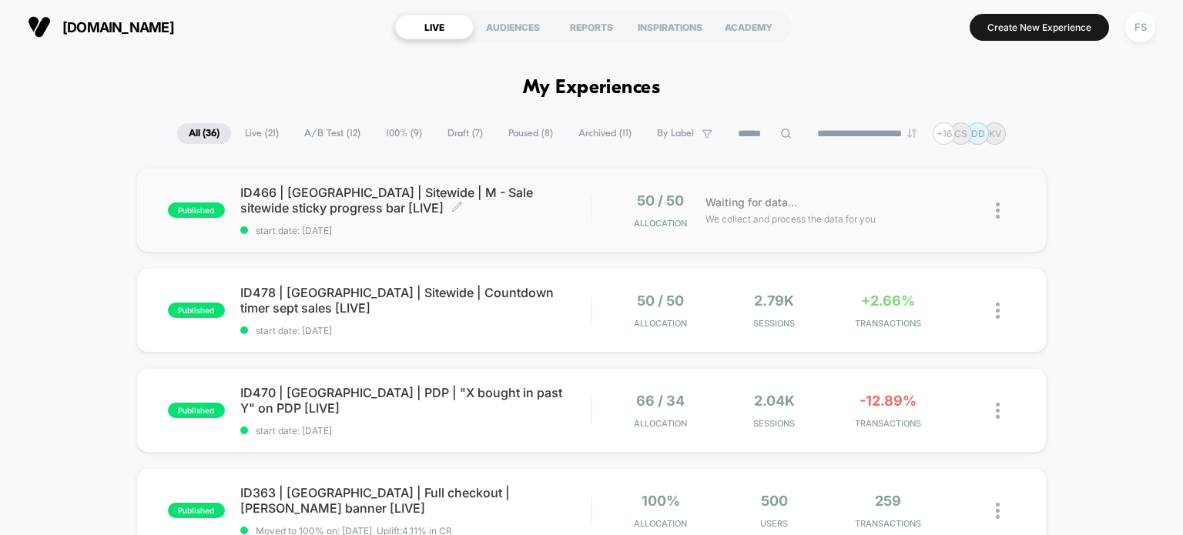
click at [283, 192] on span "ID466 | [GEOGRAPHIC_DATA] | Sitewide | M - Sale sitewide sticky progress bar [L…" at bounding box center [415, 200] width 351 height 31
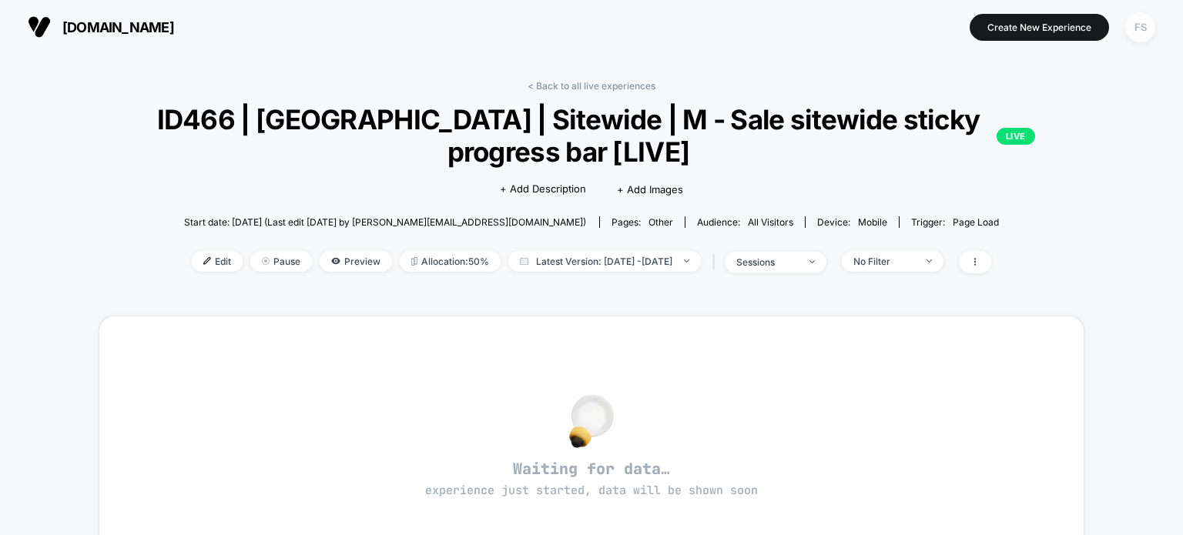
click at [1137, 40] on div "FS" at bounding box center [1140, 27] width 30 height 30
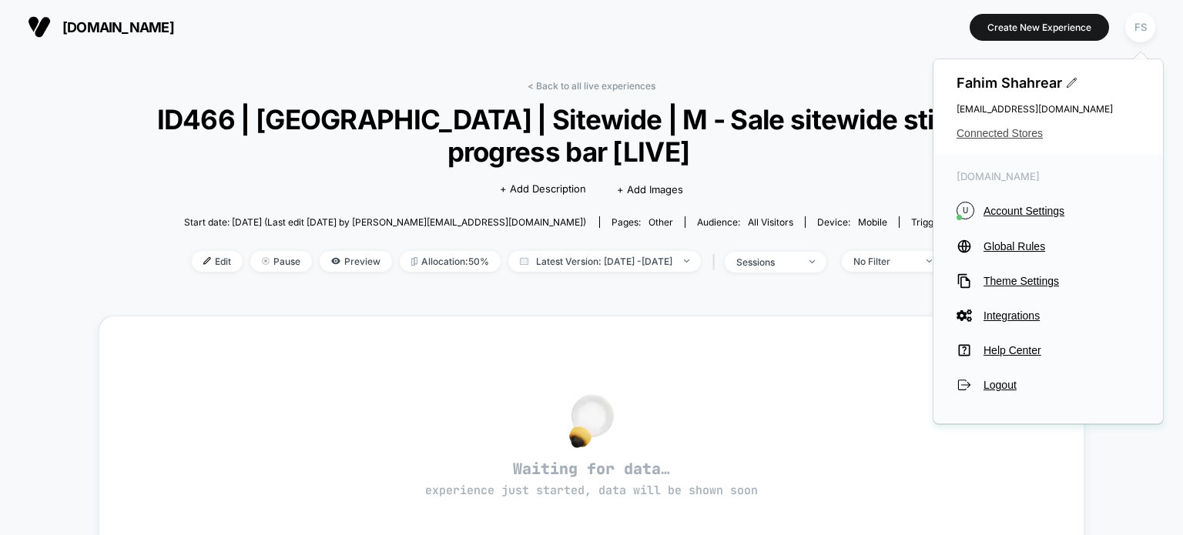
click at [1008, 139] on span "Connected Stores" at bounding box center [1047, 133] width 183 height 12
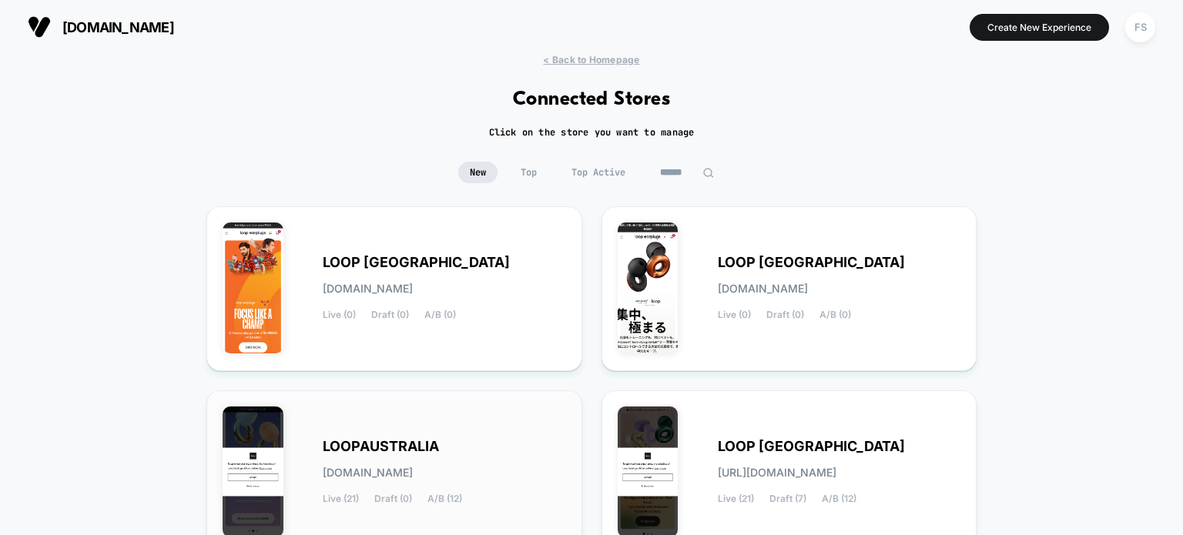
click at [481, 497] on div "LOOPAUSTRALIA [DOMAIN_NAME] Live (21) Draft (0) A/B (12)" at bounding box center [444, 472] width 243 height 63
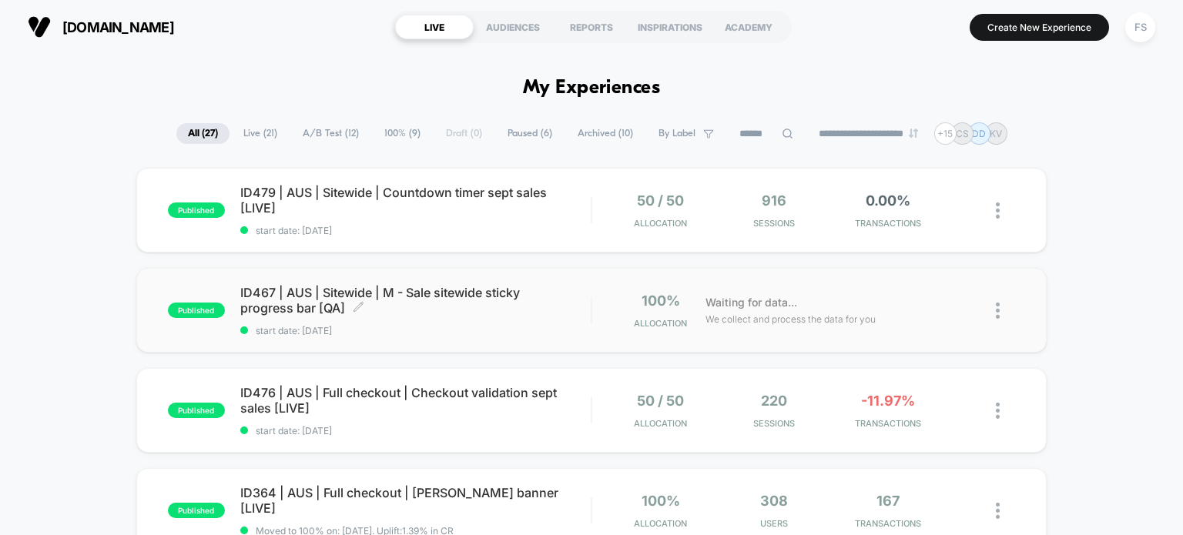
click at [349, 290] on span "ID467 | AUS | Sitewide | M - Sale sitewide sticky progress bar [QA] Click to ed…" at bounding box center [415, 300] width 351 height 31
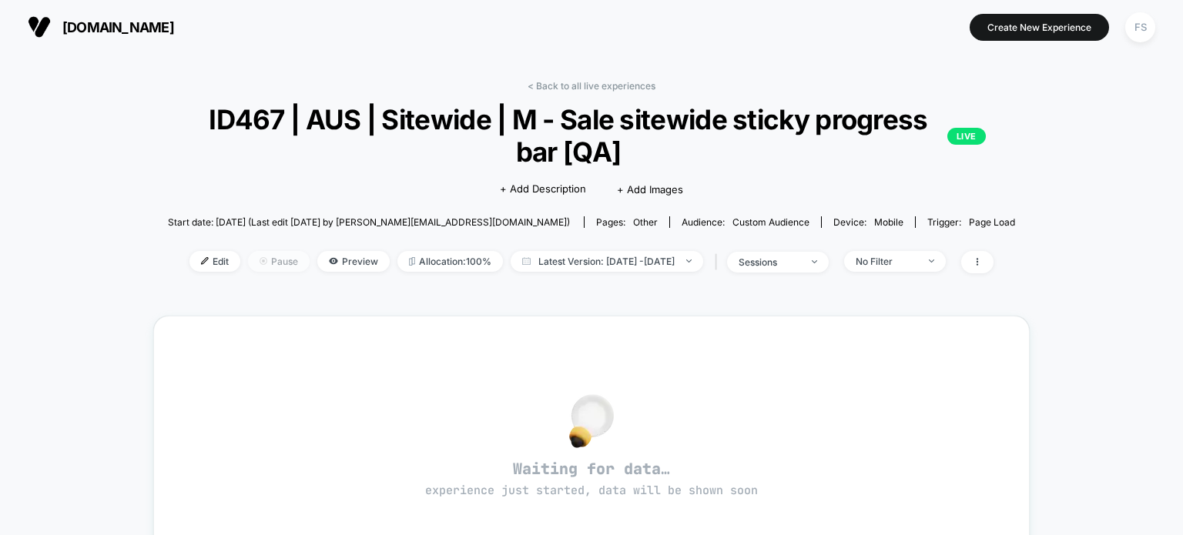
click at [264, 268] on span "Pause" at bounding box center [279, 261] width 62 height 21
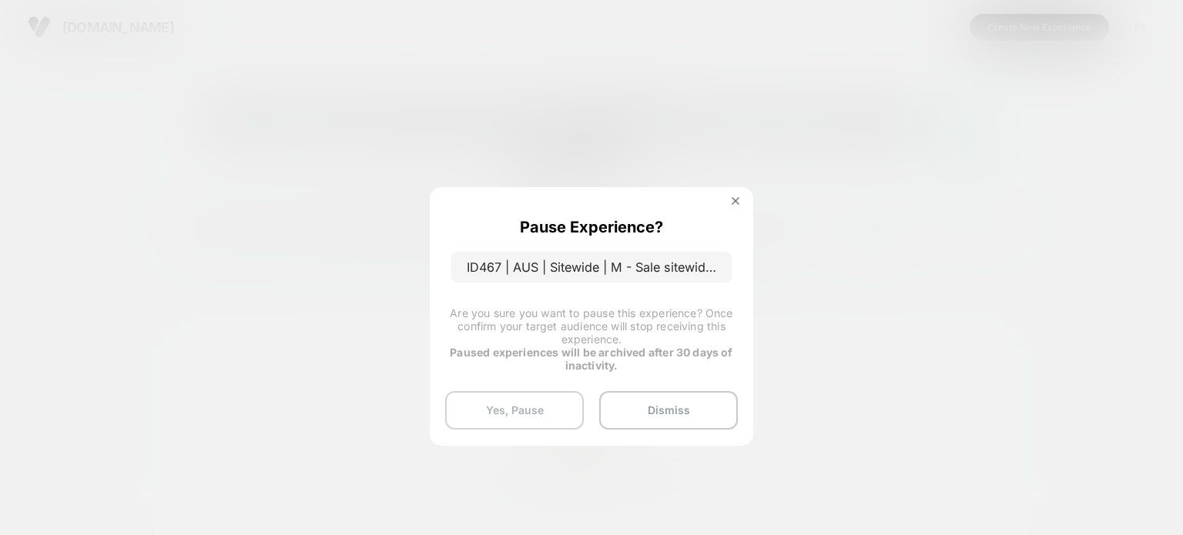
click at [502, 424] on button "Yes, Pause" at bounding box center [514, 410] width 139 height 39
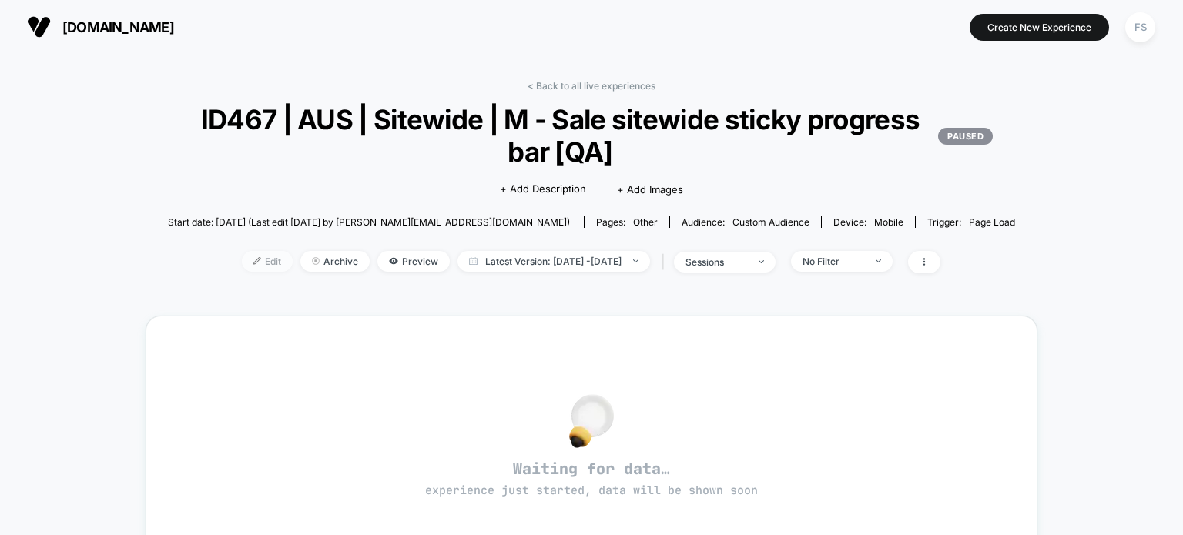
click at [242, 266] on span "Edit" at bounding box center [267, 261] width 51 height 21
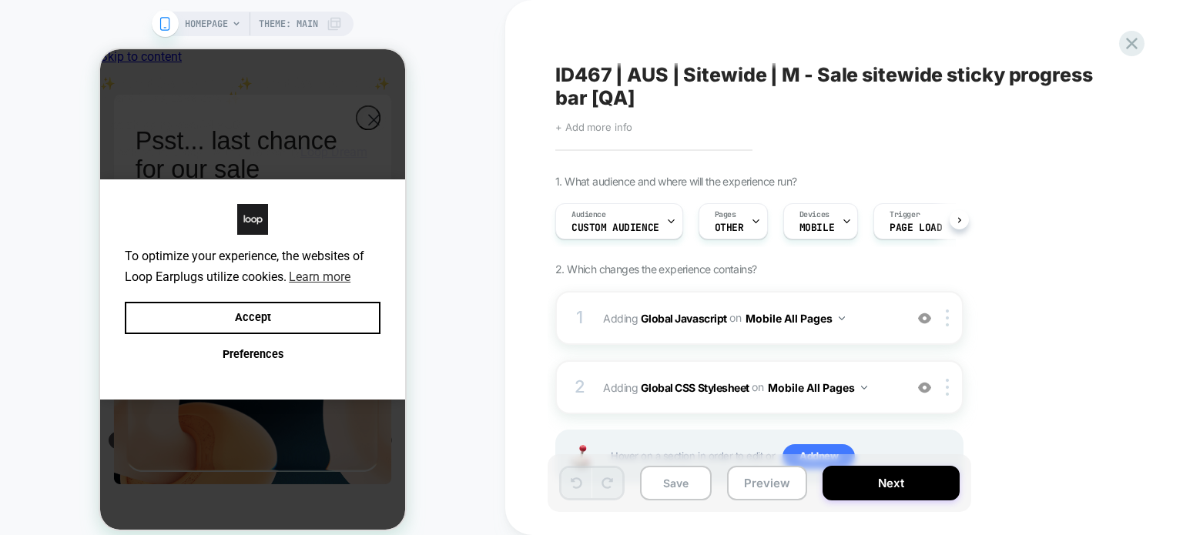
click at [616, 128] on span "+ Add more info" at bounding box center [593, 127] width 77 height 12
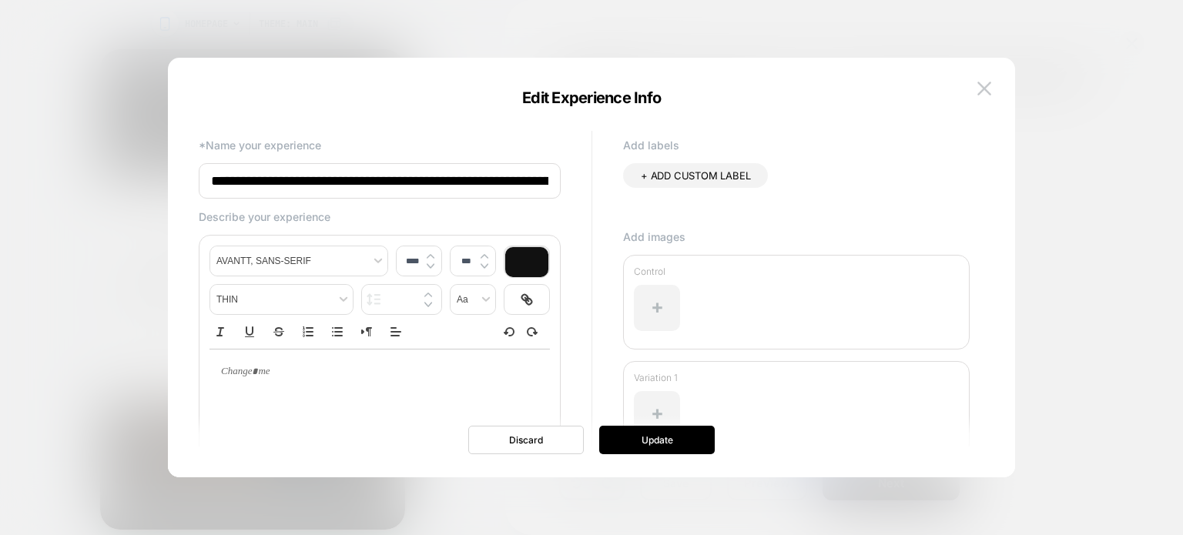
click at [0, 0] on input "**********" at bounding box center [0, 0] width 0 height 0
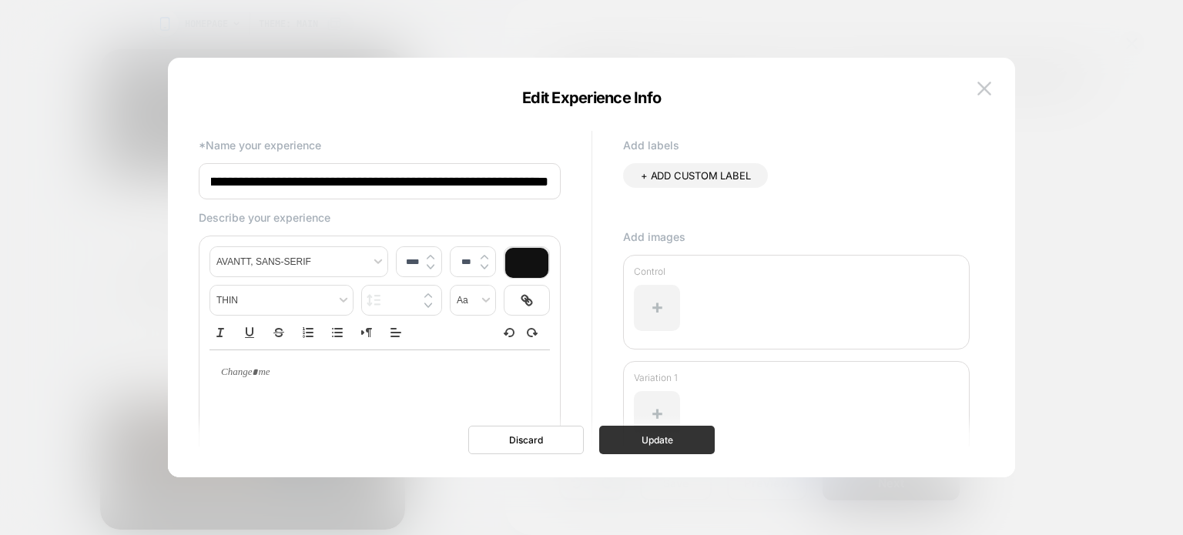
type input "**********"
click at [687, 431] on button "Update" at bounding box center [657, 440] width 116 height 28
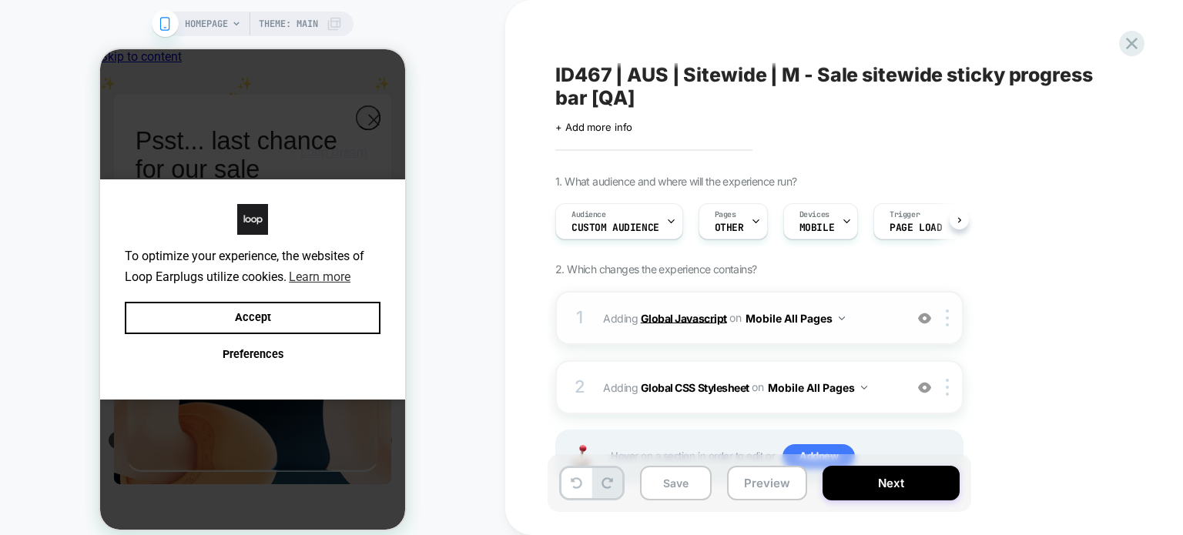
click at [690, 315] on b "Global Javascript" at bounding box center [684, 317] width 86 height 13
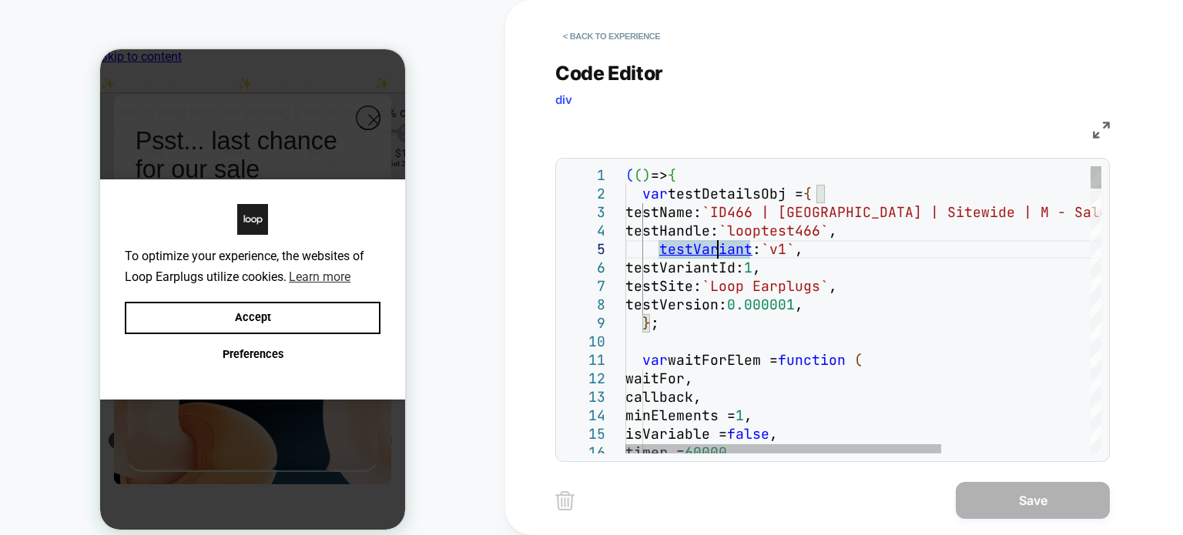
type textarea "**********"
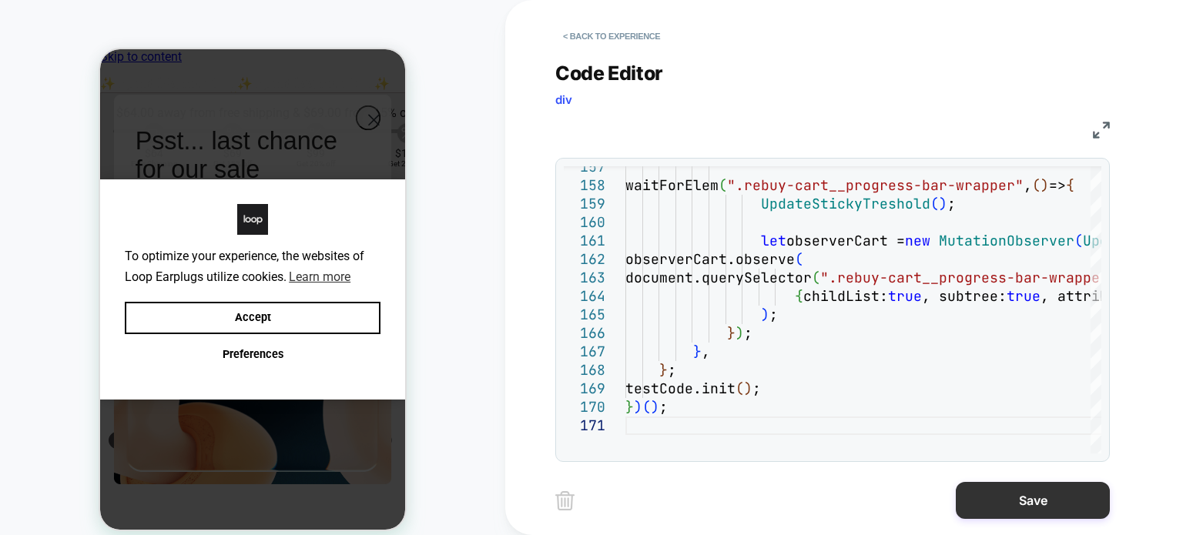
click at [1025, 517] on button "Save" at bounding box center [1033, 500] width 154 height 37
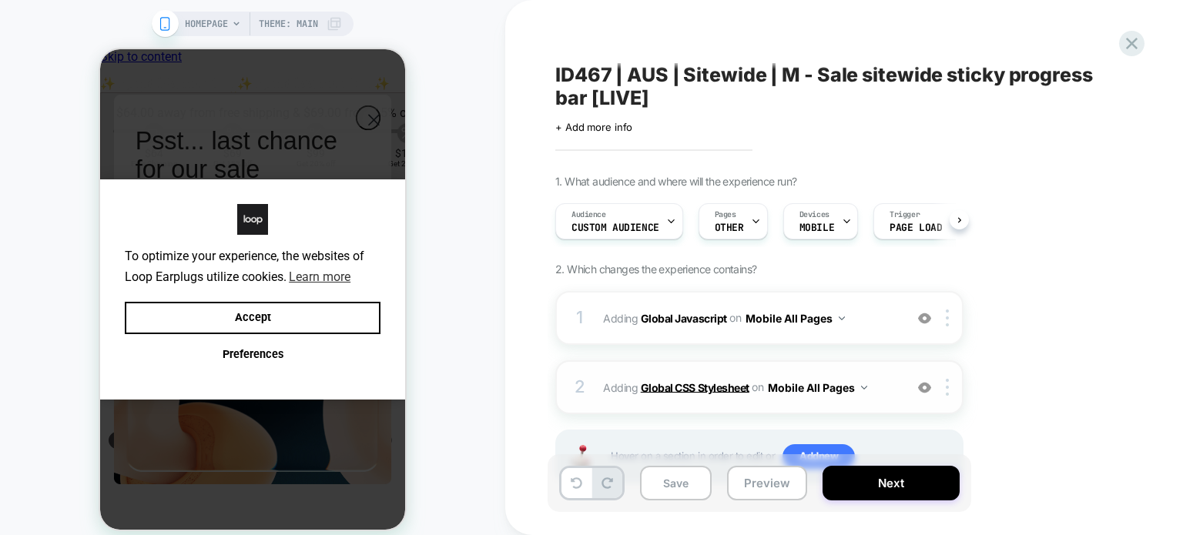
click at [672, 384] on b "Global CSS Stylesheet" at bounding box center [695, 386] width 109 height 13
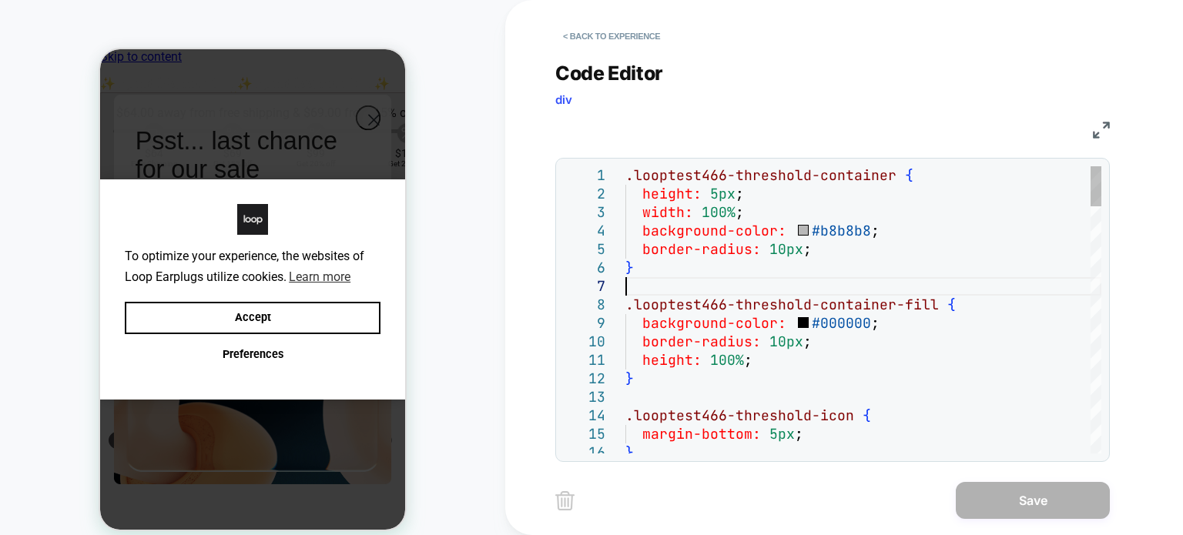
type textarea "**********"
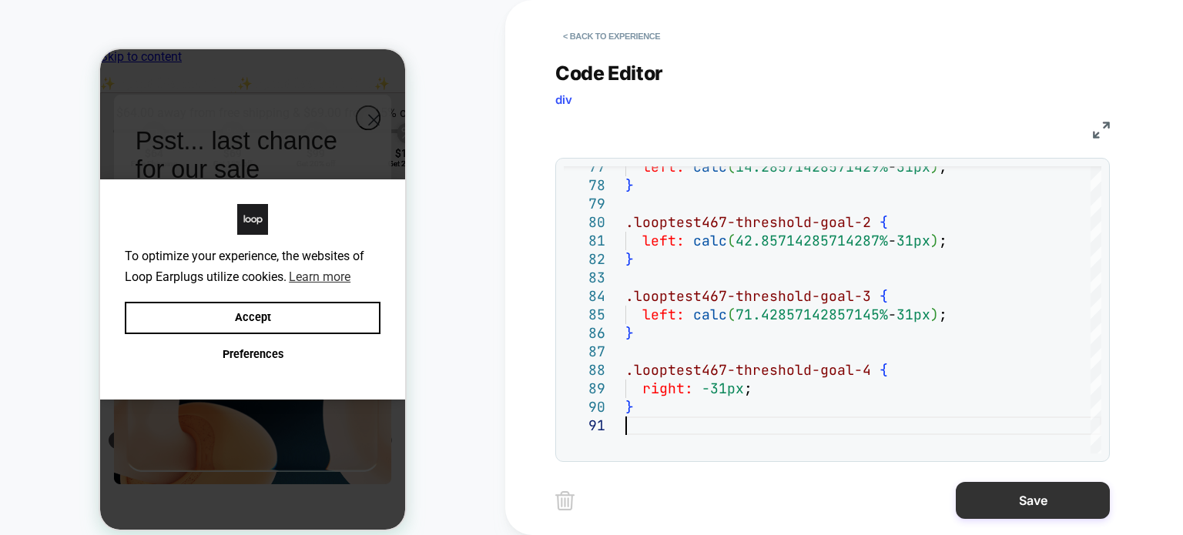
click at [0, 0] on button "Save" at bounding box center [0, 0] width 0 height 0
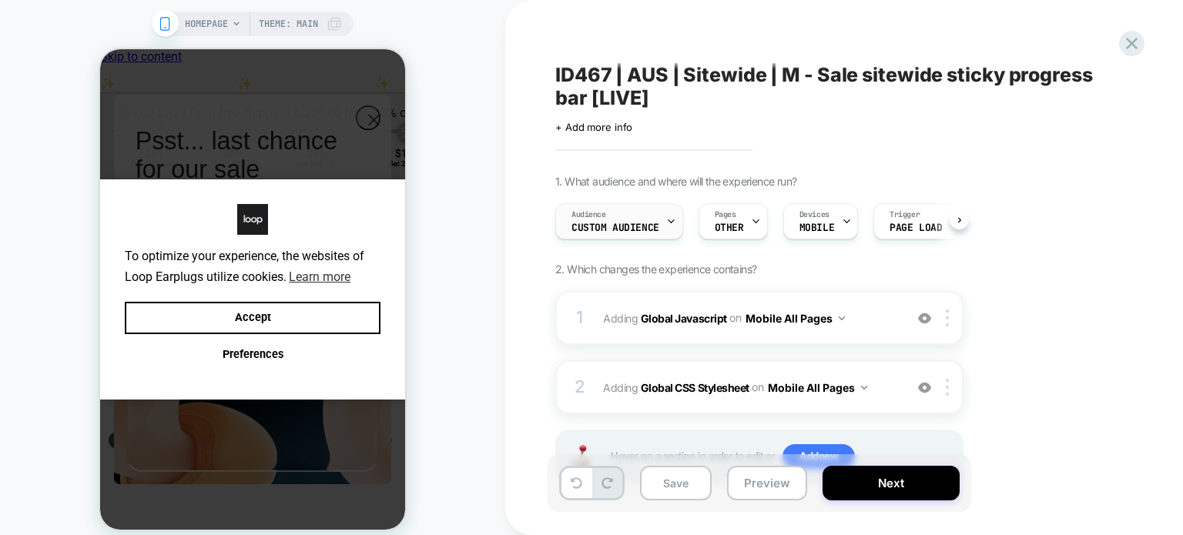
click at [675, 228] on div "Audience Custom Audience" at bounding box center [619, 221] width 128 height 36
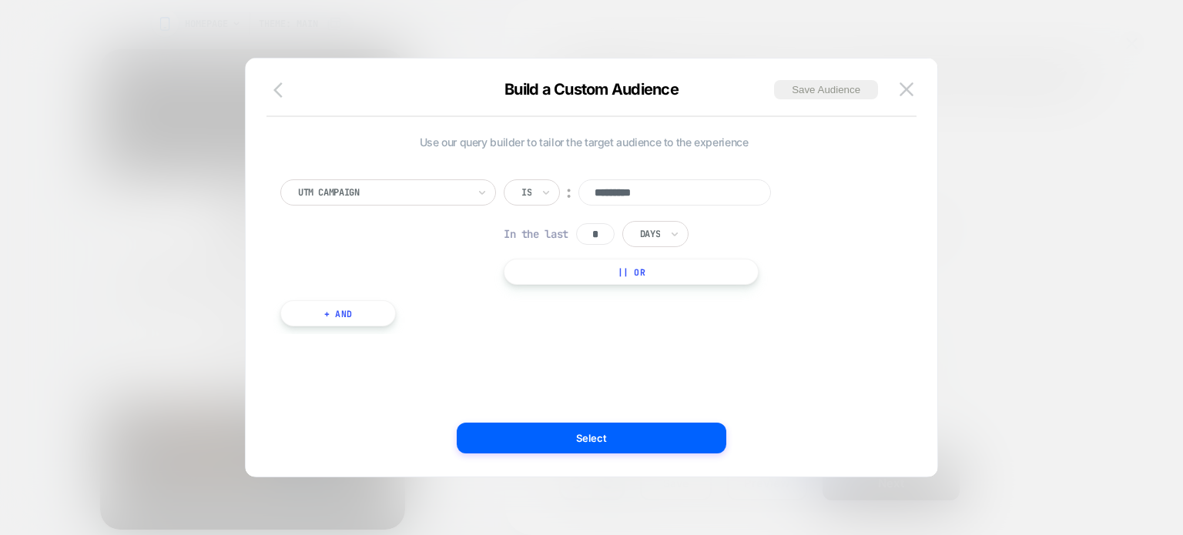
click at [0, 0] on button "button" at bounding box center [0, 0] width 0 height 0
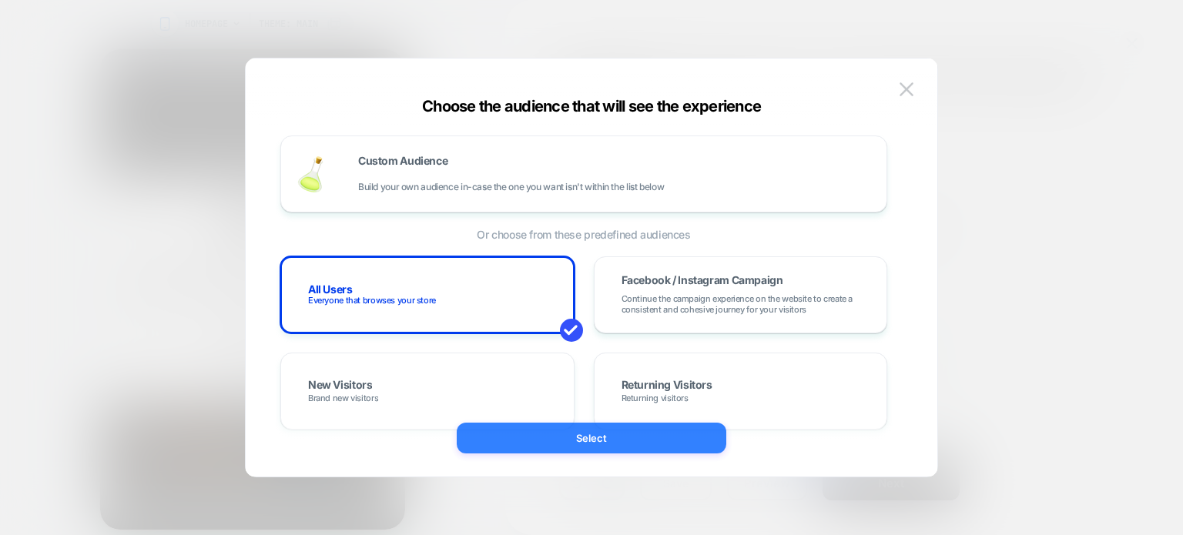
click at [0, 0] on button "Select" at bounding box center [0, 0] width 0 height 0
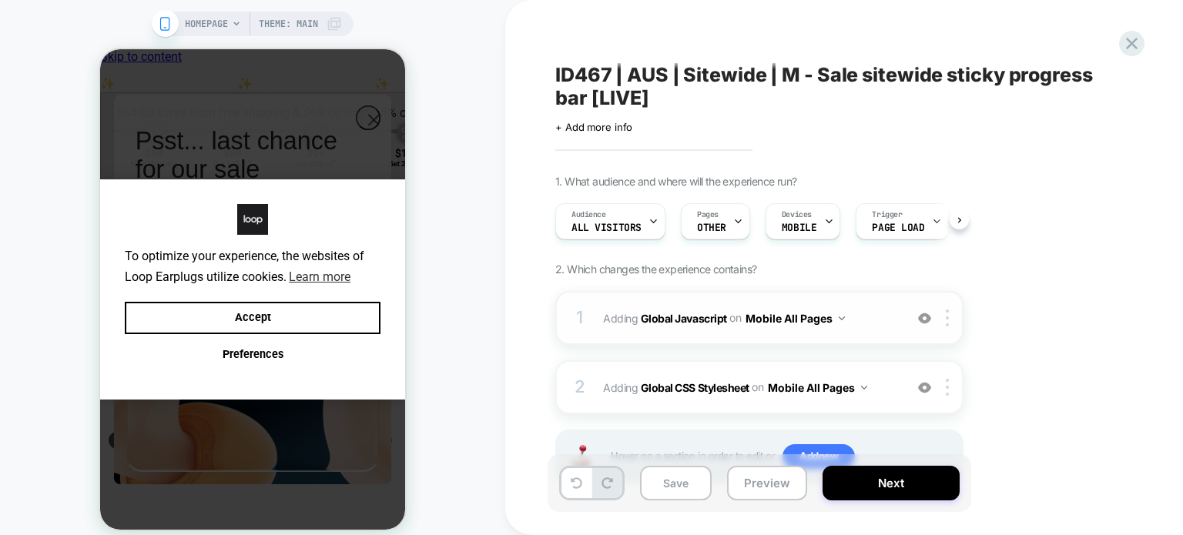
scroll to position [64, 0]
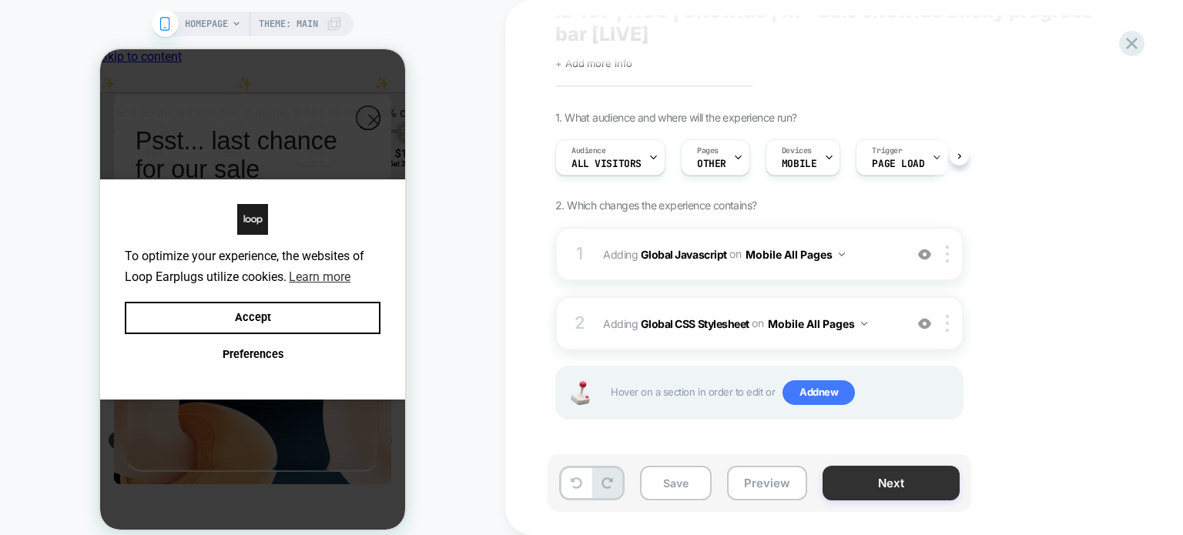
click at [0, 0] on button "Next" at bounding box center [0, 0] width 0 height 0
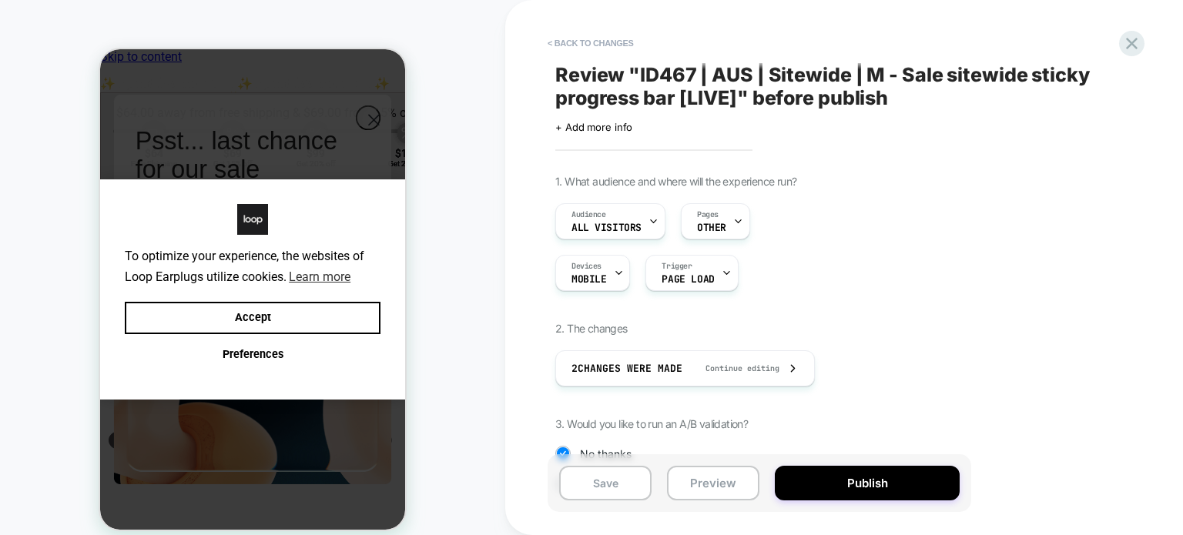
scroll to position [162, 0]
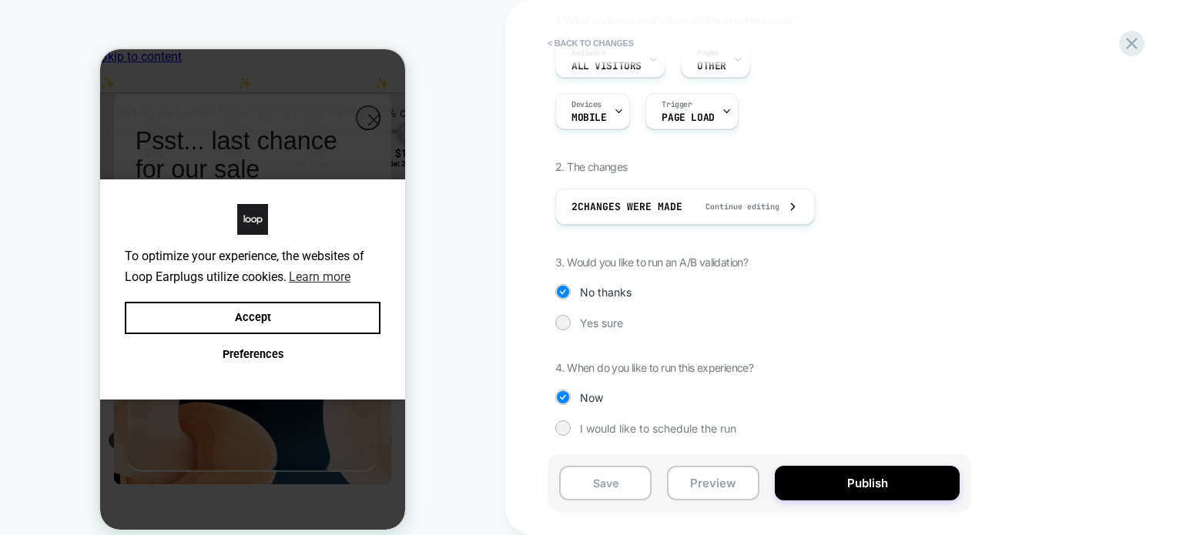
click at [563, 313] on div "1. What audience and where will the experience run? Audience All Visitors Pages…" at bounding box center [836, 236] width 562 height 446
click at [563, 318] on div at bounding box center [563, 322] width 12 height 12
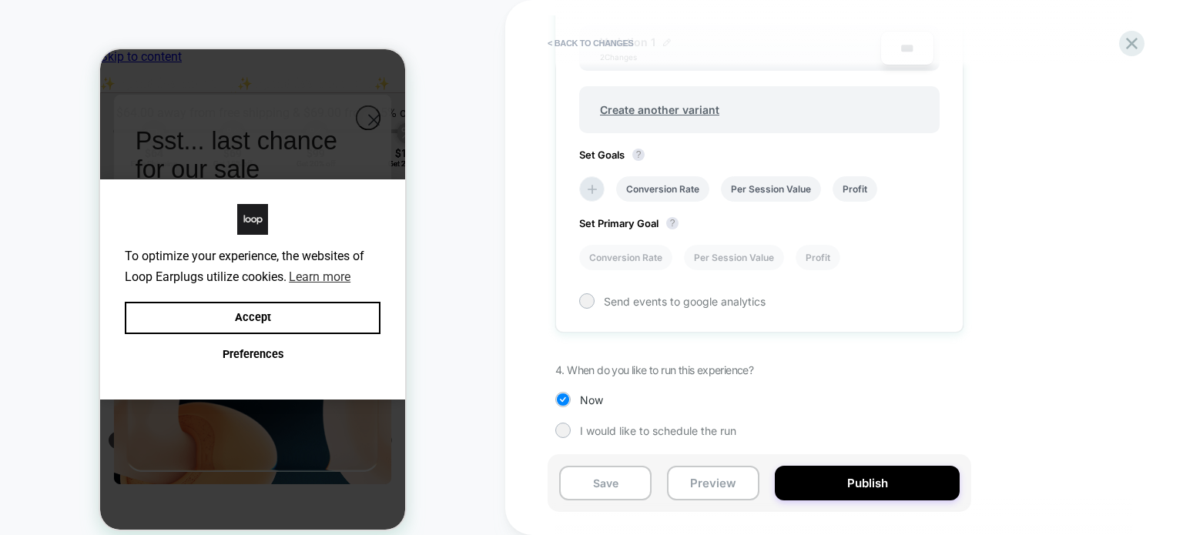
scroll to position [363, 0]
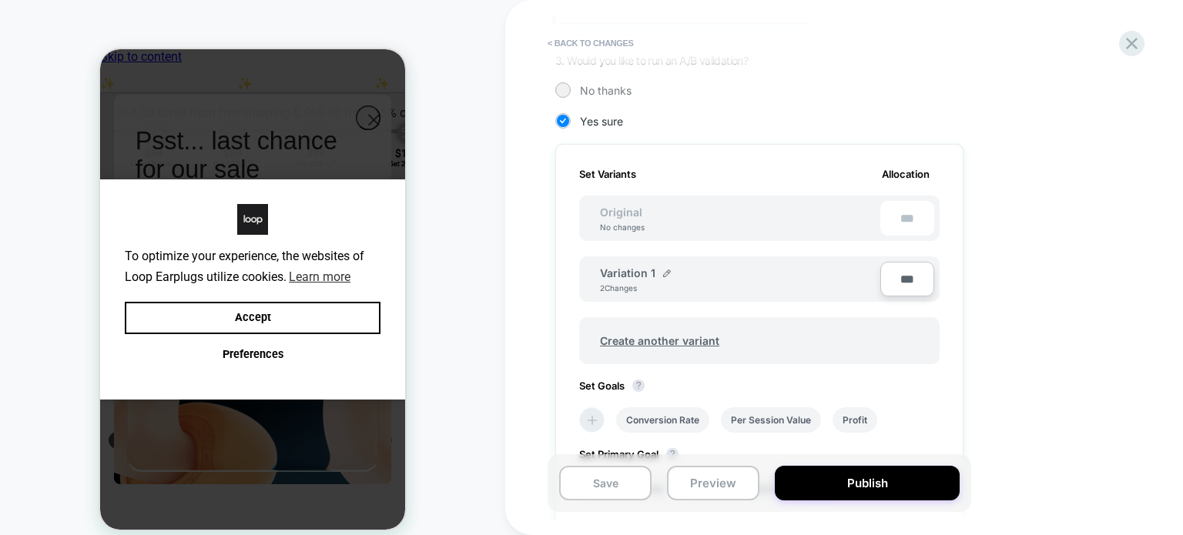
click at [0, 0] on icon at bounding box center [0, 0] width 0 height 0
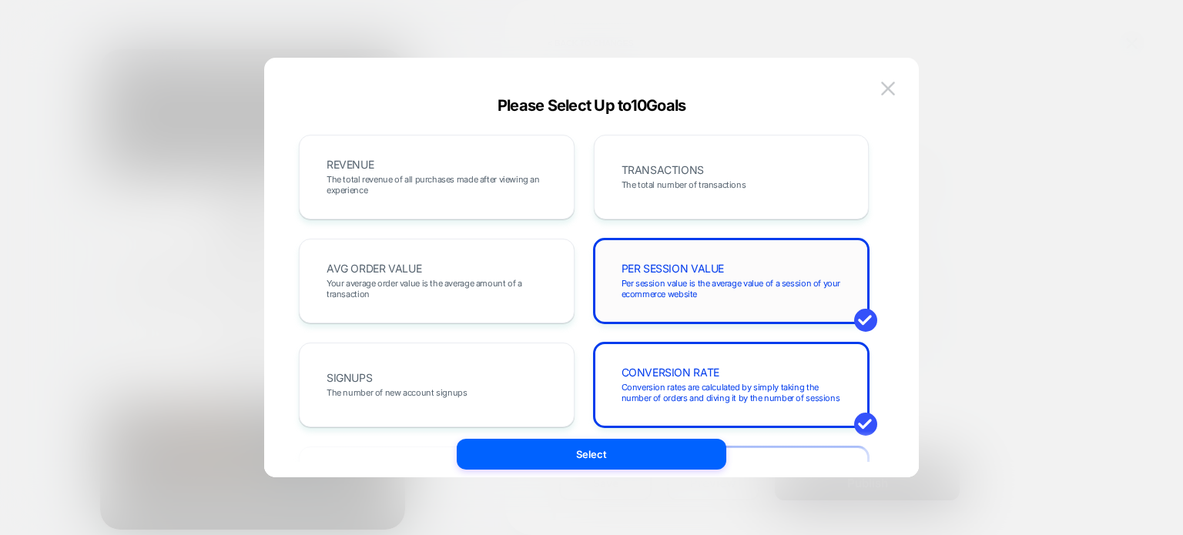
click at [643, 289] on span "Per session value is the average value of a session of your ecommerce website" at bounding box center [731, 289] width 220 height 22
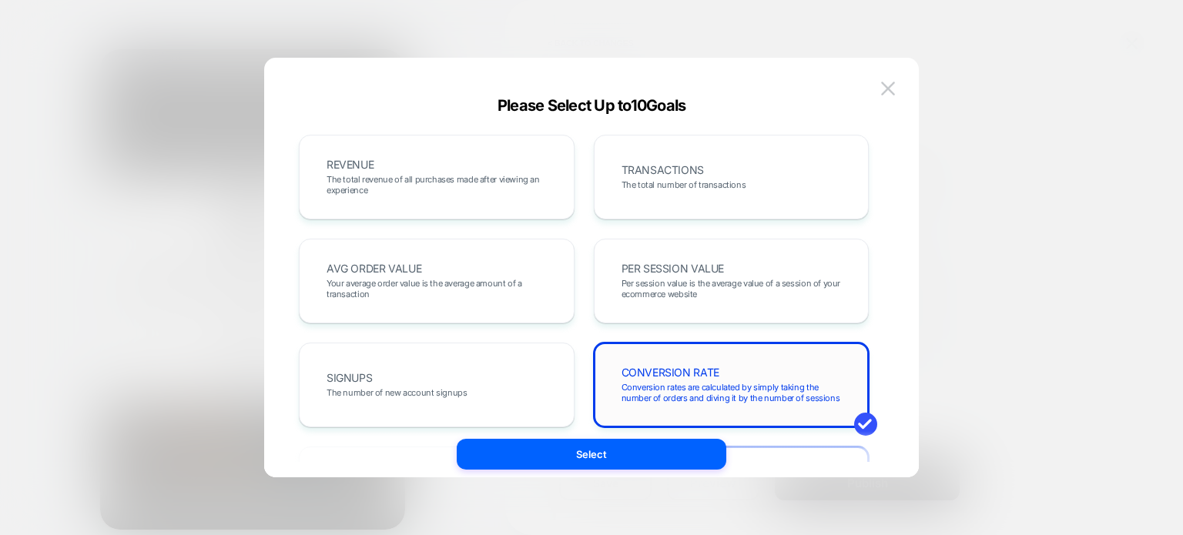
click at [645, 362] on div "CONVERSION RATE Conversion rates are calculated by simply taking the number of …" at bounding box center [731, 385] width 243 height 52
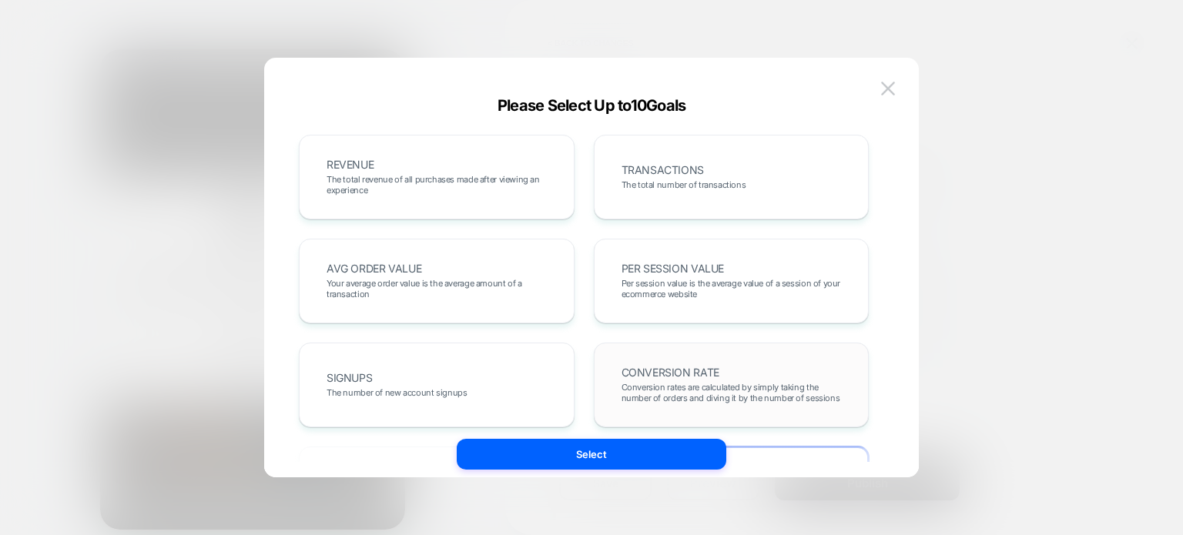
scroll to position [71, 0]
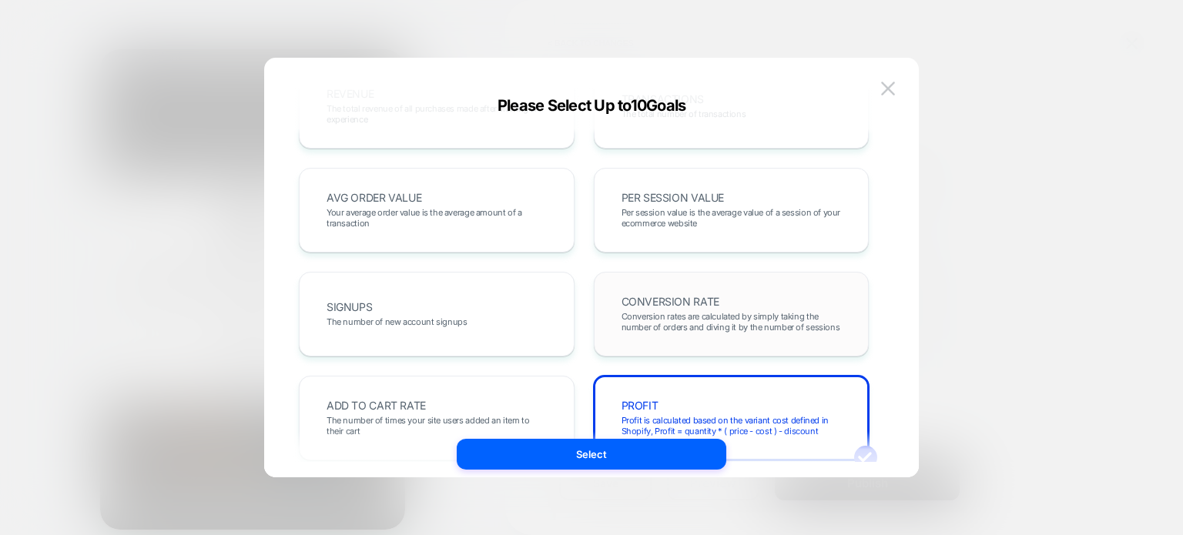
click at [0, 0] on div "PROFIT Profit is calculated based on the variant cost defined in Shopify, Profi…" at bounding box center [0, 0] width 0 height 0
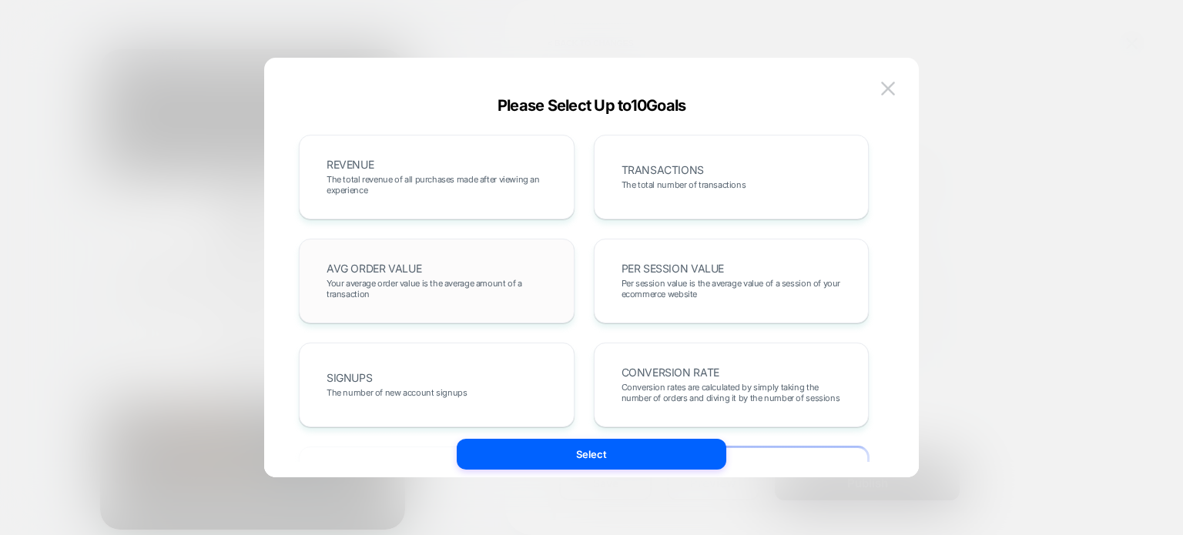
click at [0, 0] on span "The total revenue of all purchases made after viewing an experience" at bounding box center [0, 0] width 0 height 0
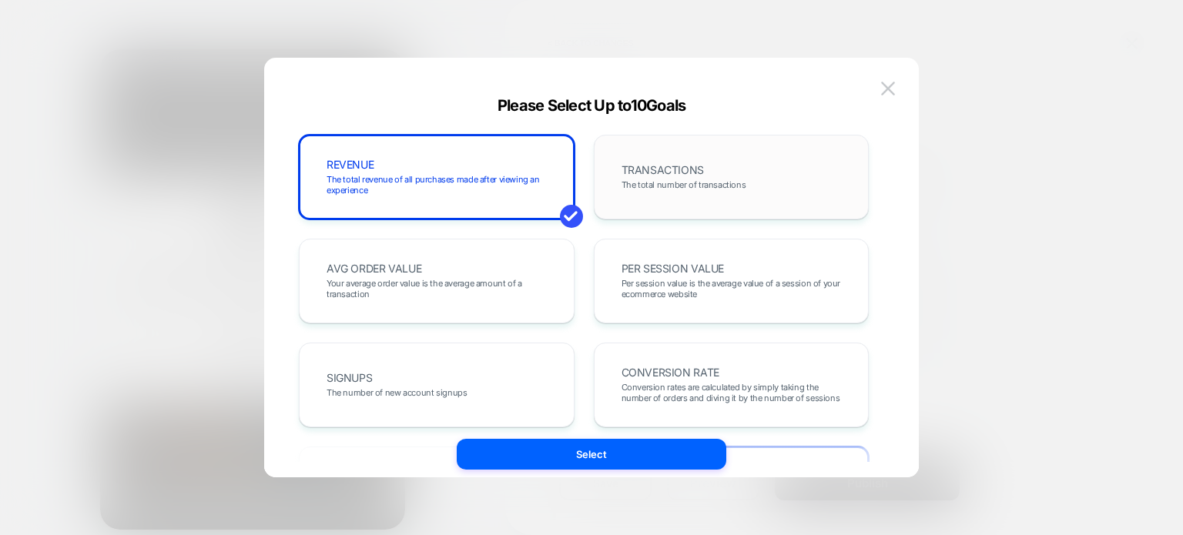
click at [712, 167] on div "TRANSACTIONS The total number of transactions" at bounding box center [731, 177] width 243 height 52
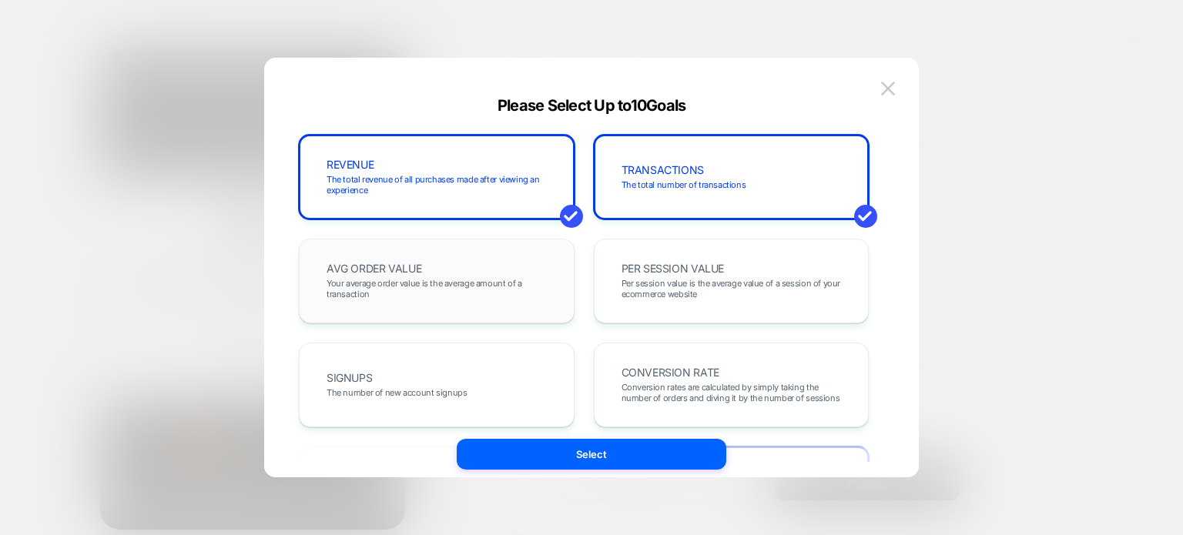
click at [0, 0] on div "AVG ORDER VALUE Your average order value is the average amount of a transaction" at bounding box center [0, 0] width 0 height 0
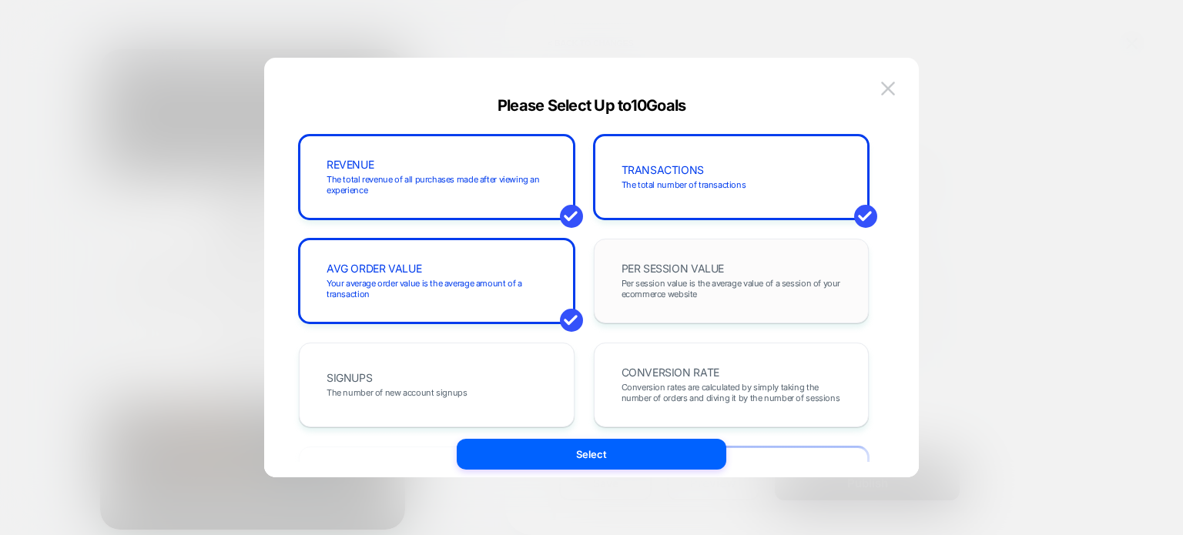
click at [0, 0] on div "PER SESSION VALUE Per session value is the average value of a session of your e…" at bounding box center [0, 0] width 0 height 0
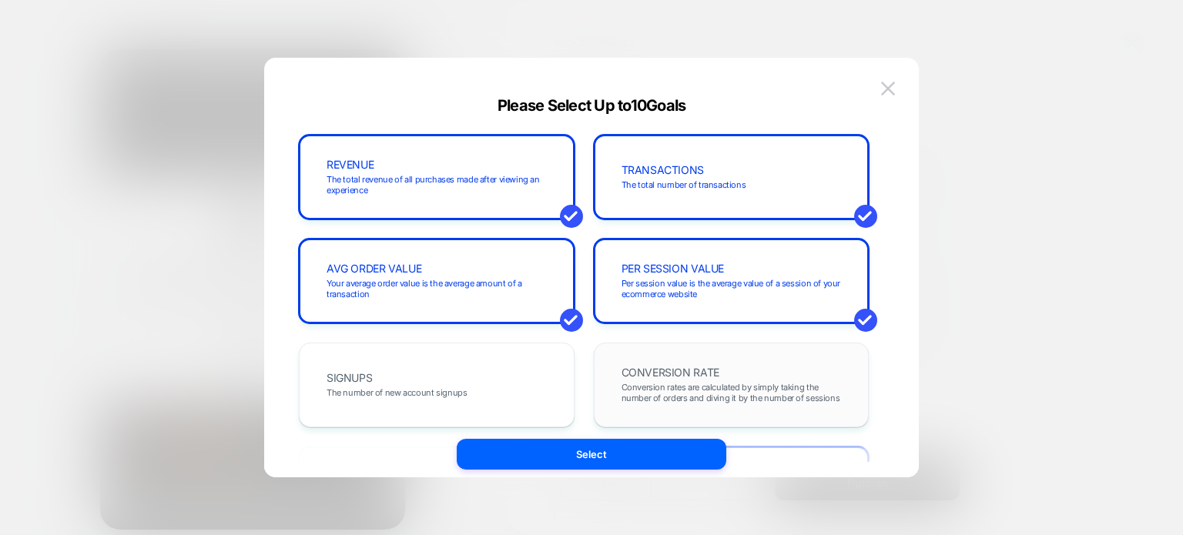
click at [650, 382] on span "Conversion rates are calculated by simply taking the number of orders and divin…" at bounding box center [731, 393] width 220 height 22
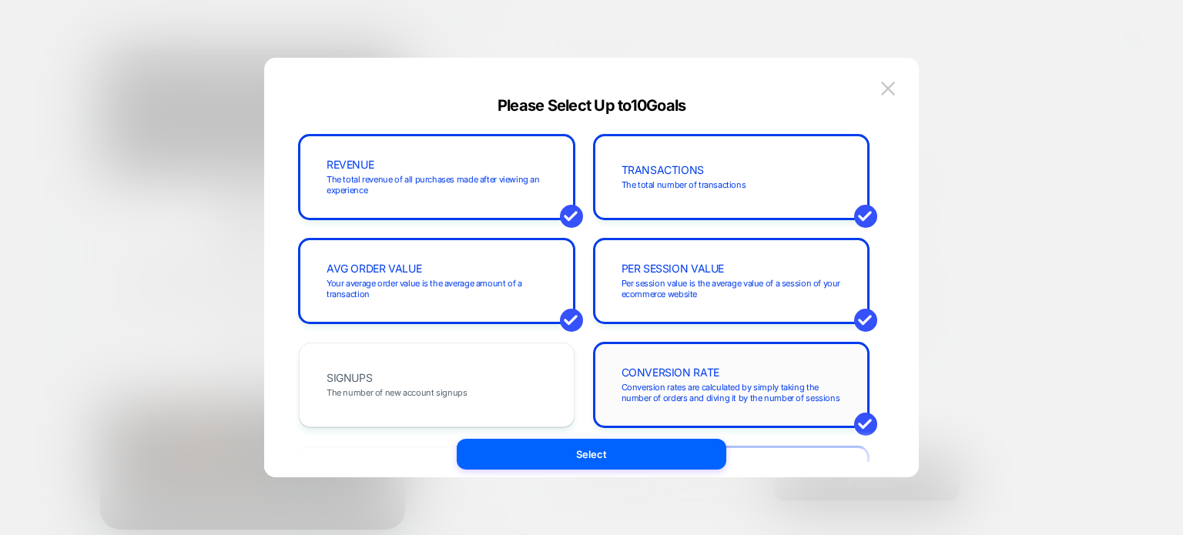
scroll to position [189, 0]
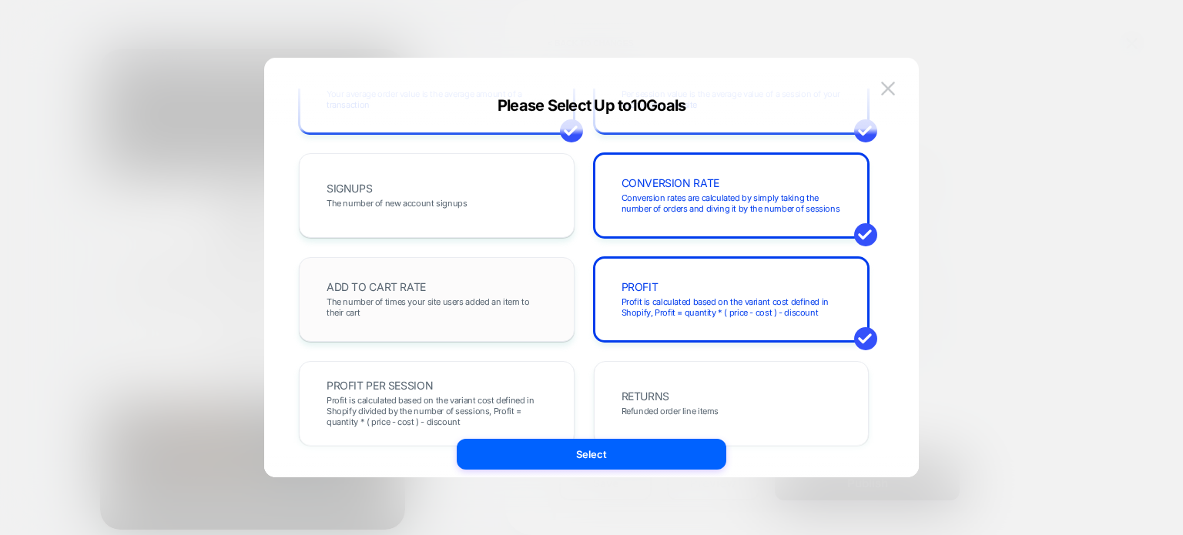
click at [0, 0] on span "The number of times your site users added an item to their cart" at bounding box center [0, 0] width 0 height 0
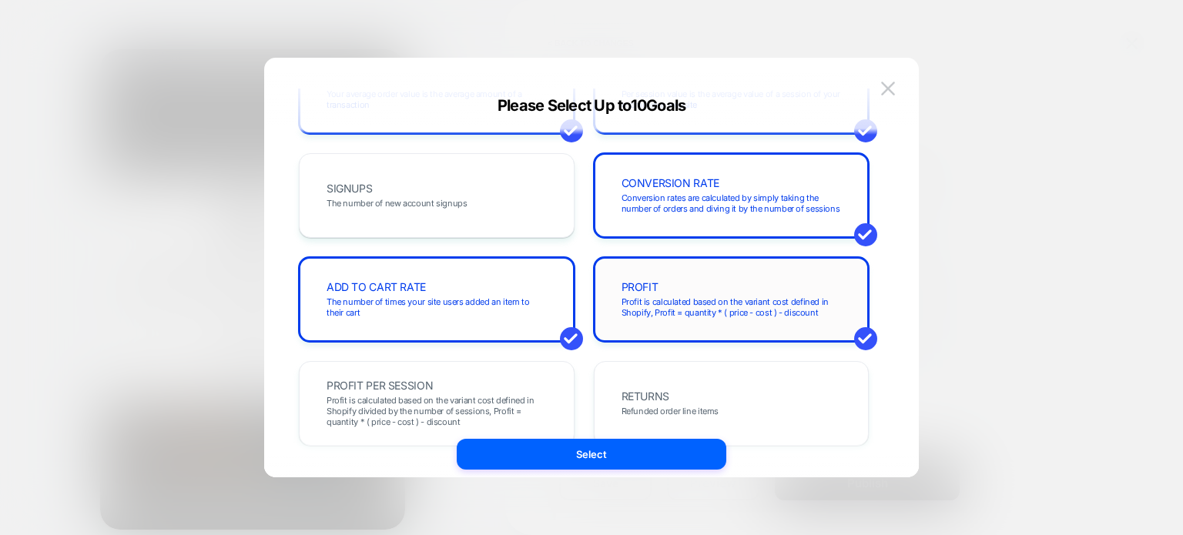
click at [0, 0] on span "Profit is calculated based on the variant cost defined in Shopify, Profit = qua…" at bounding box center [0, 0] width 0 height 0
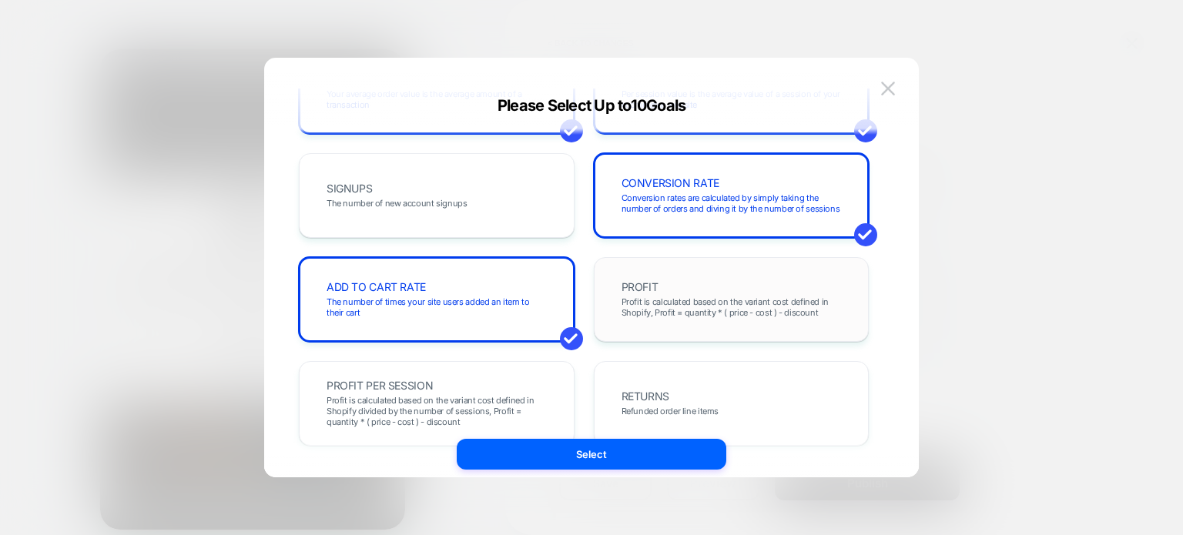
scroll to position [339, 0]
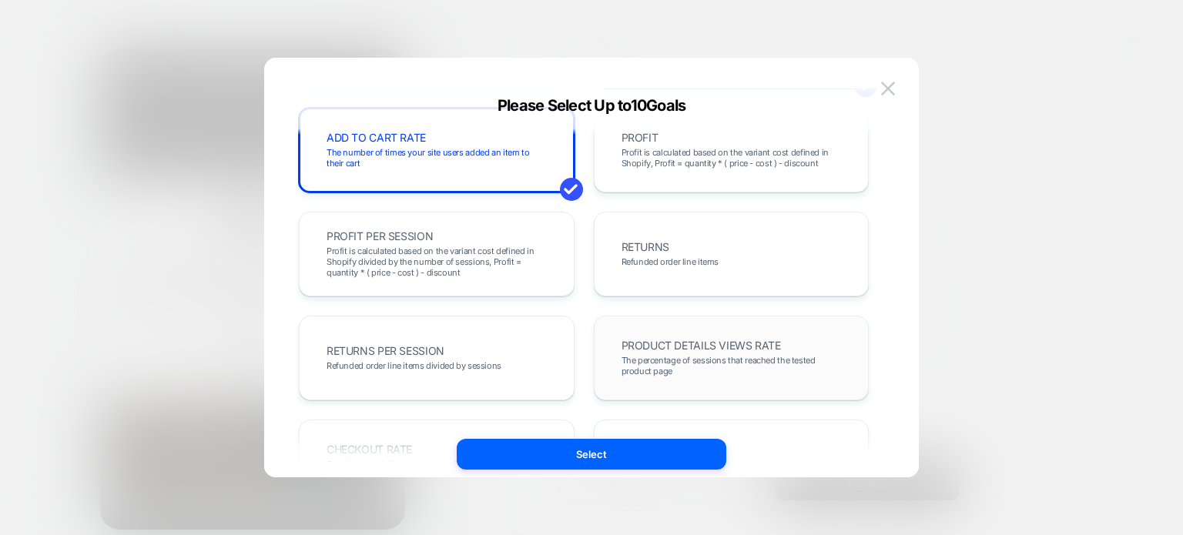
click at [0, 0] on span "PRODUCT DETAILS VIEWS RATE" at bounding box center [0, 0] width 0 height 0
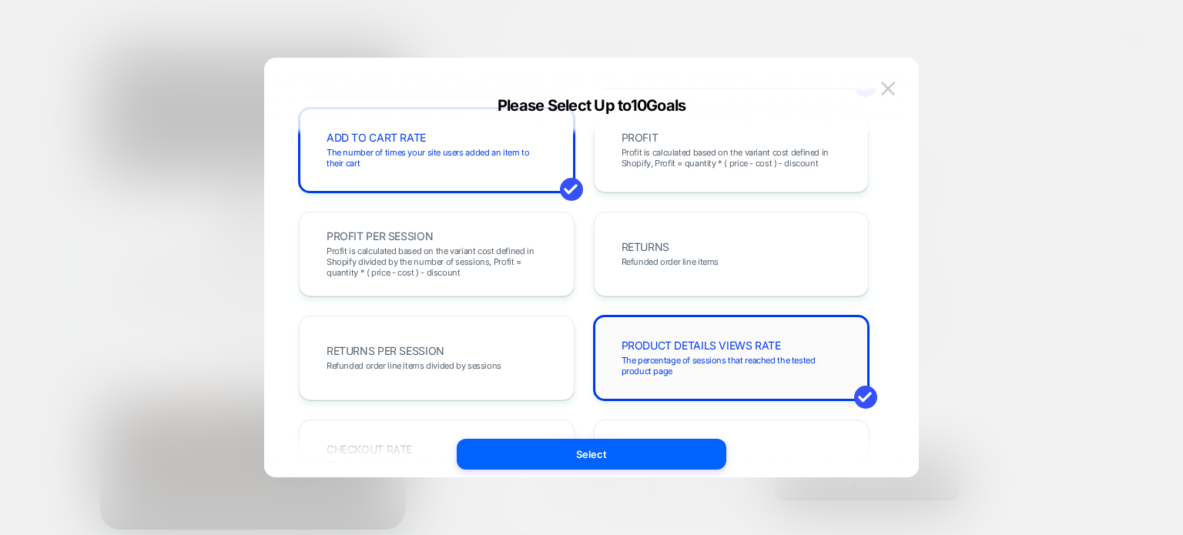
scroll to position [456, 0]
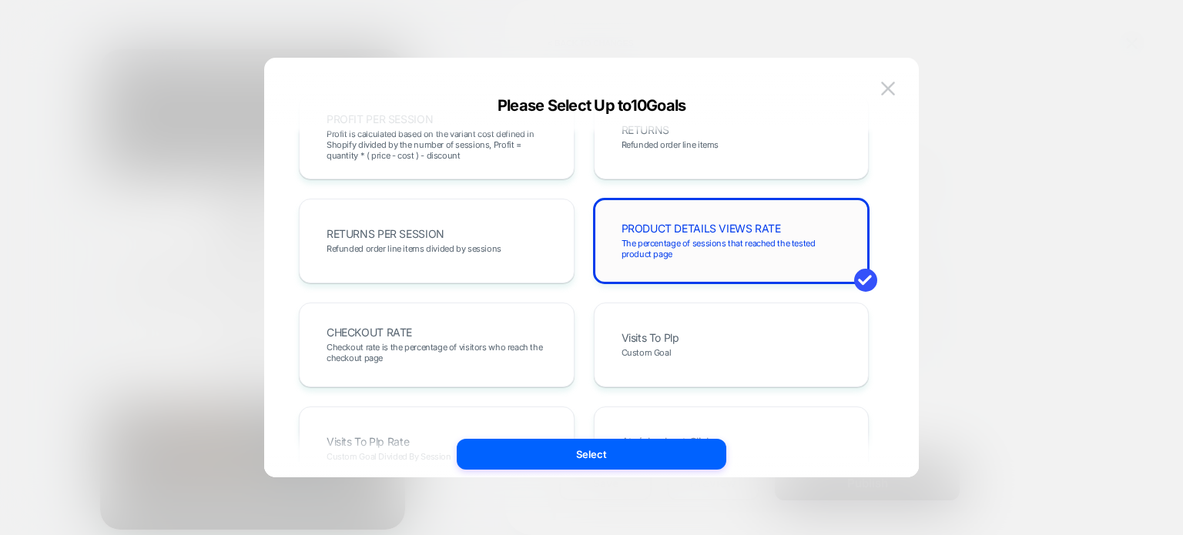
click at [663, 350] on span "Custom Goal" at bounding box center [646, 352] width 50 height 11
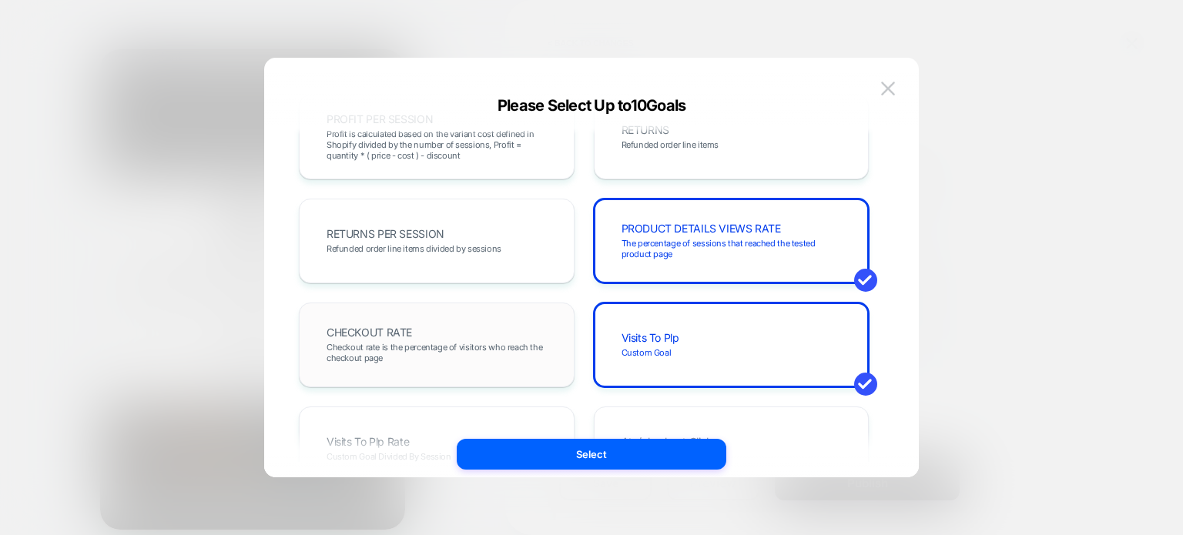
click at [508, 352] on span "Checkout rate is the percentage of visitors who reach the checkout page" at bounding box center [436, 353] width 220 height 22
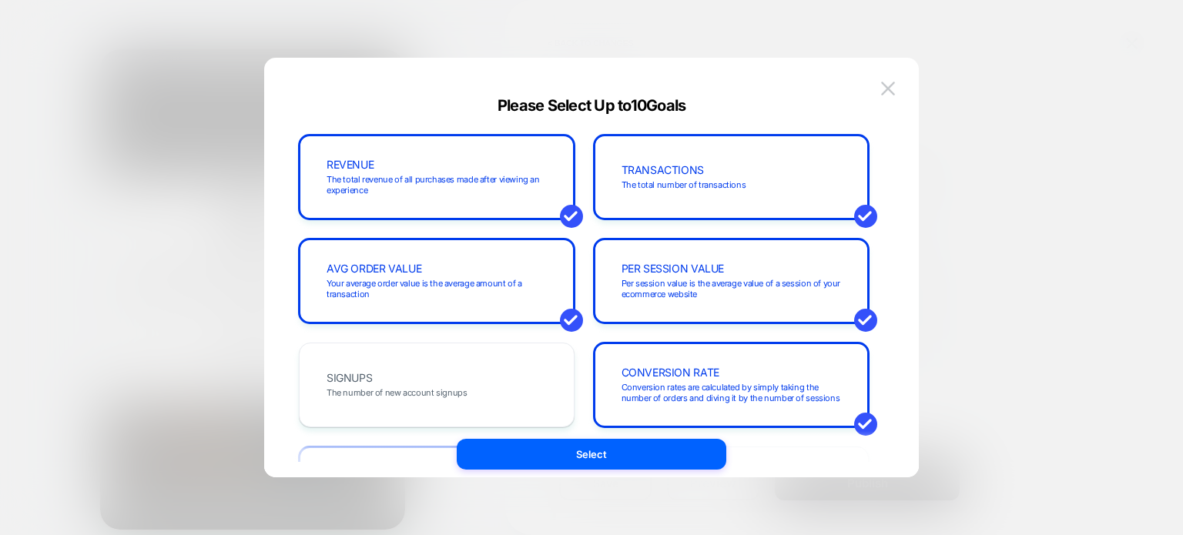
scroll to position [216, 0]
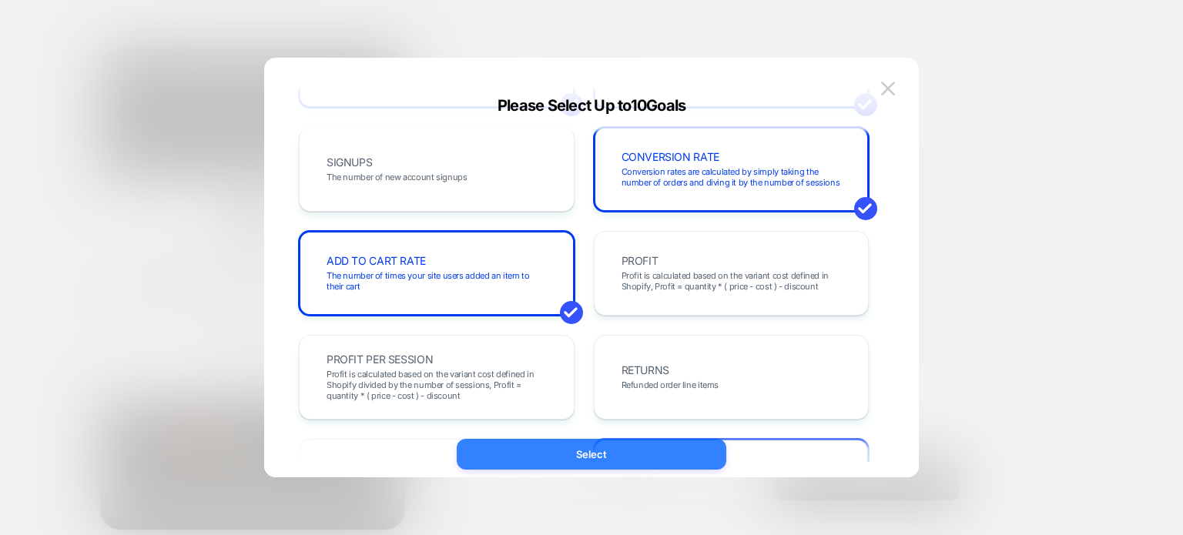
click at [579, 447] on button "Select" at bounding box center [592, 454] width 270 height 31
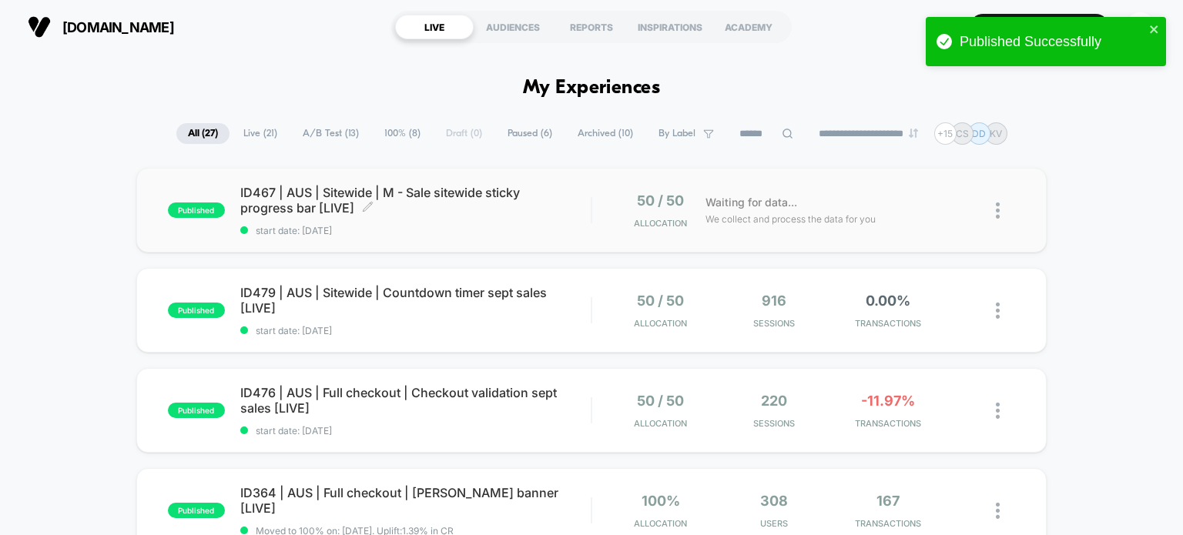
click at [483, 207] on span "ID467 | AUS | Sitewide | M - Sale sitewide sticky progress bar [LIVE] Click to …" at bounding box center [415, 200] width 351 height 31
